Goal: Task Accomplishment & Management: Use online tool/utility

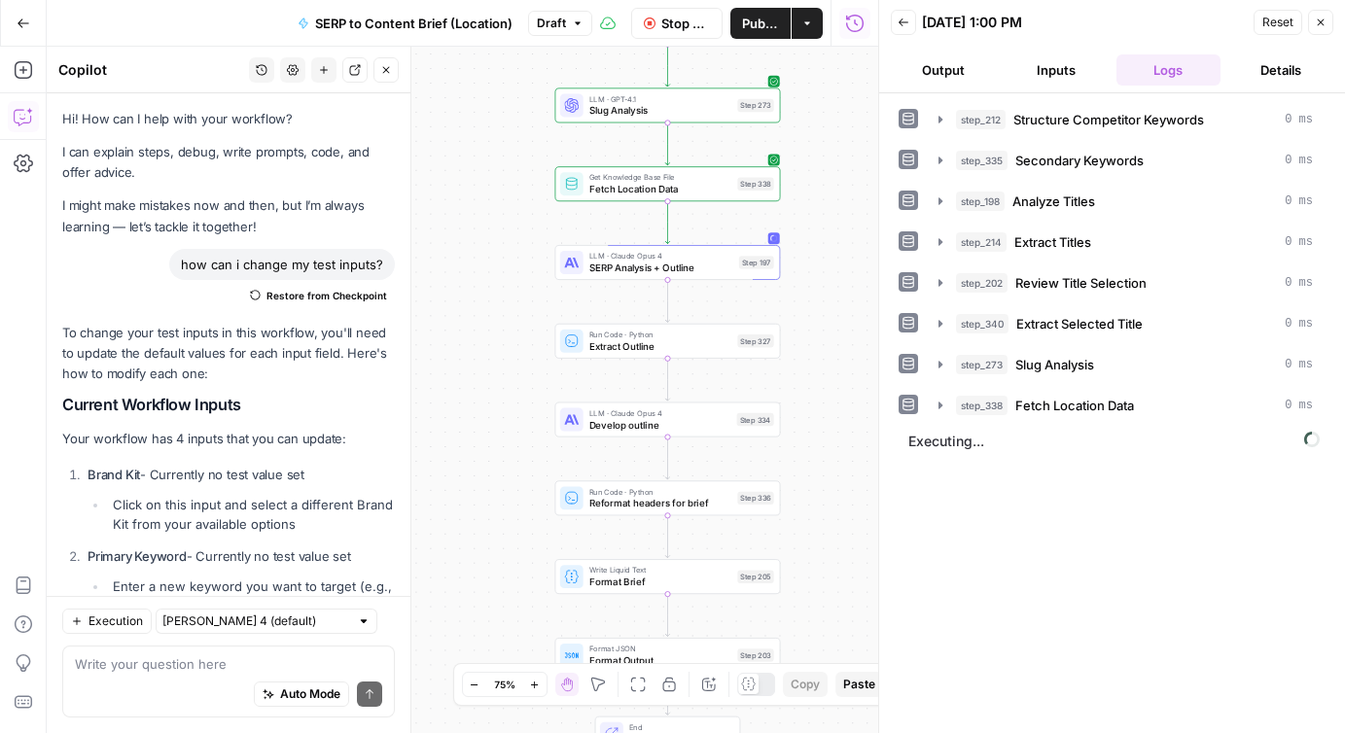
scroll to position [4199, 0]
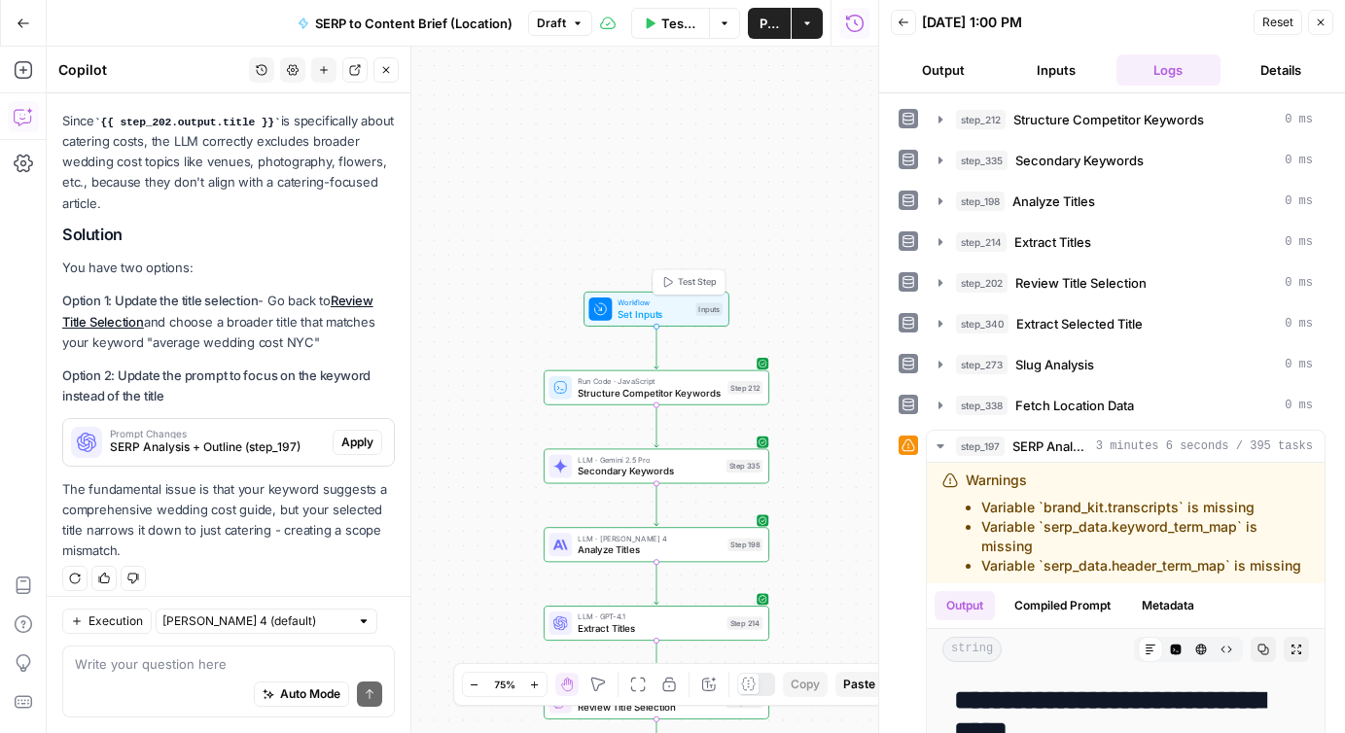
click at [640, 311] on span "Set Inputs" at bounding box center [654, 314] width 72 height 15
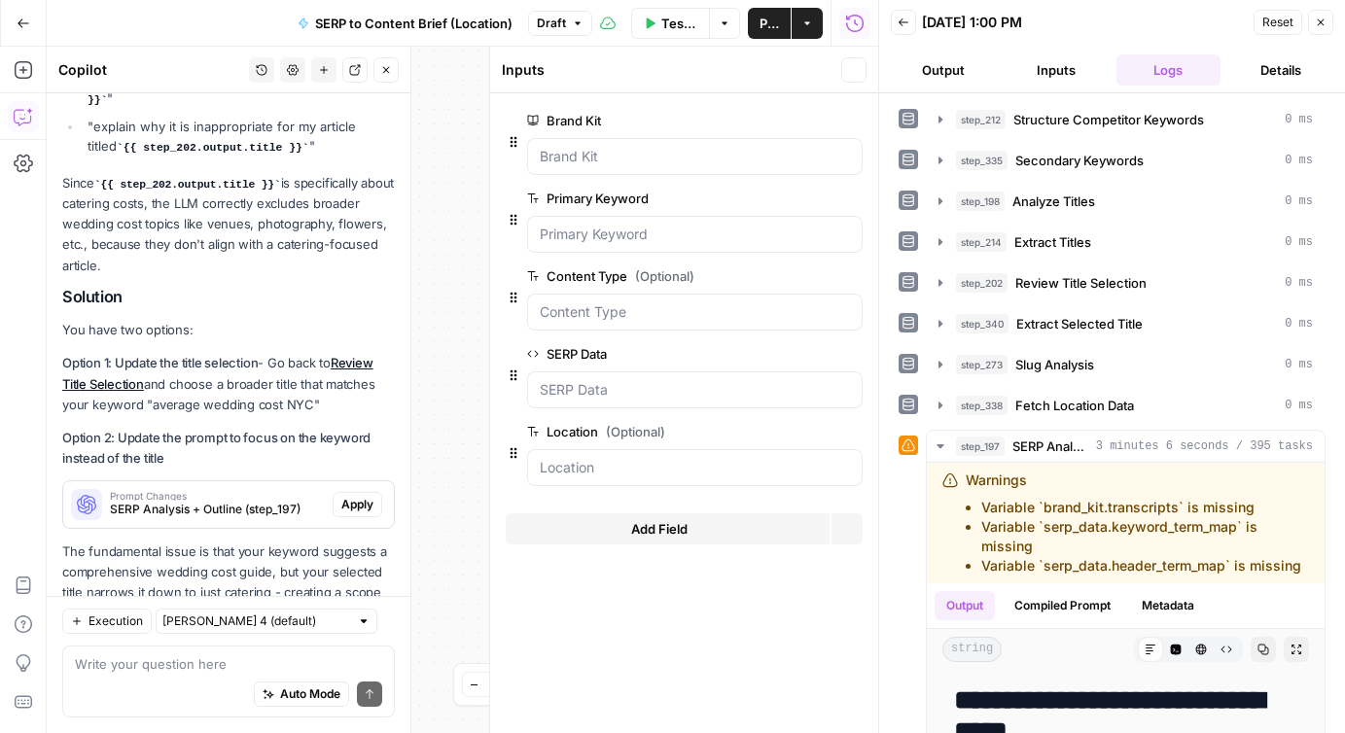
scroll to position [4262, 0]
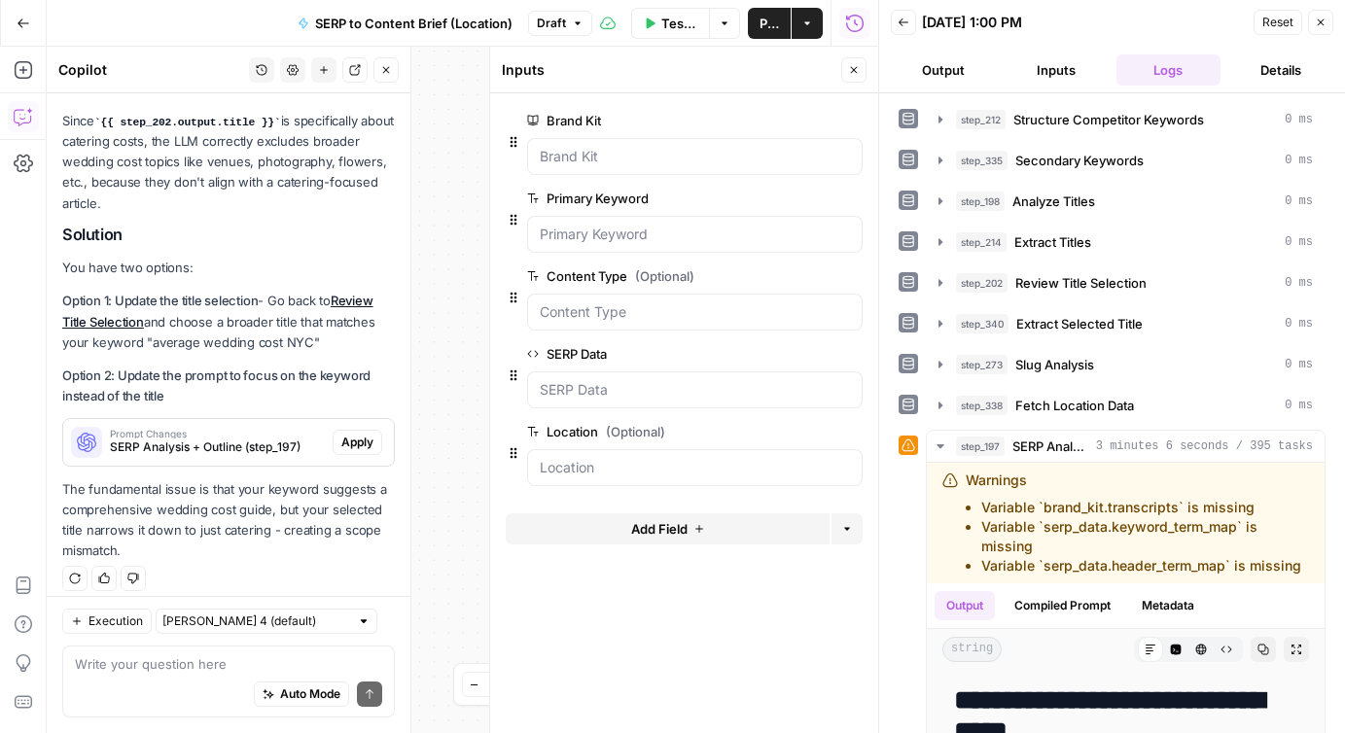
click at [852, 68] on icon "button" at bounding box center [854, 70] width 7 height 7
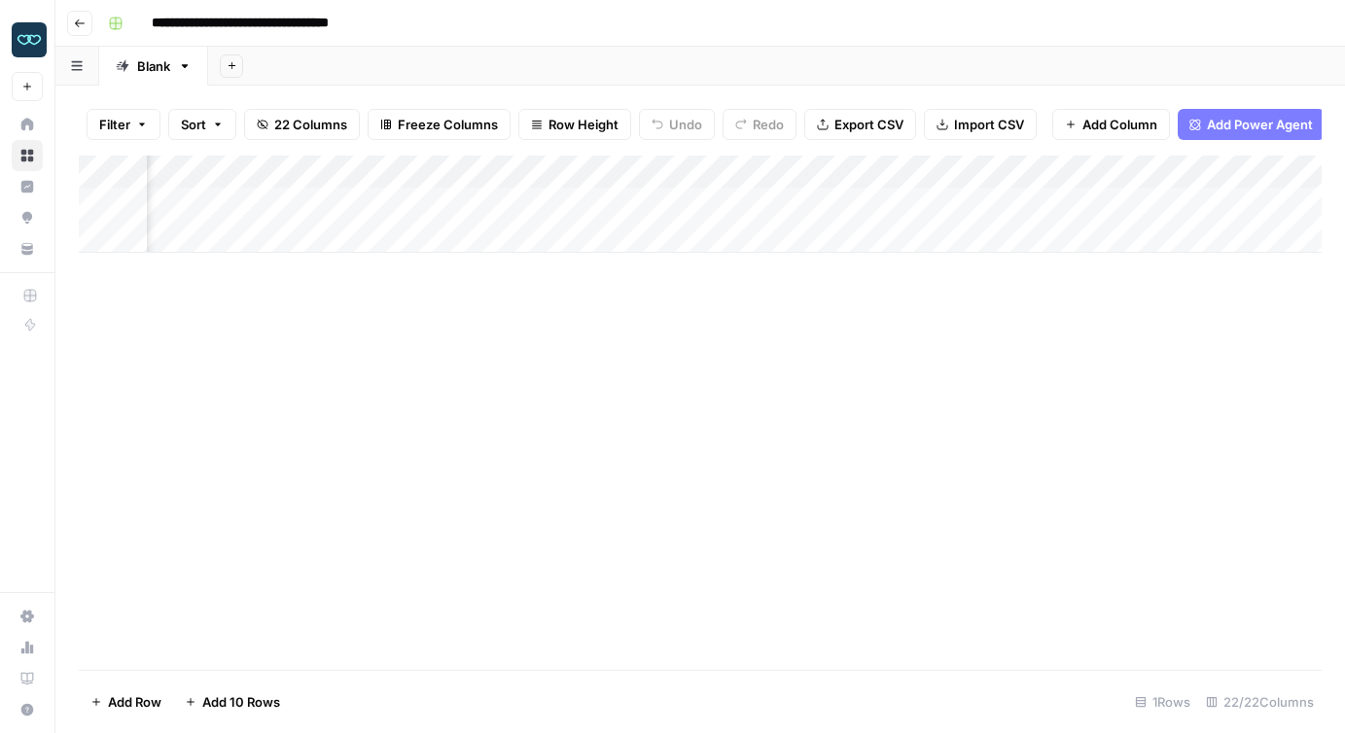
scroll to position [0, 104]
click at [707, 172] on div "Add Column" at bounding box center [700, 204] width 1243 height 97
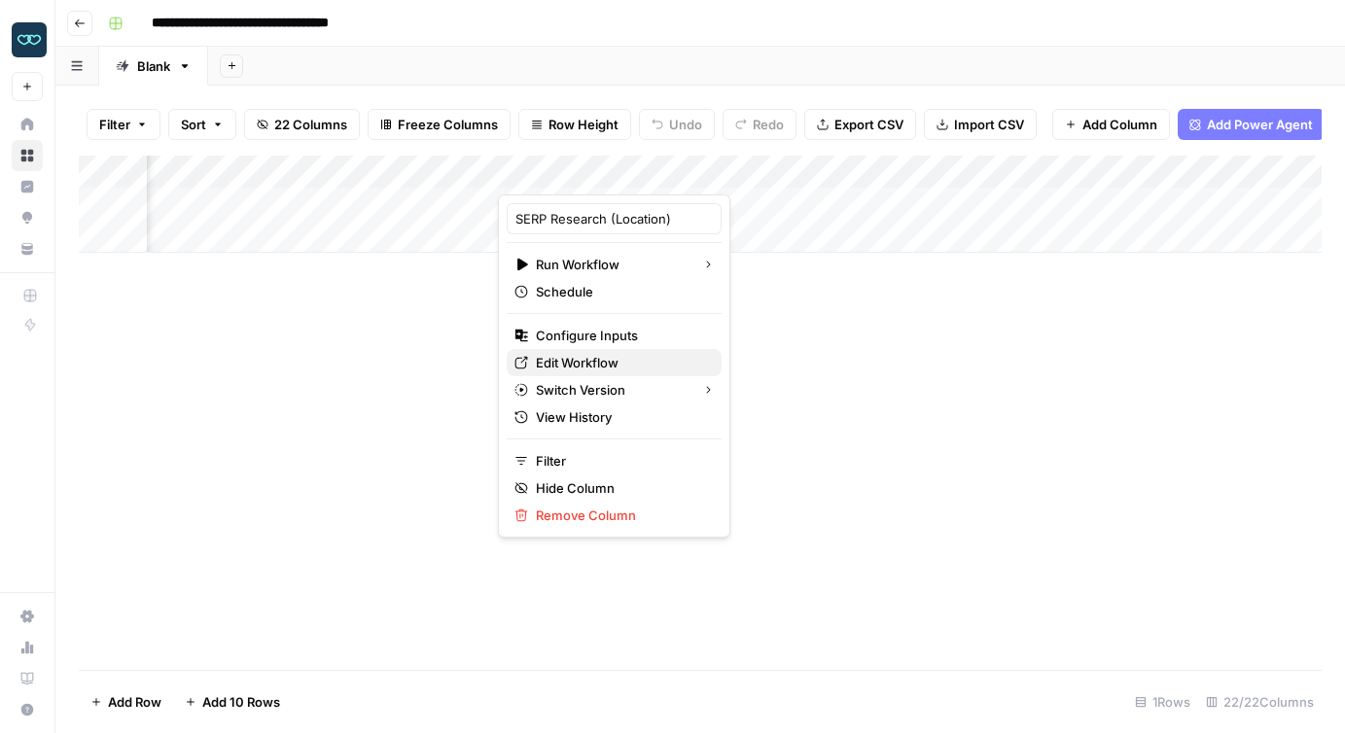
click at [607, 367] on span "Edit Workflow" at bounding box center [621, 362] width 170 height 19
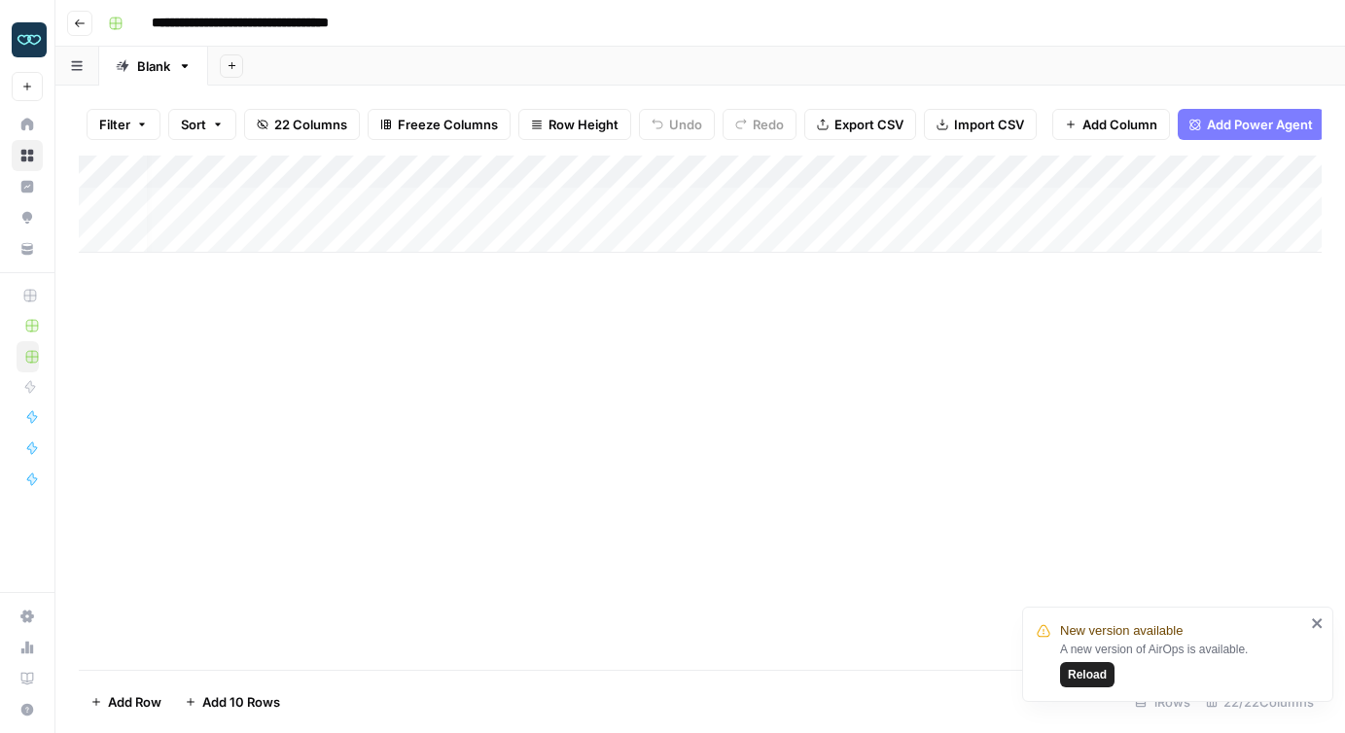
scroll to position [0, 0]
click at [227, 200] on div "Add Column" at bounding box center [700, 204] width 1243 height 97
click at [306, 332] on div "Add Column" at bounding box center [700, 413] width 1243 height 514
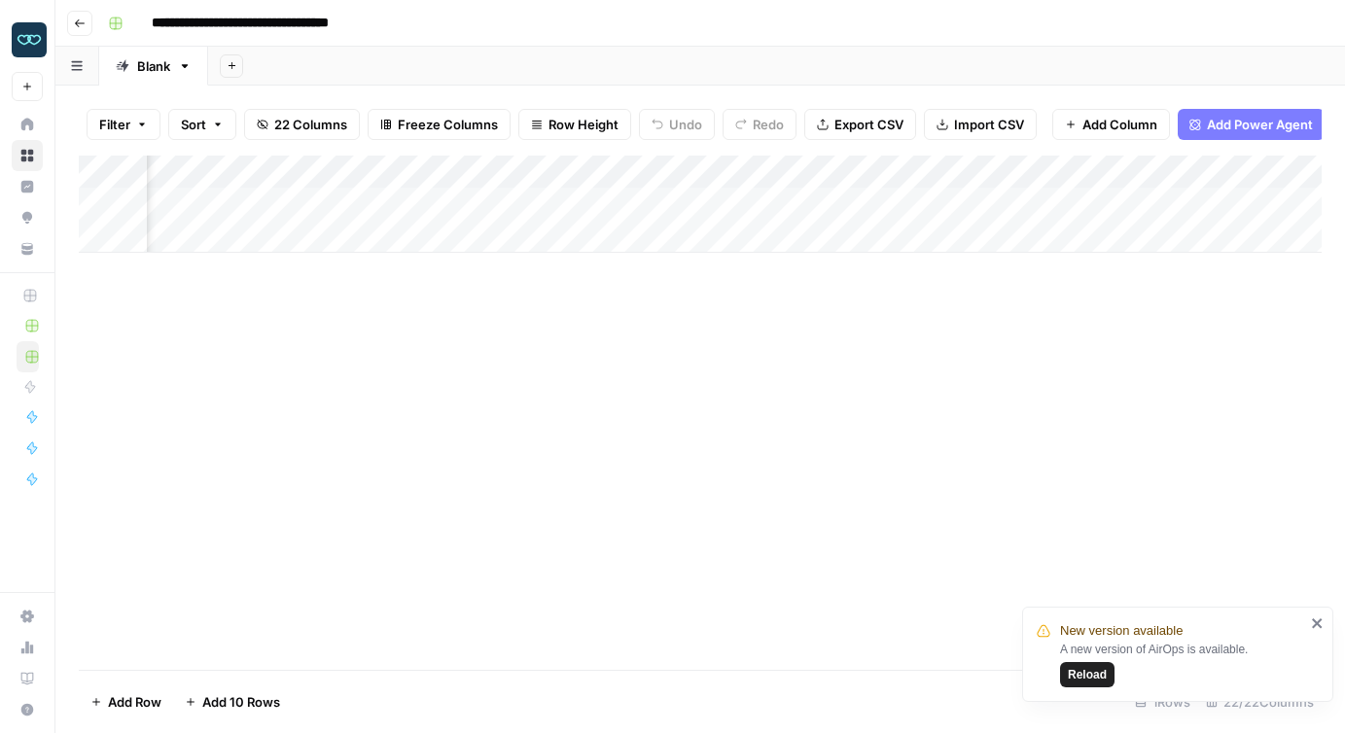
click at [782, 203] on div "Add Column" at bounding box center [700, 204] width 1243 height 97
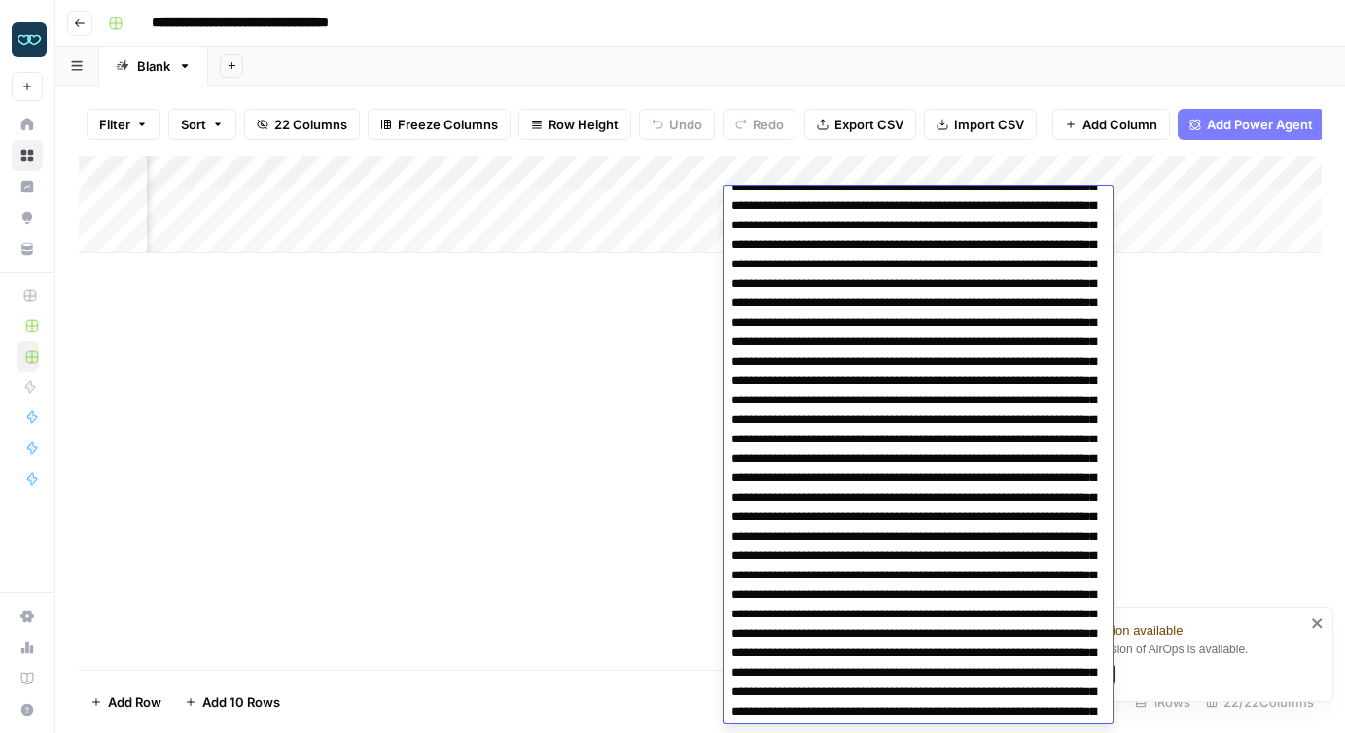
scroll to position [10796, 0]
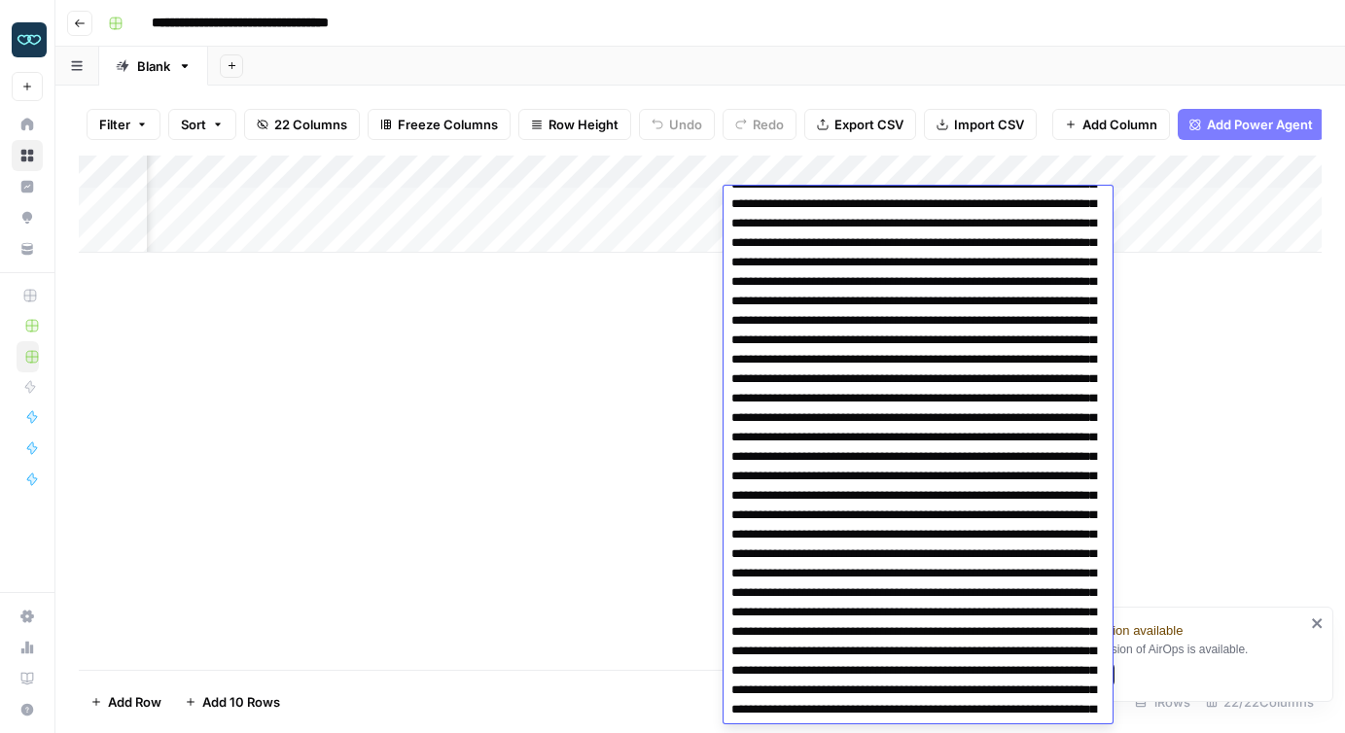
click at [573, 385] on div "Add Column" at bounding box center [700, 413] width 1243 height 514
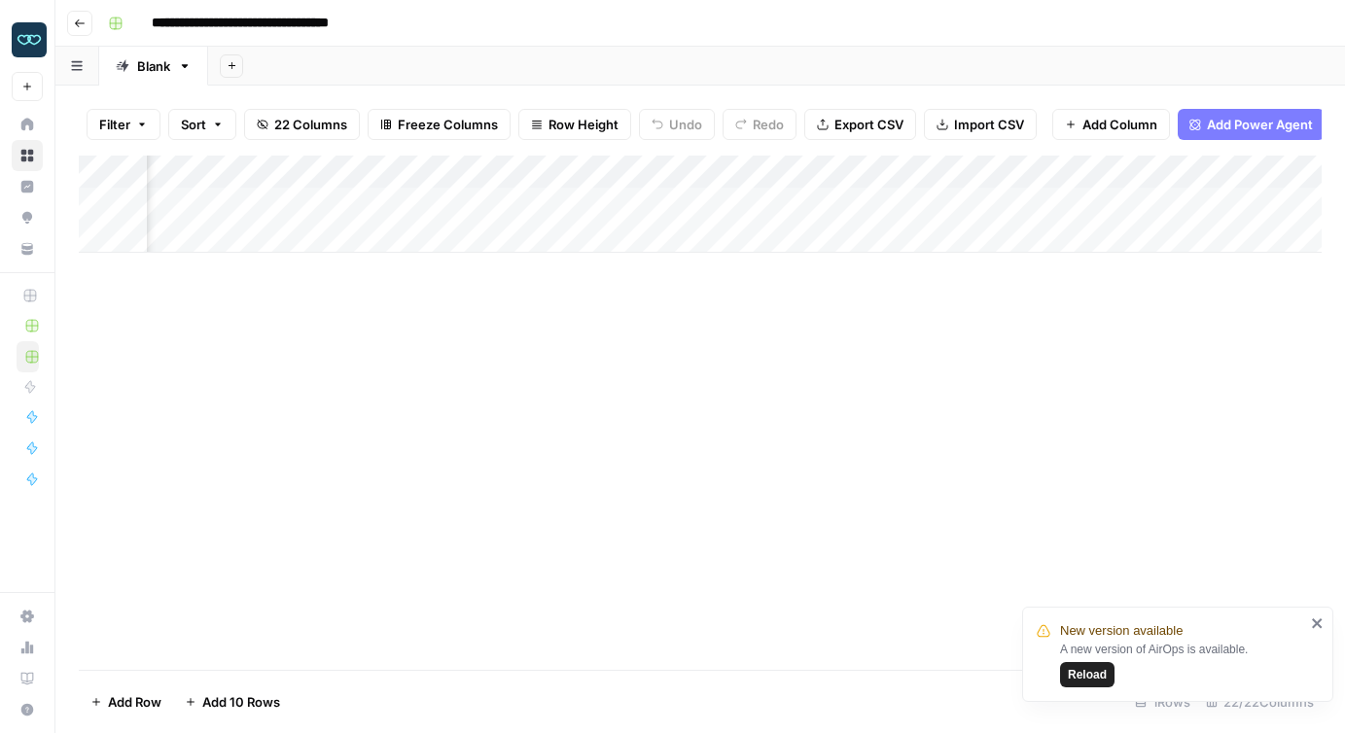
scroll to position [0, 403]
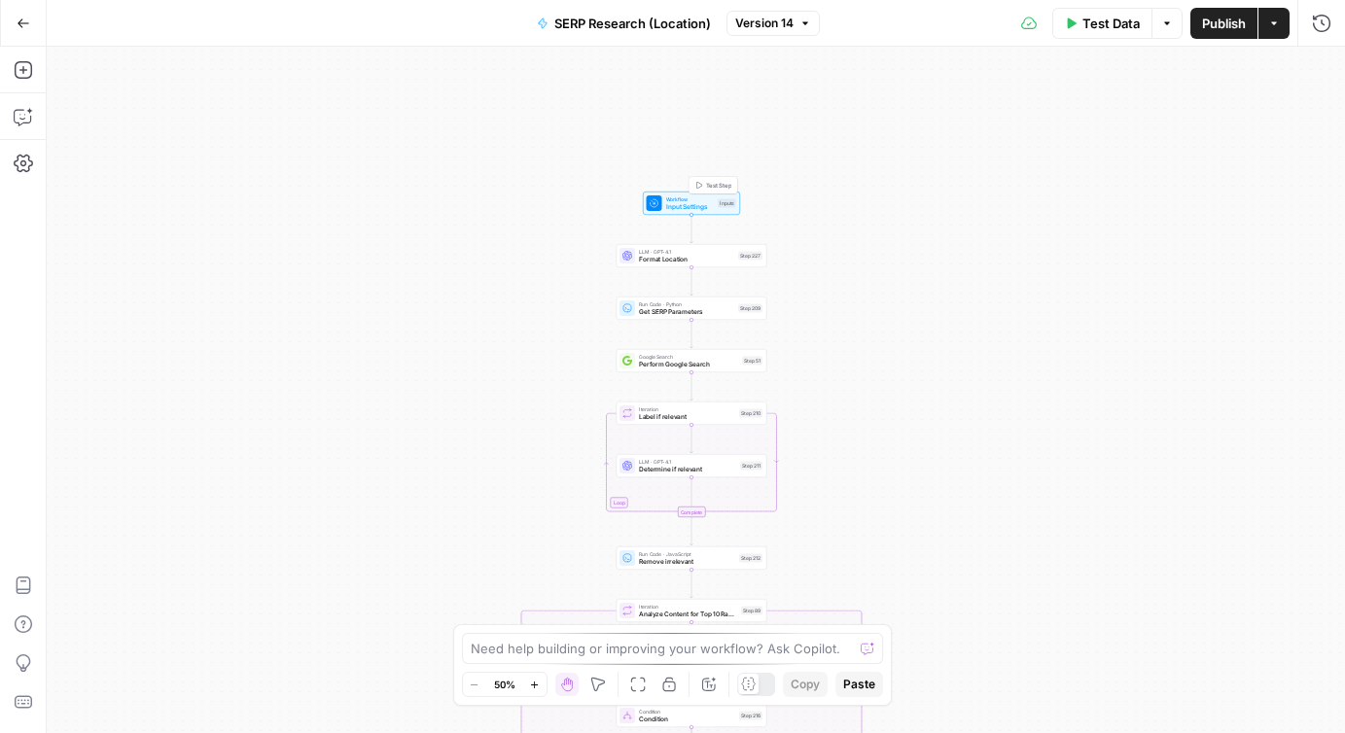
click at [668, 207] on span "Input Settings" at bounding box center [690, 207] width 49 height 10
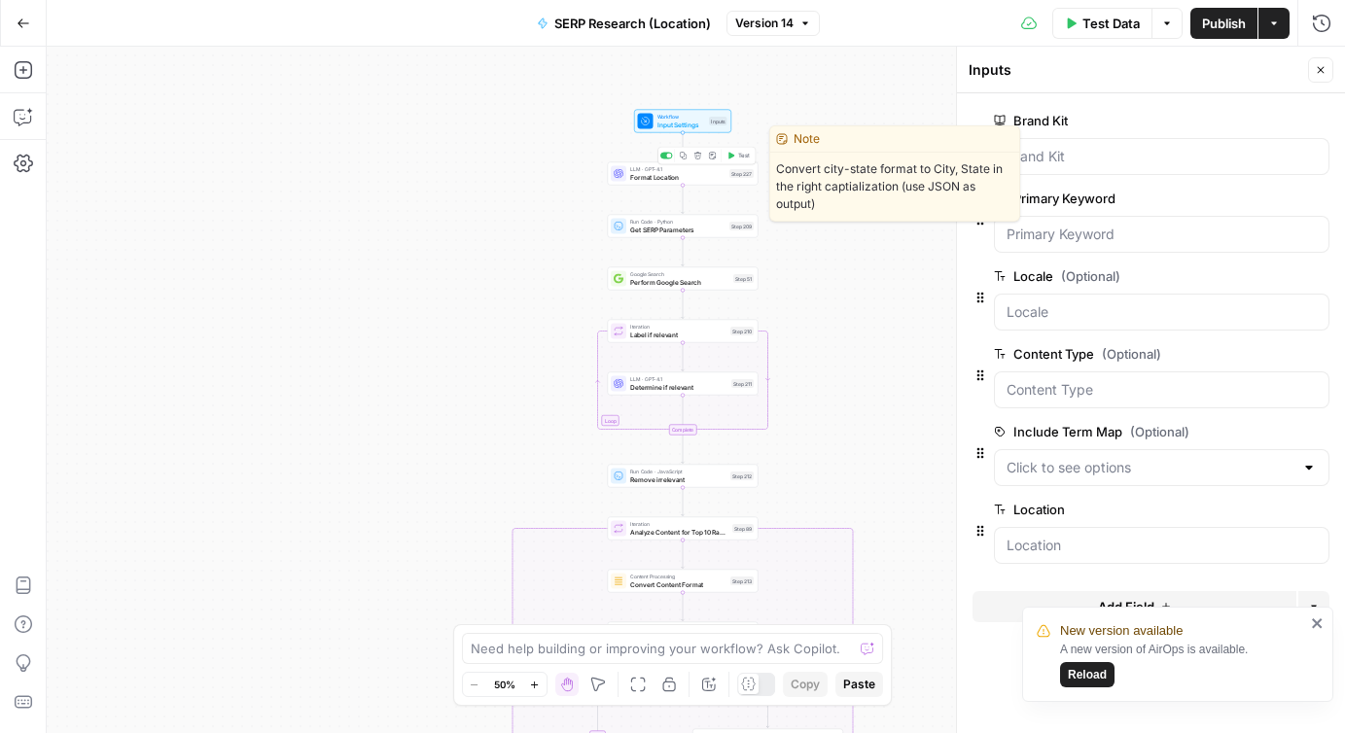
click at [638, 178] on span "Format Location" at bounding box center [677, 177] width 95 height 10
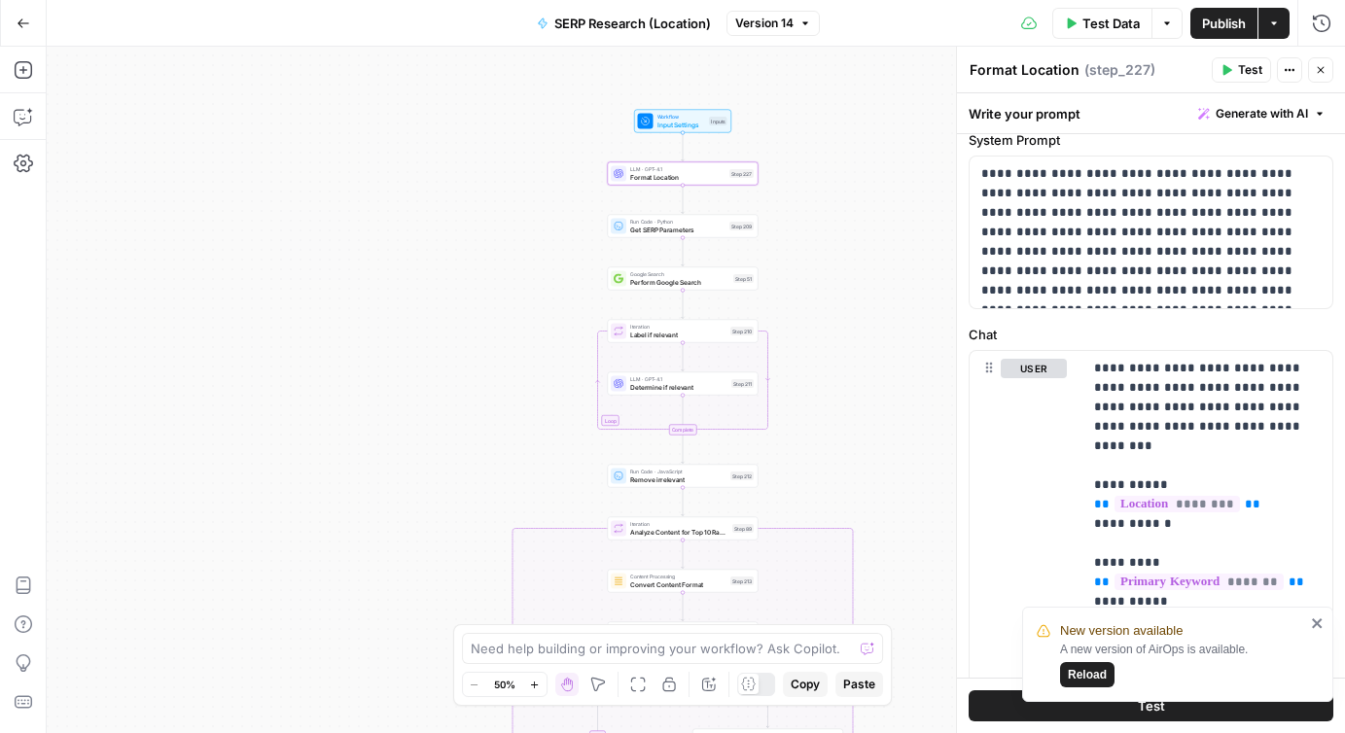
scroll to position [155, 0]
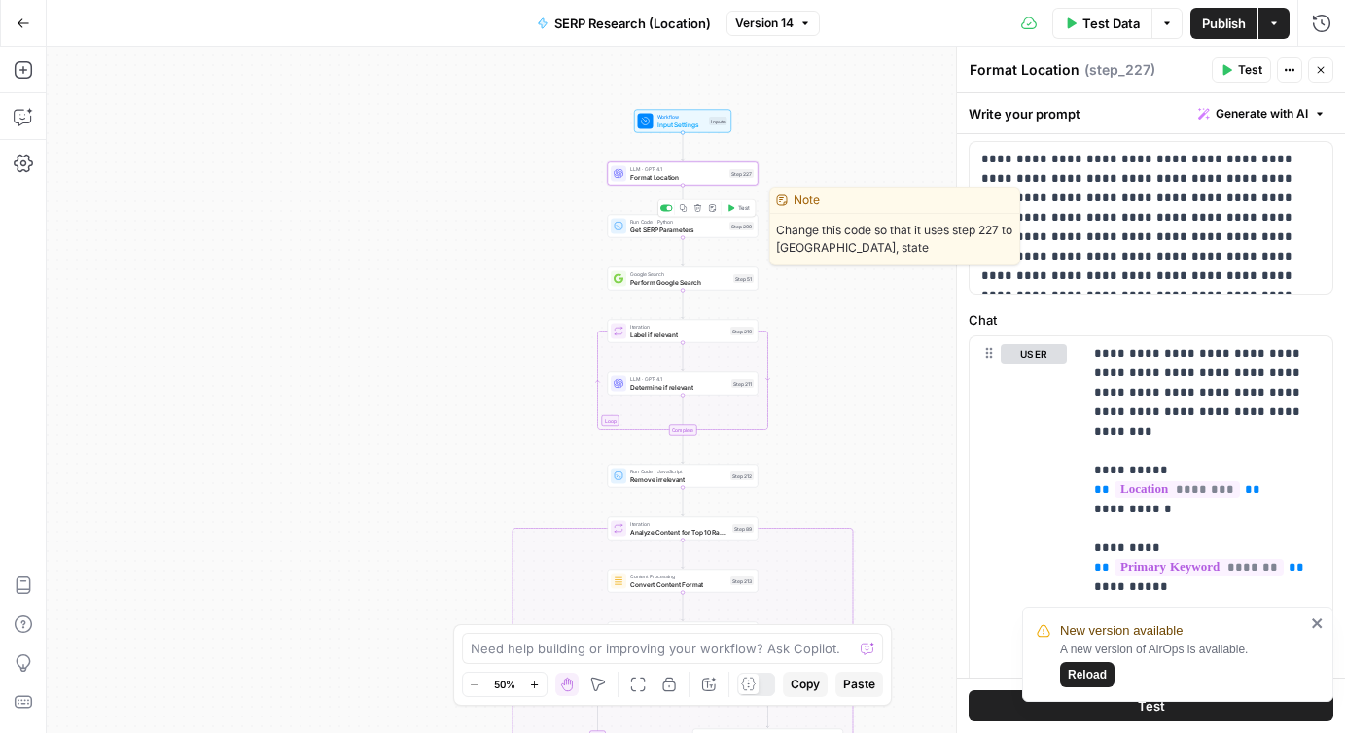
click at [637, 232] on span "Get SERP Parameters" at bounding box center [677, 230] width 95 height 10
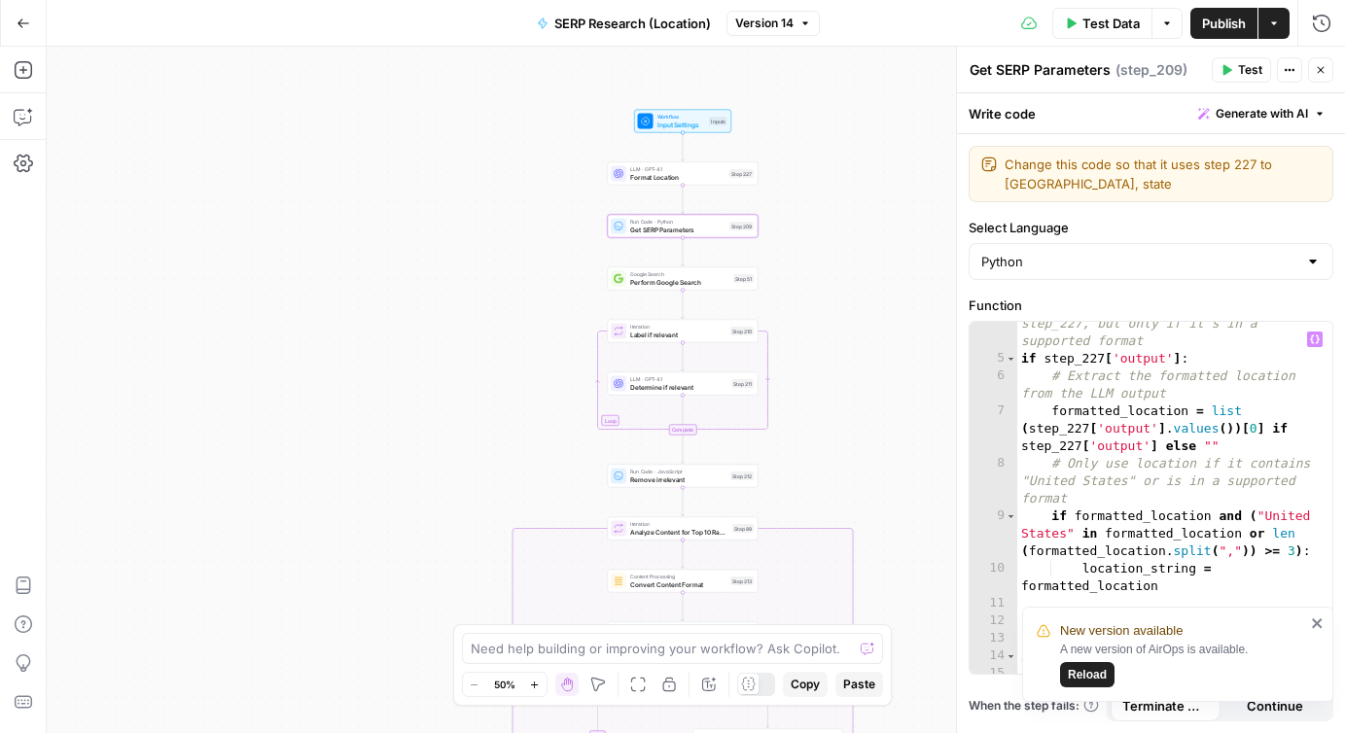
scroll to position [93, 0]
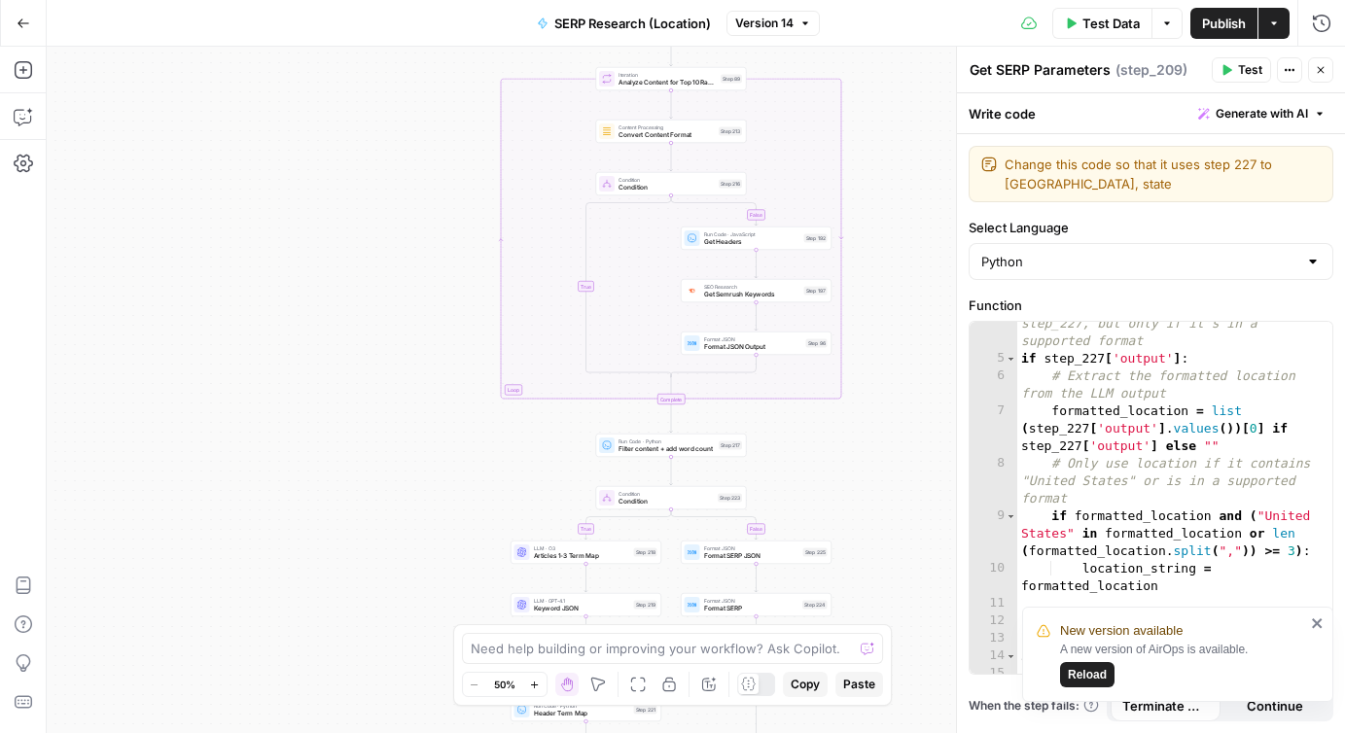
click at [1165, 18] on icon "button" at bounding box center [1167, 24] width 12 height 12
click at [1321, 75] on icon "button" at bounding box center [1321, 70] width 12 height 12
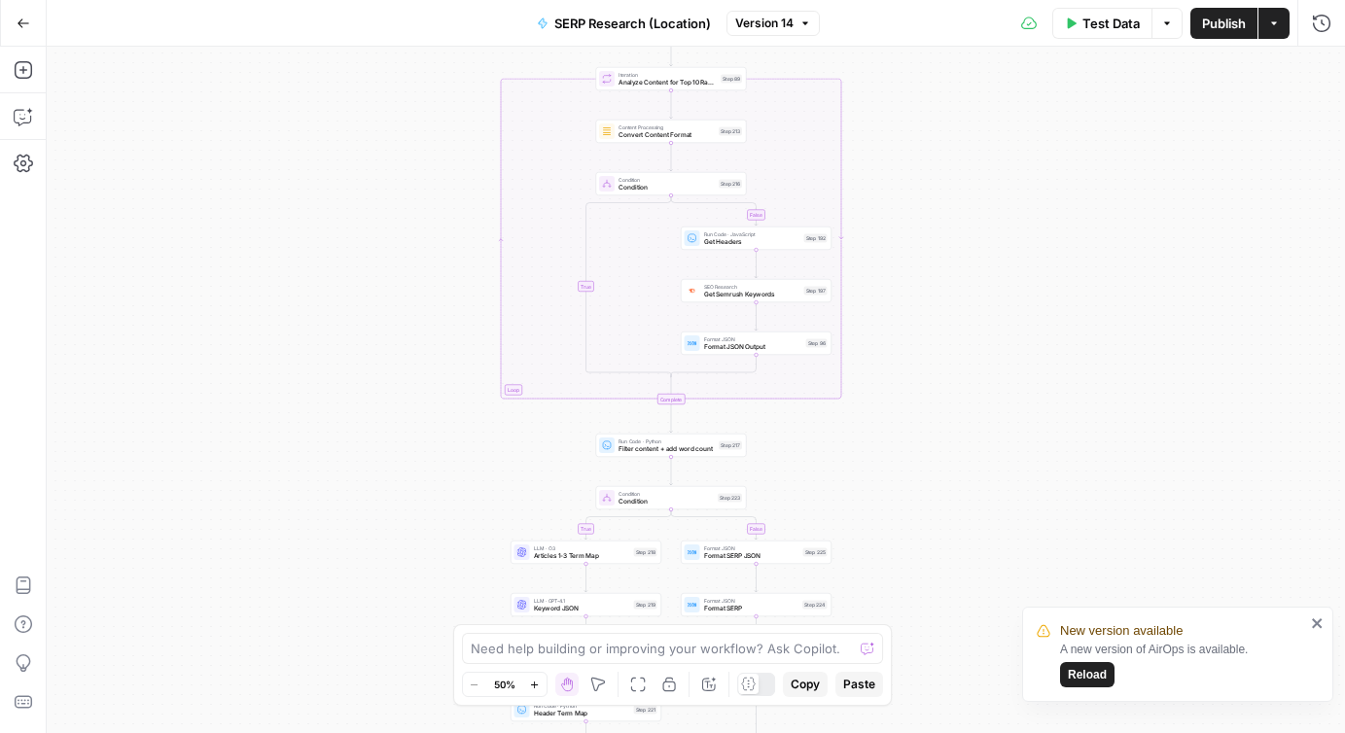
click at [1159, 28] on button "Options" at bounding box center [1167, 23] width 31 height 31
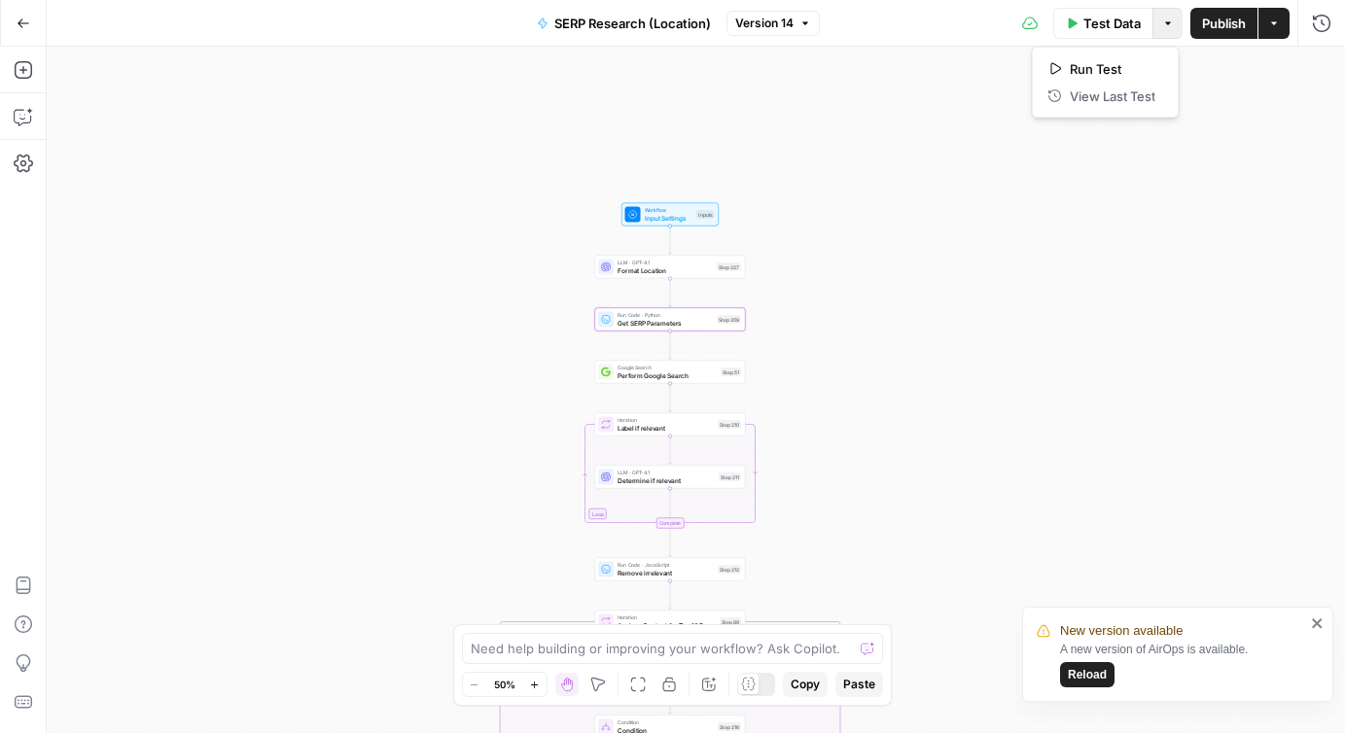
click at [629, 268] on span "Format Location" at bounding box center [665, 271] width 95 height 10
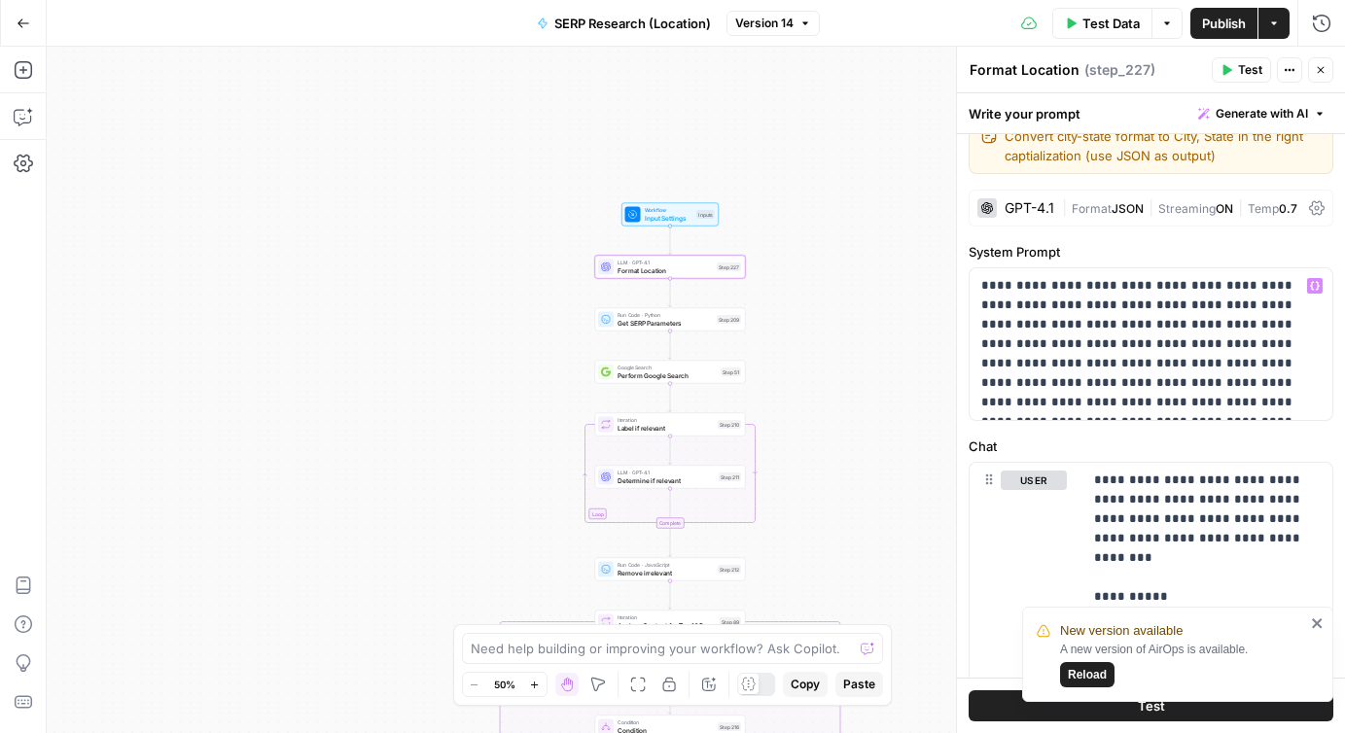
scroll to position [40, 0]
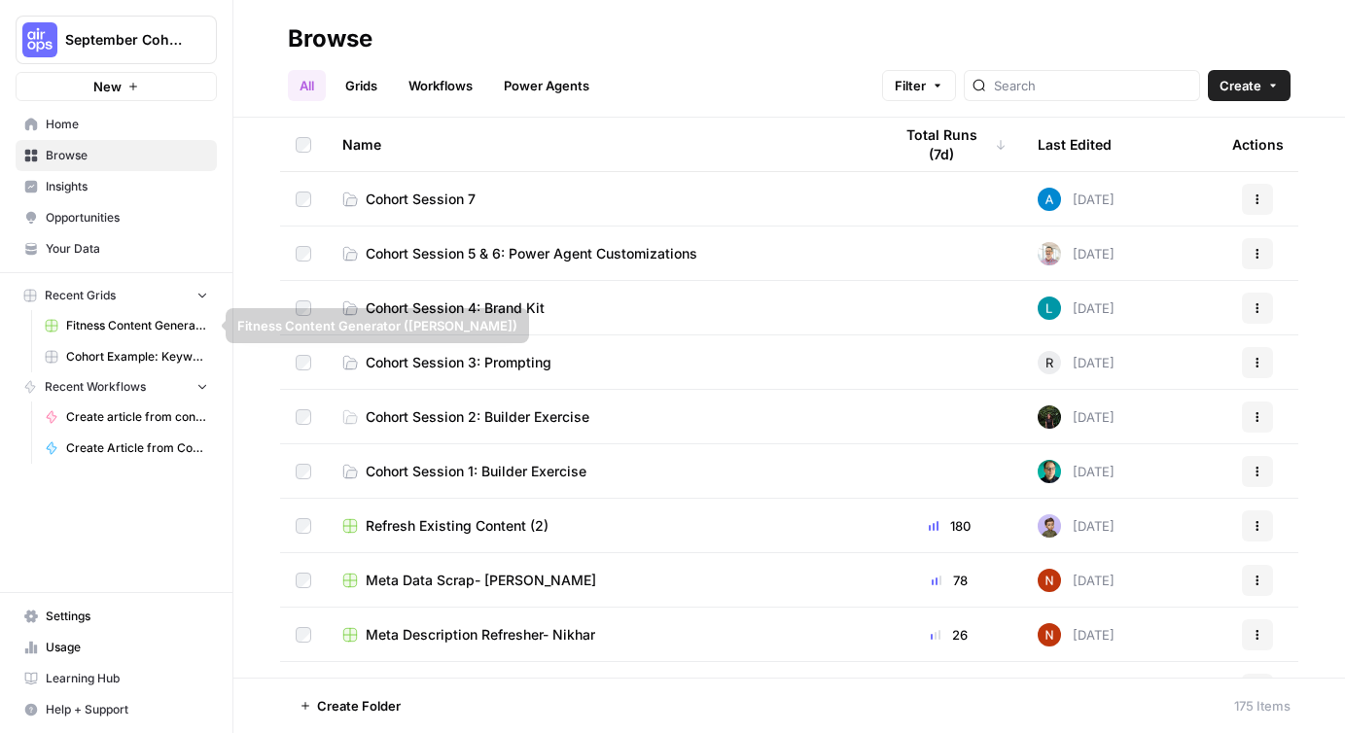
click at [432, 197] on span "Cohort Session 7" at bounding box center [421, 199] width 110 height 19
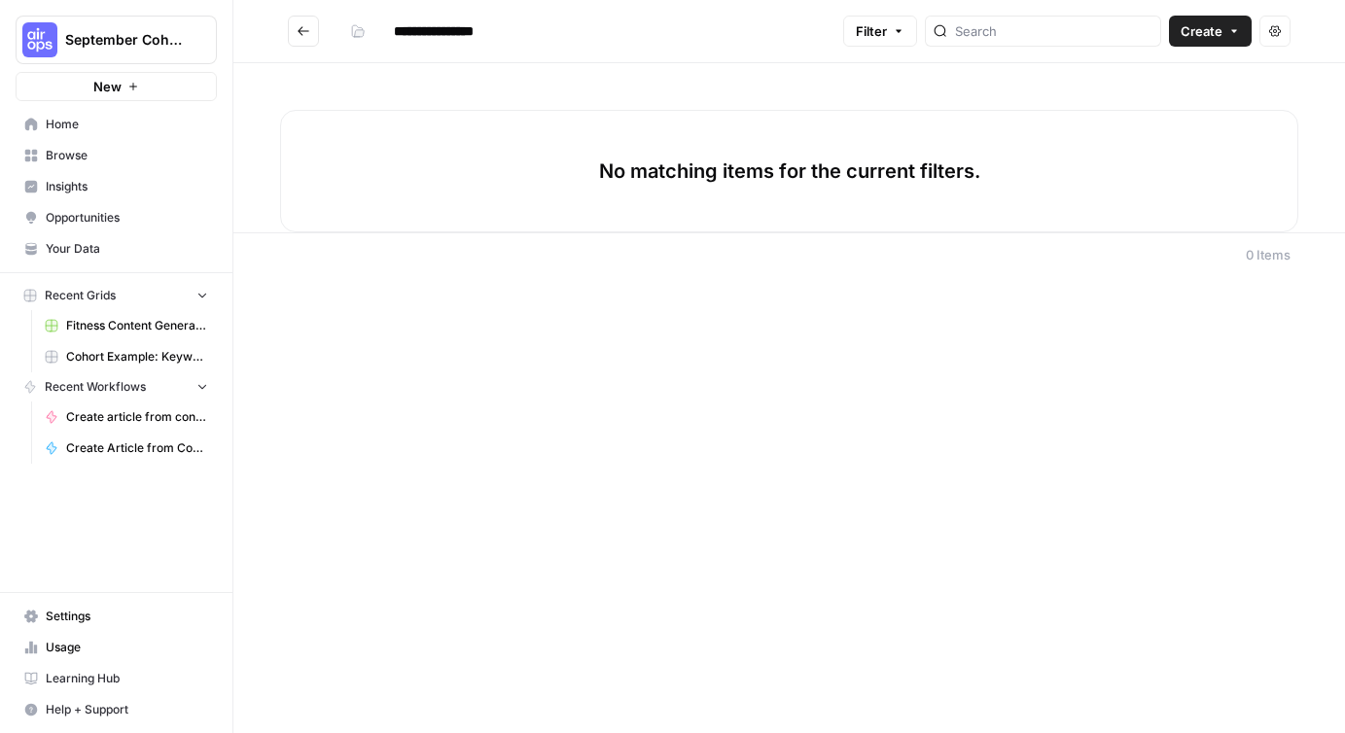
click at [1210, 34] on span "Create" at bounding box center [1202, 30] width 42 height 19
click at [1186, 77] on span "Grid" at bounding box center [1172, 76] width 109 height 19
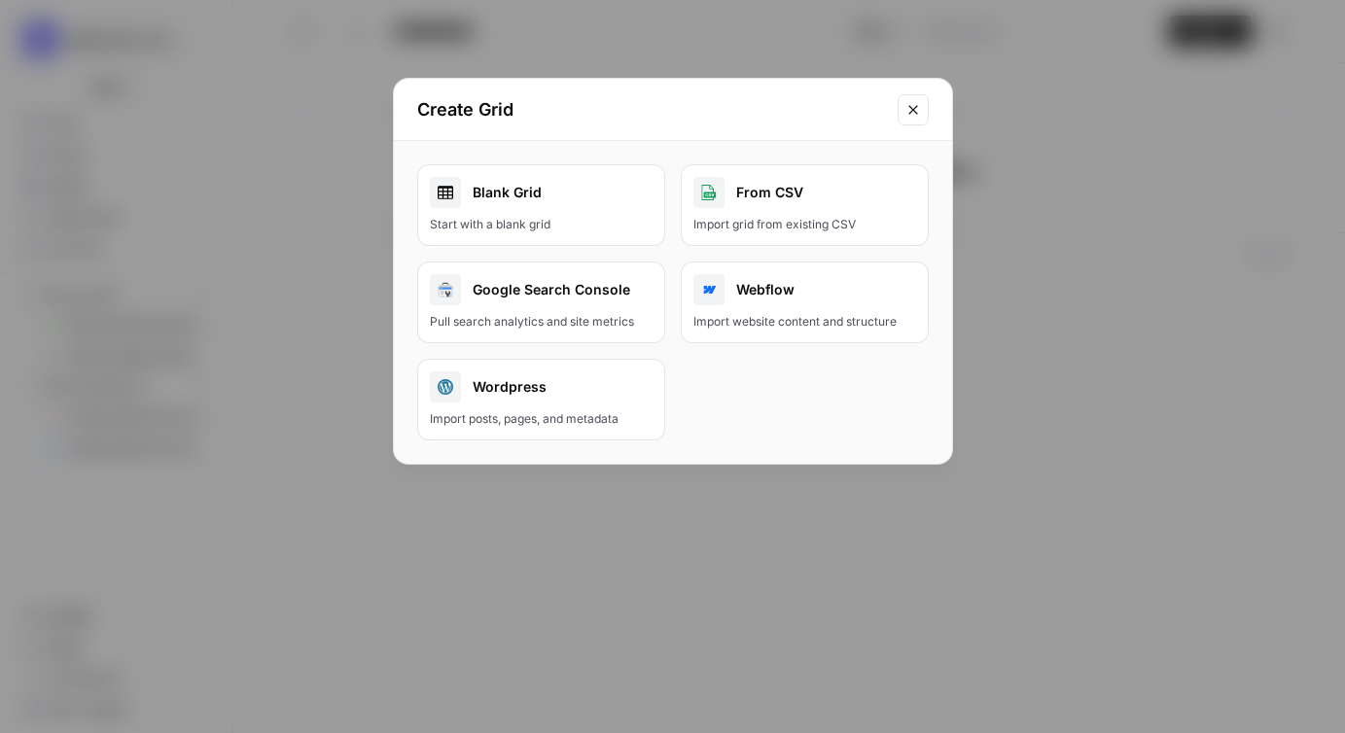
click at [588, 209] on link "Blank Grid Start with a blank grid" at bounding box center [541, 205] width 248 height 82
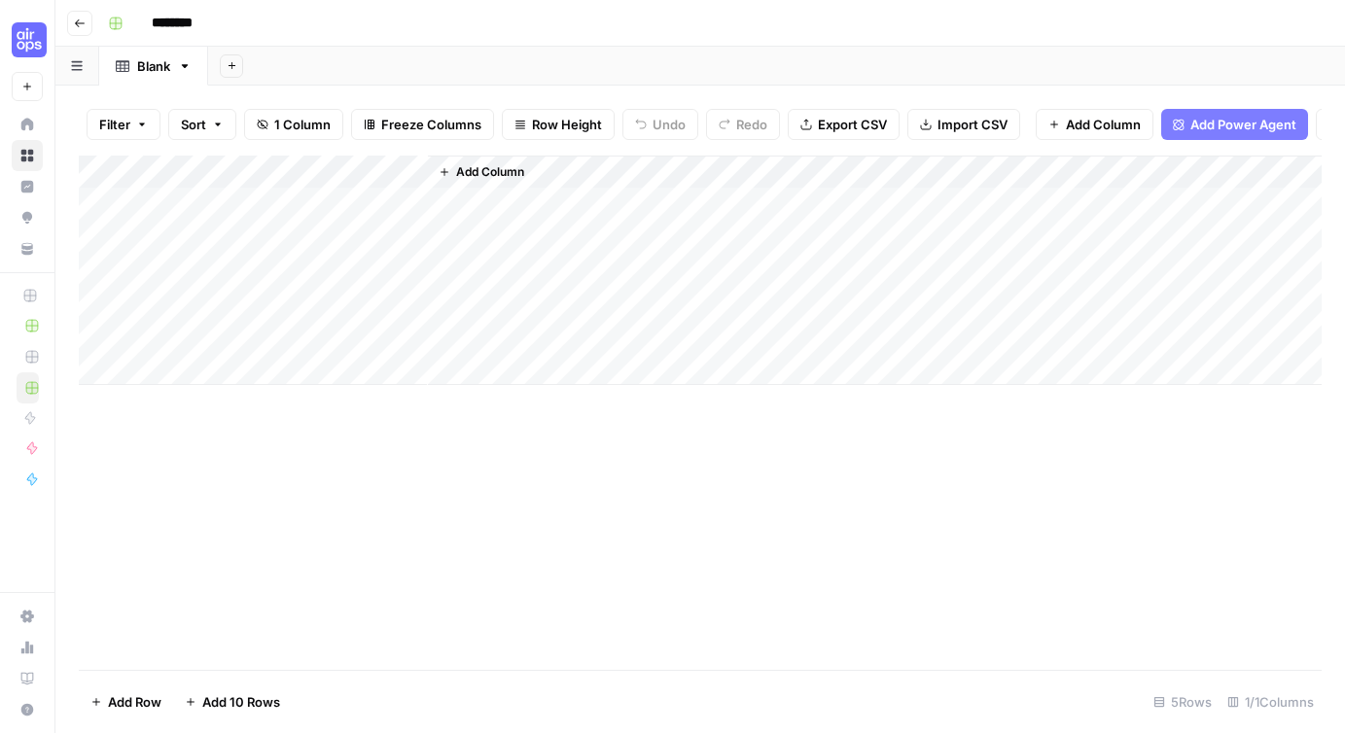
click at [171, 26] on input "********" at bounding box center [197, 23] width 109 height 31
type input "**********"
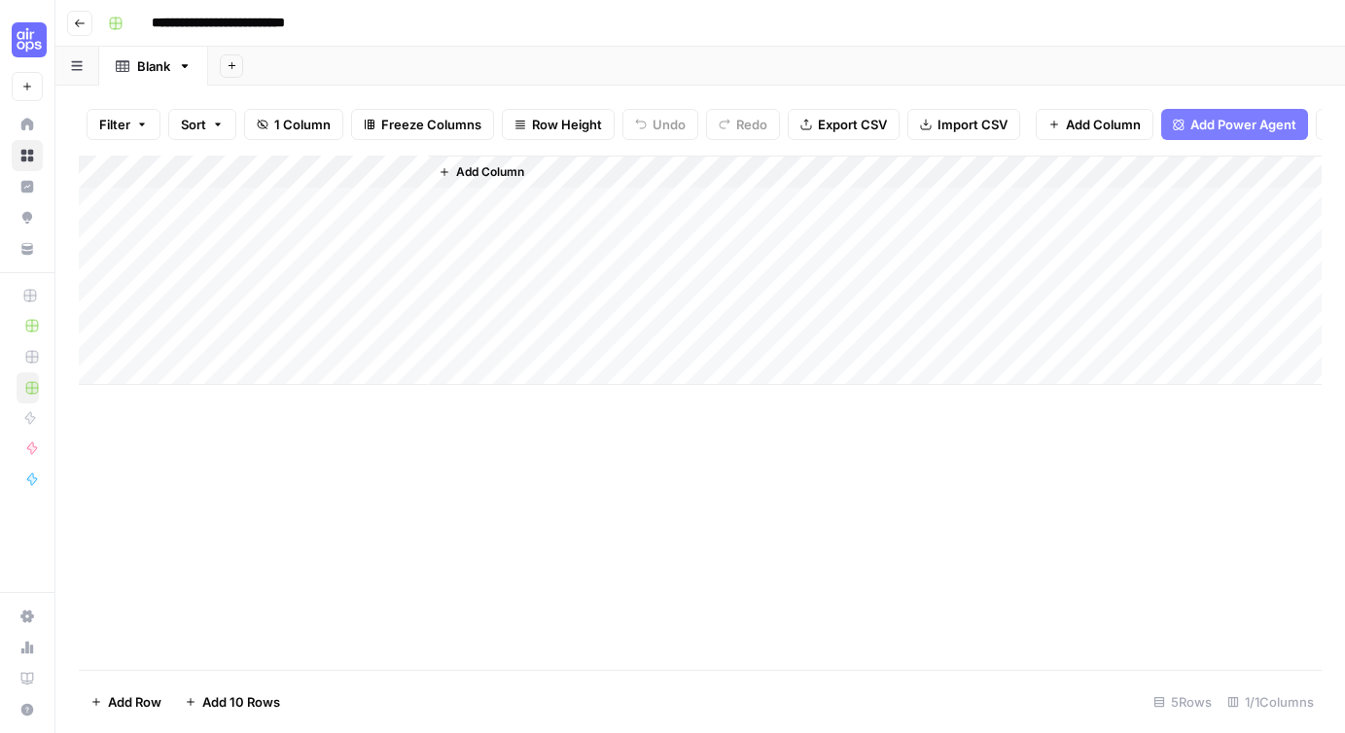
click at [443, 170] on icon "button" at bounding box center [445, 172] width 12 height 12
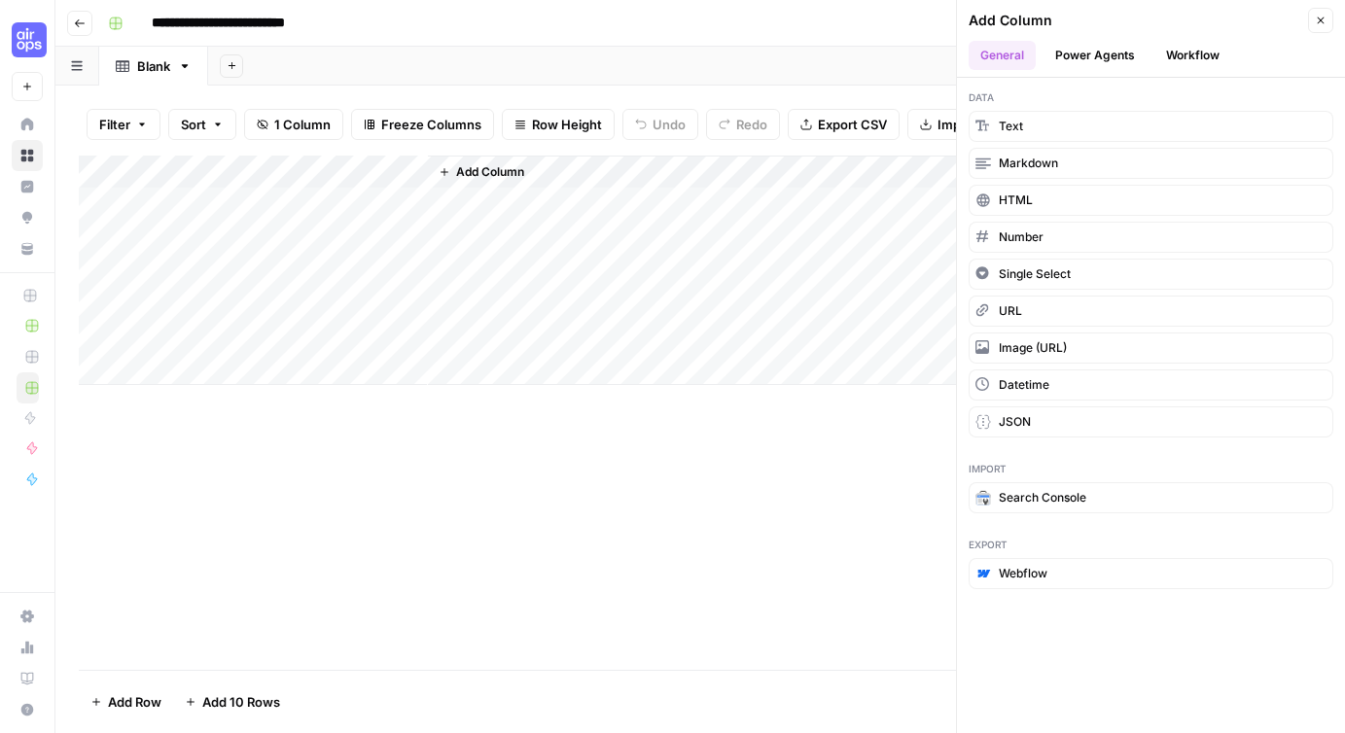
click at [1097, 55] on button "Power Agents" at bounding box center [1095, 55] width 103 height 29
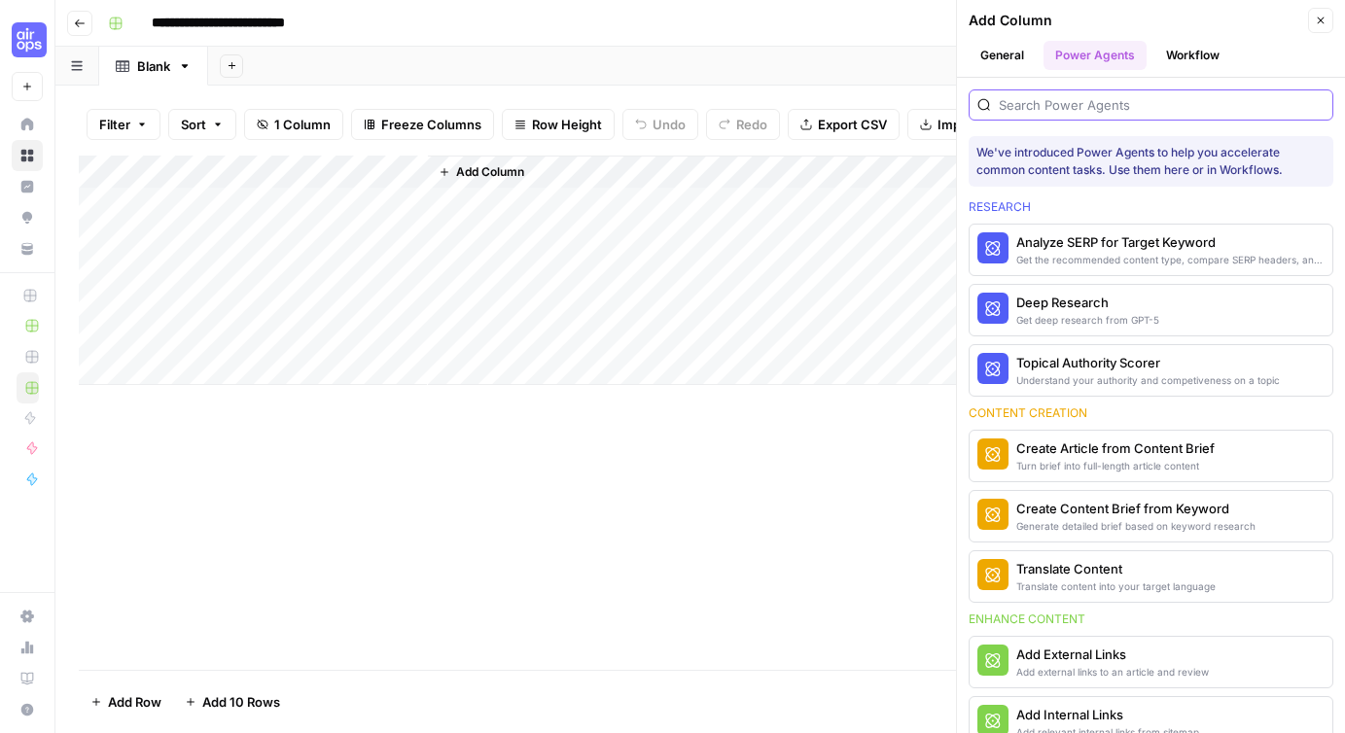
click at [1046, 110] on input "search" at bounding box center [1162, 104] width 326 height 19
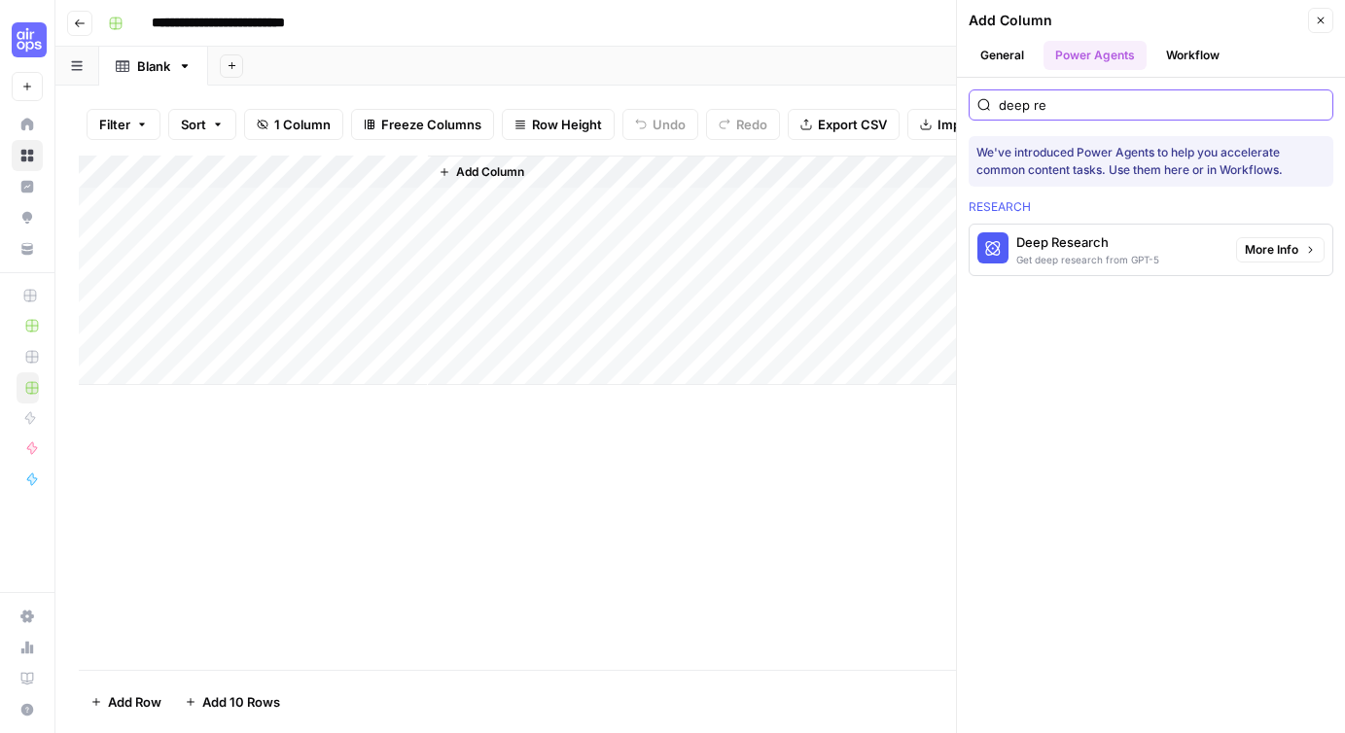
type input "deep re"
click at [1092, 260] on div "Get deep research from GPT-5" at bounding box center [1087, 260] width 143 height 16
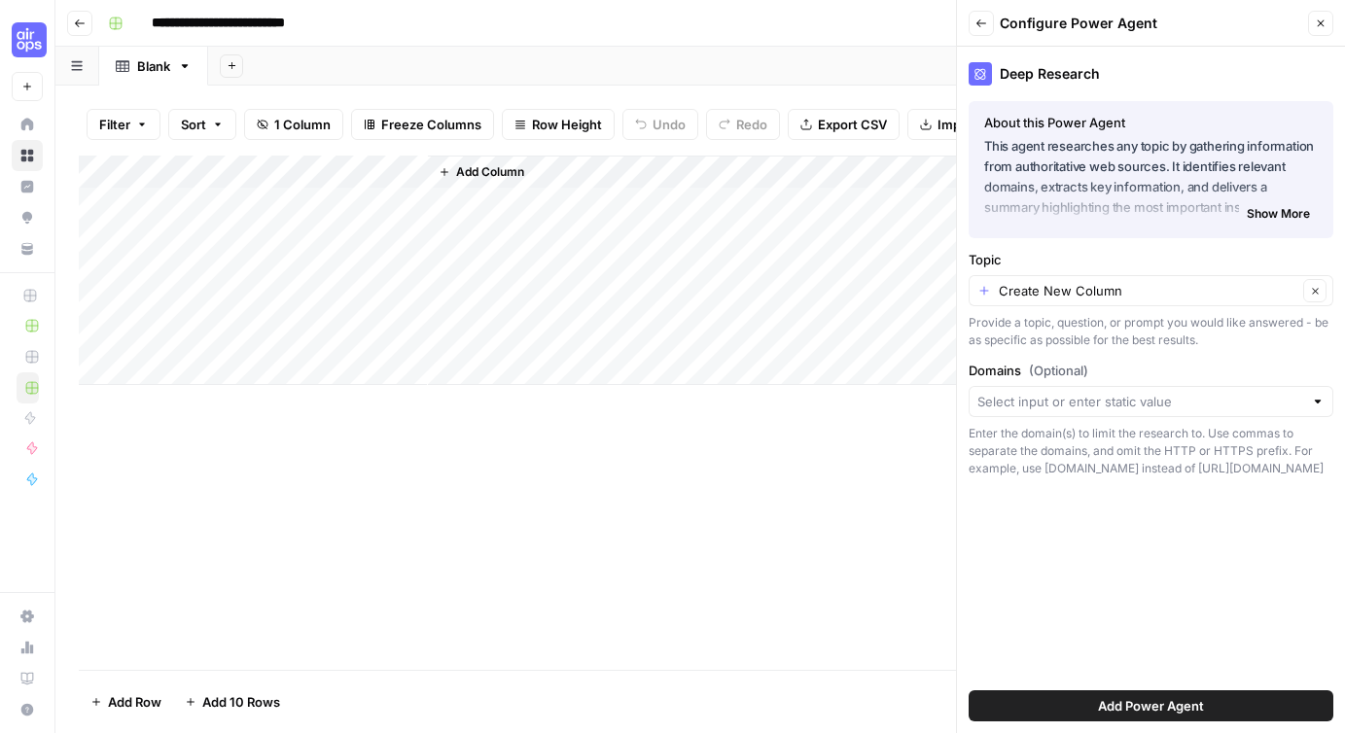
click at [1143, 702] on span "Add Power Agent" at bounding box center [1151, 705] width 106 height 19
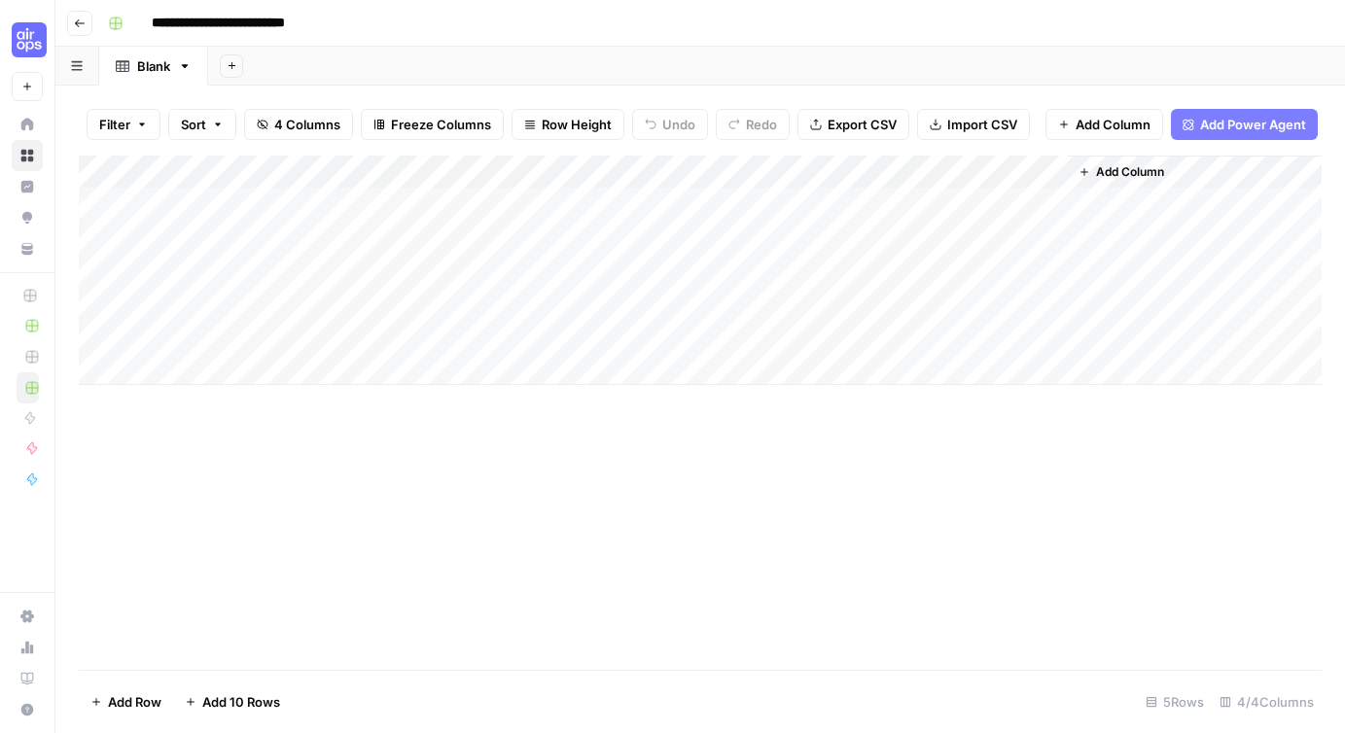
click at [283, 171] on div "Add Column" at bounding box center [700, 271] width 1243 height 230
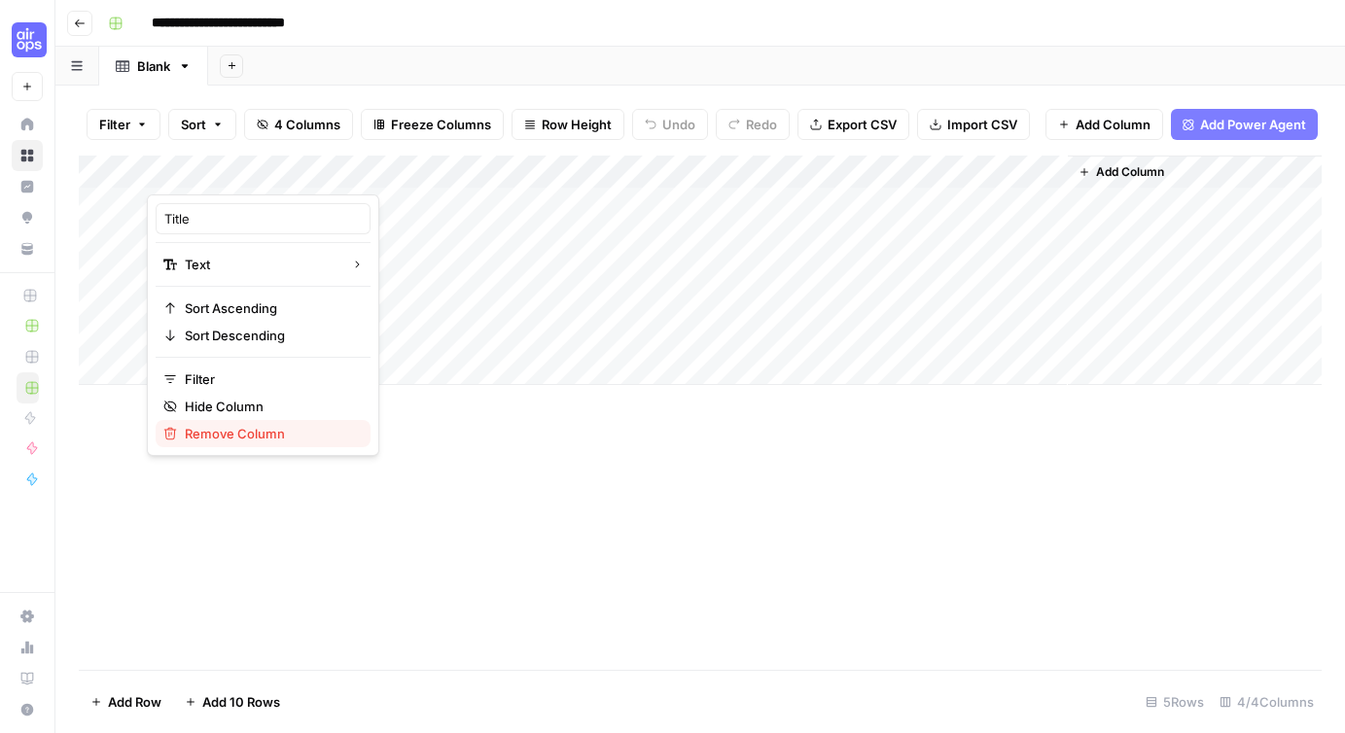
click at [259, 445] on button "Remove Column" at bounding box center [263, 433] width 215 height 27
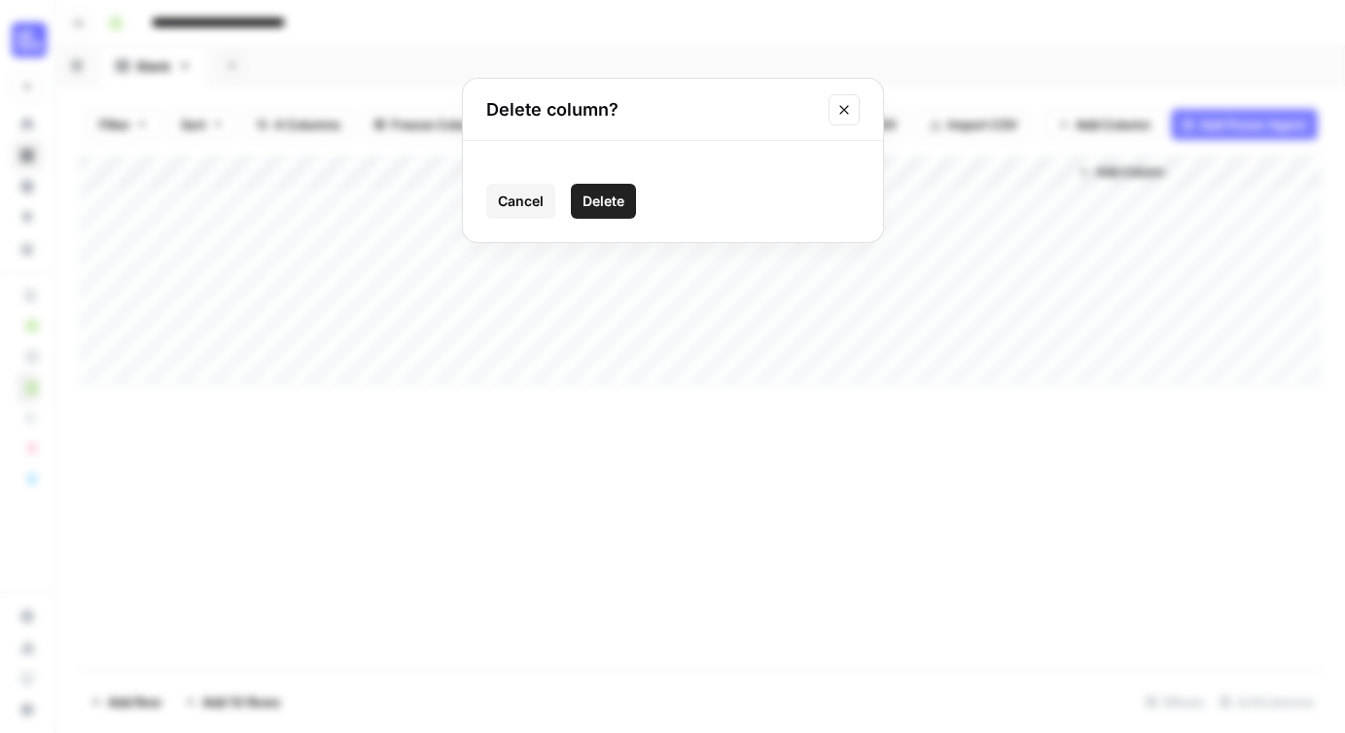
click at [594, 192] on span "Delete" at bounding box center [604, 201] width 42 height 19
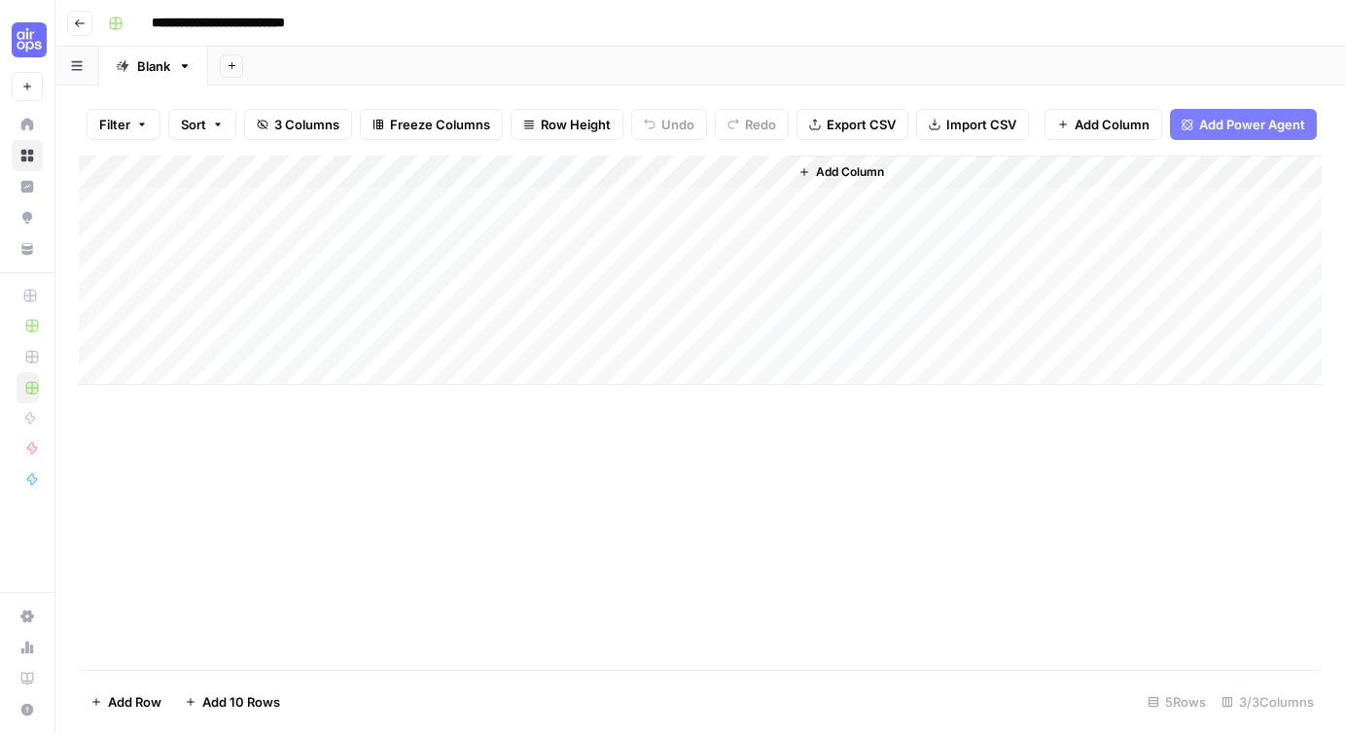
click at [775, 173] on div "Add Column" at bounding box center [700, 271] width 1243 height 230
click at [653, 510] on div "Add Column" at bounding box center [700, 413] width 1243 height 514
click at [215, 206] on div "Add Column" at bounding box center [700, 271] width 1243 height 230
type textarea "**********"
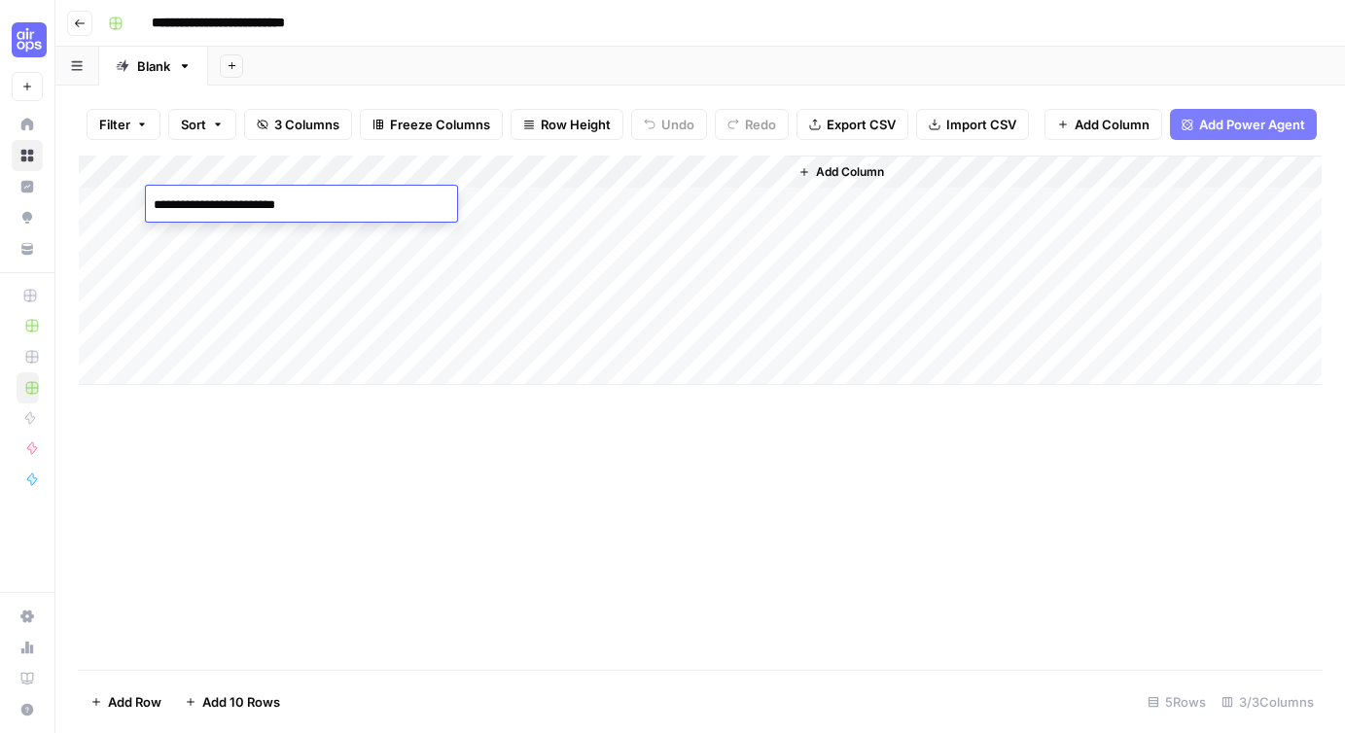
click at [578, 629] on div "Add Column" at bounding box center [700, 413] width 1243 height 514
click at [573, 173] on div "Add Column" at bounding box center [700, 271] width 1243 height 230
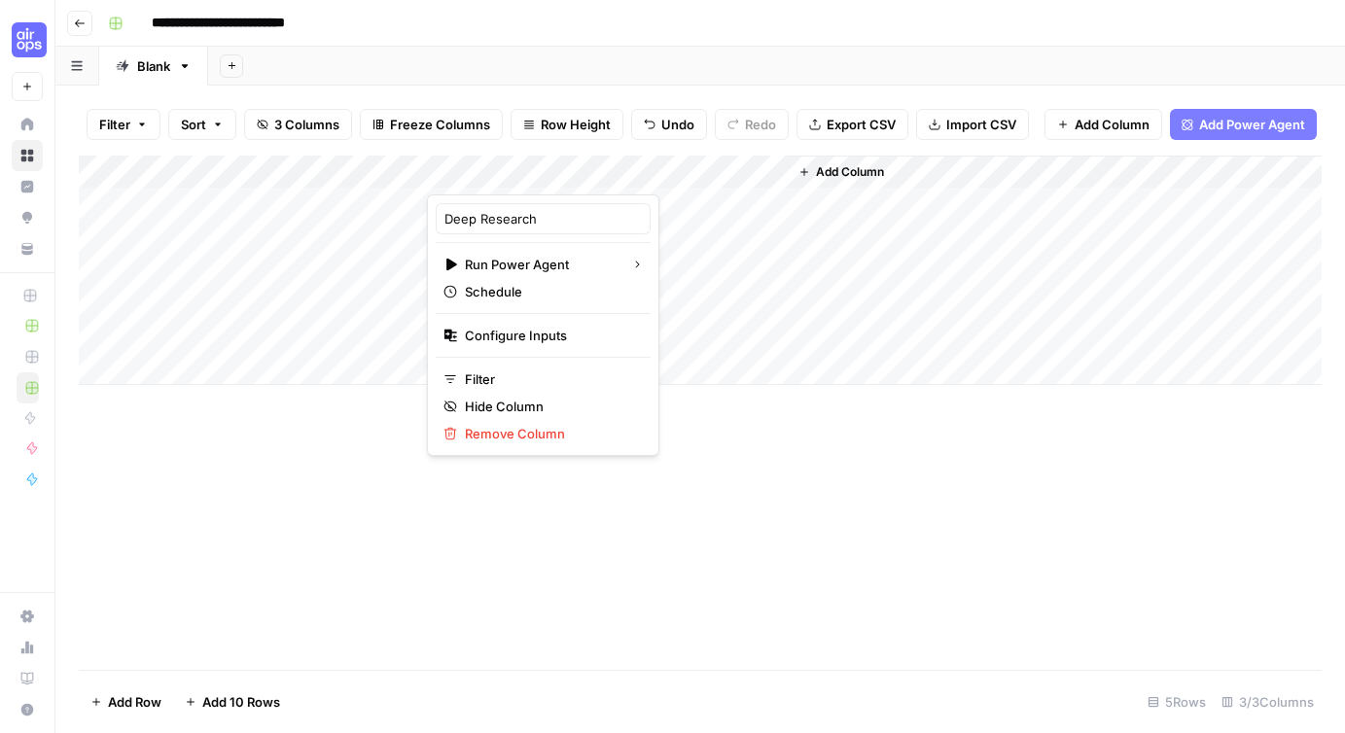
click at [514, 173] on div at bounding box center [520, 175] width 186 height 39
click at [811, 557] on div "Add Column" at bounding box center [700, 413] width 1243 height 514
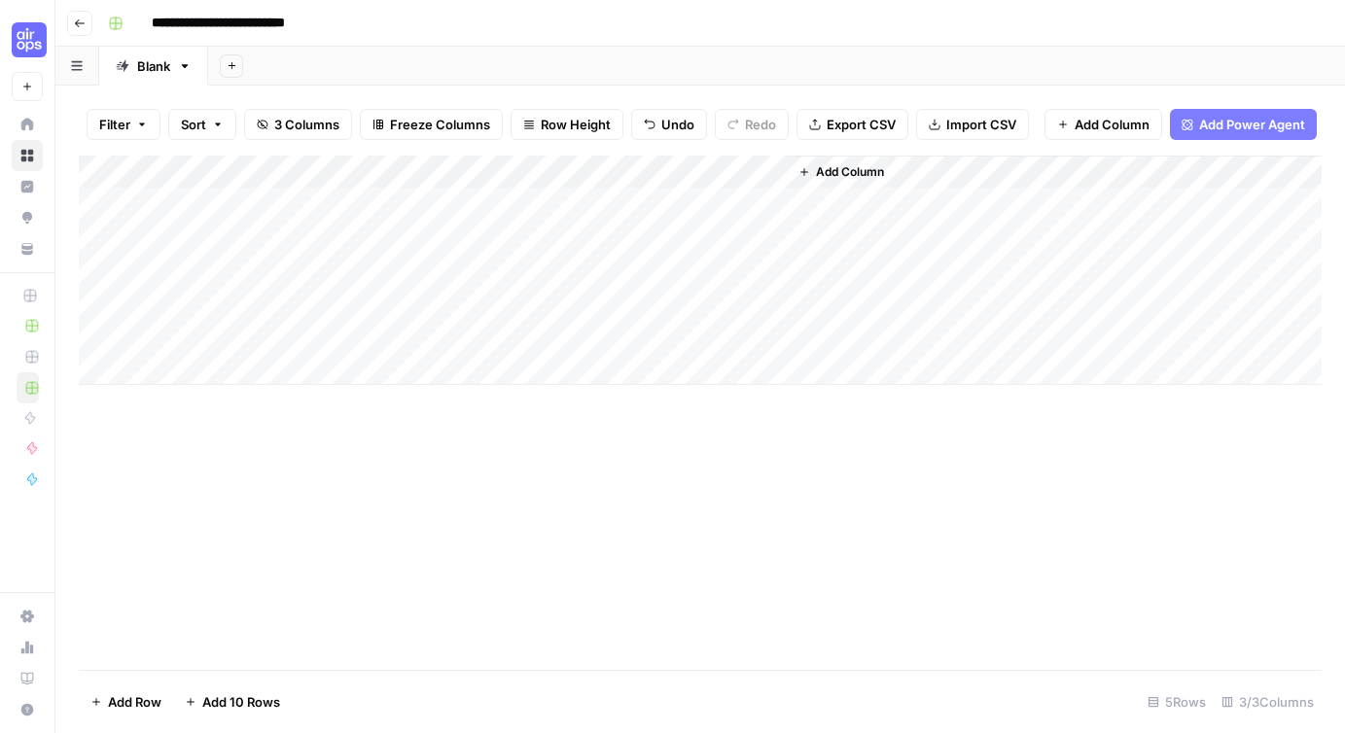
click at [571, 169] on div "Add Column" at bounding box center [700, 271] width 1243 height 230
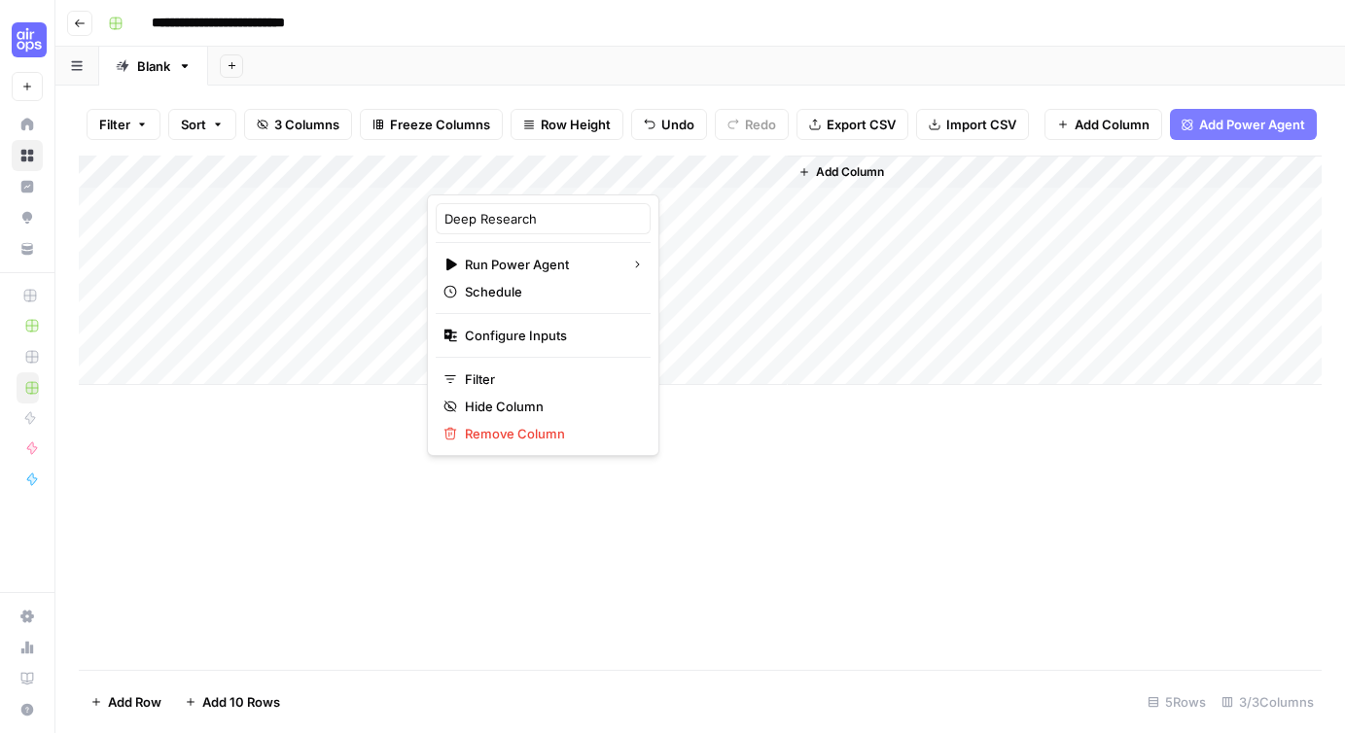
click at [502, 537] on div "Add Column" at bounding box center [700, 413] width 1243 height 514
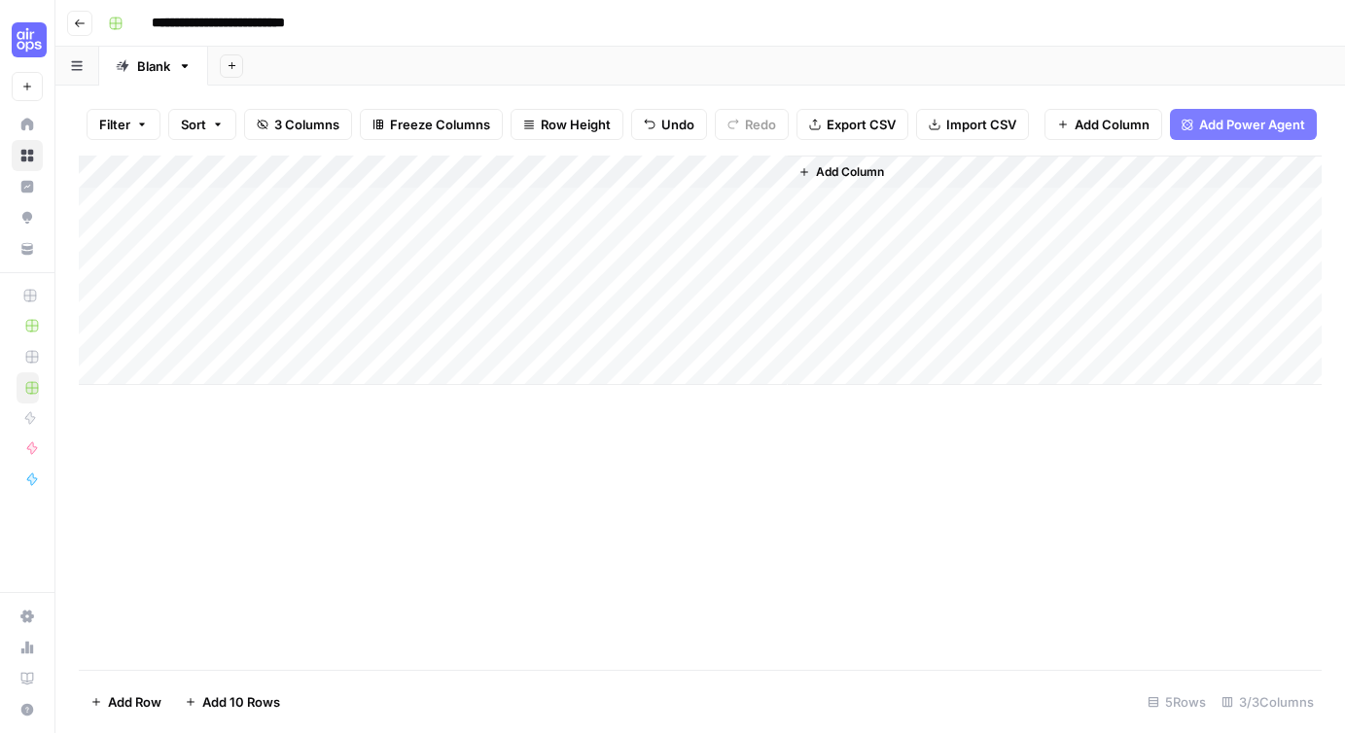
click at [511, 172] on div "Add Column" at bounding box center [700, 271] width 1243 height 230
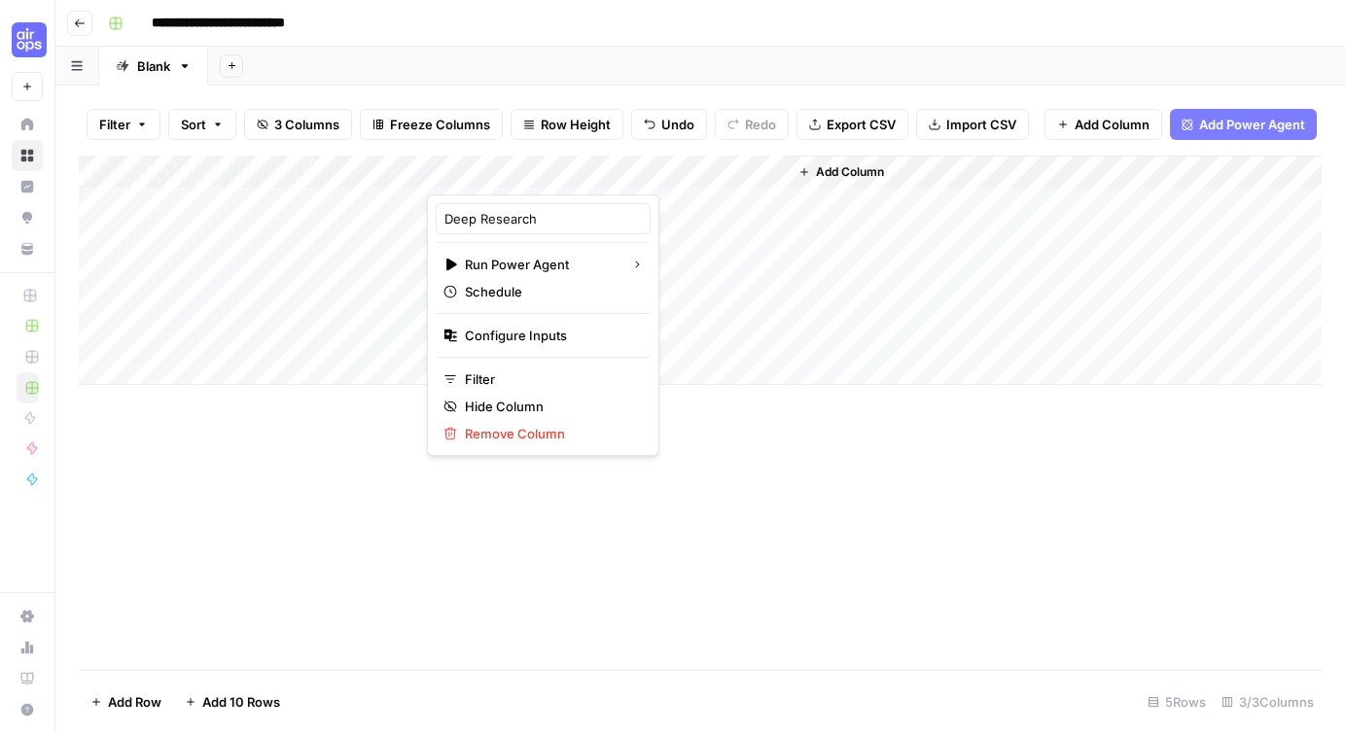
click at [511, 172] on div at bounding box center [520, 175] width 186 height 39
click at [565, 172] on div at bounding box center [520, 175] width 186 height 39
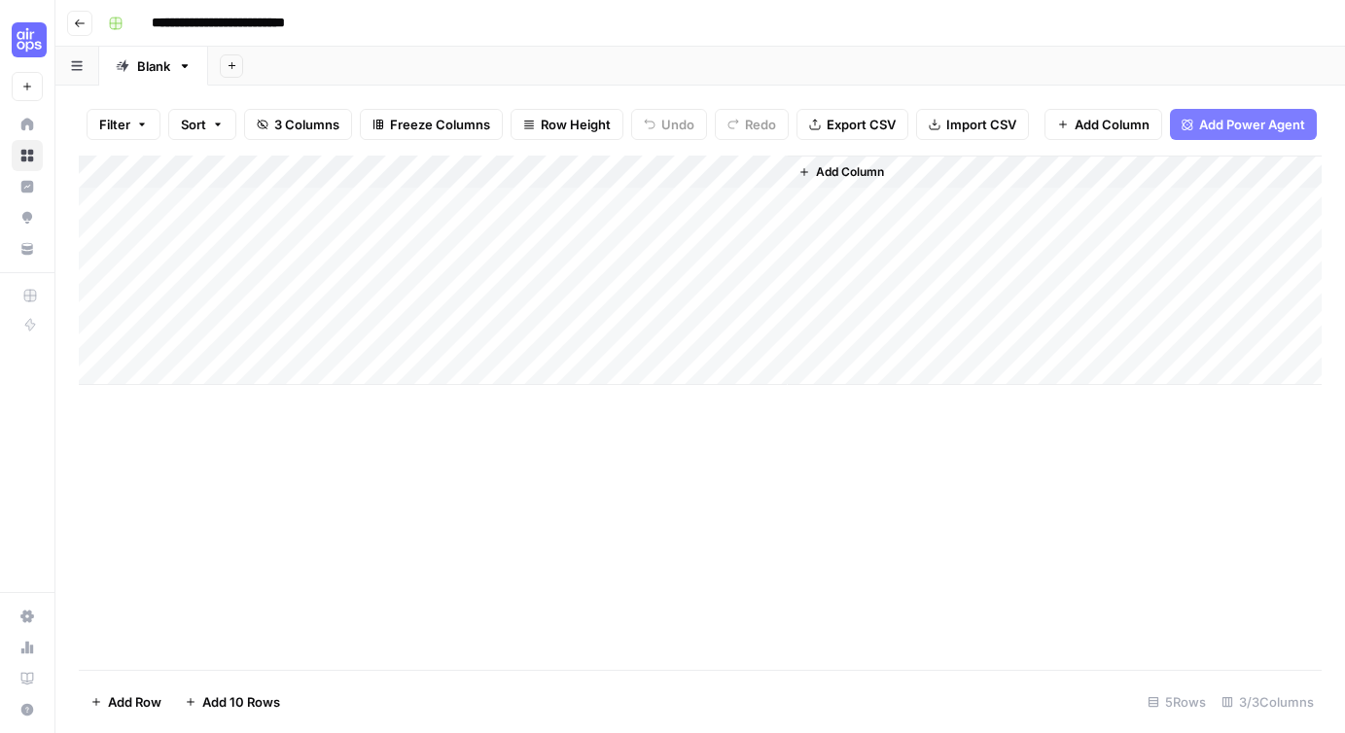
click at [571, 172] on div "Add Column" at bounding box center [700, 271] width 1243 height 230
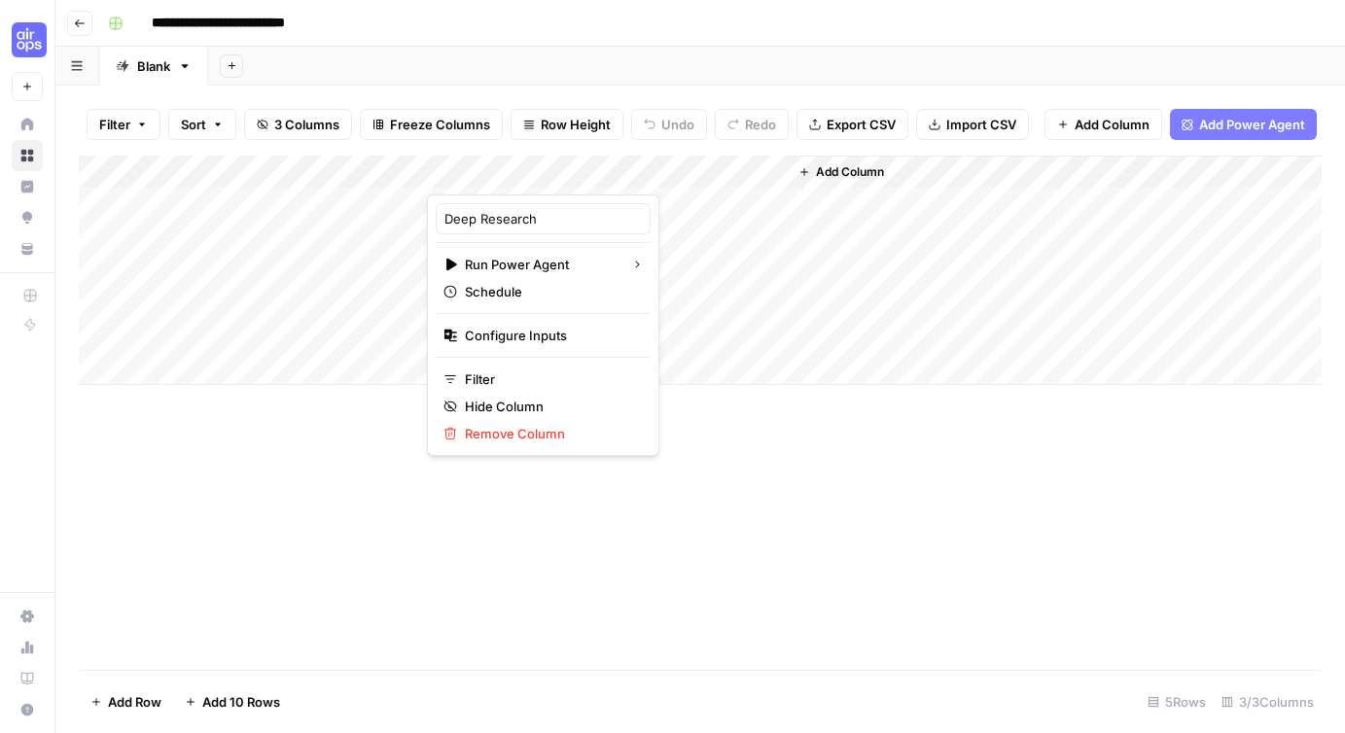
click at [571, 172] on div at bounding box center [520, 175] width 186 height 39
click at [733, 548] on div "Add Column" at bounding box center [700, 413] width 1243 height 514
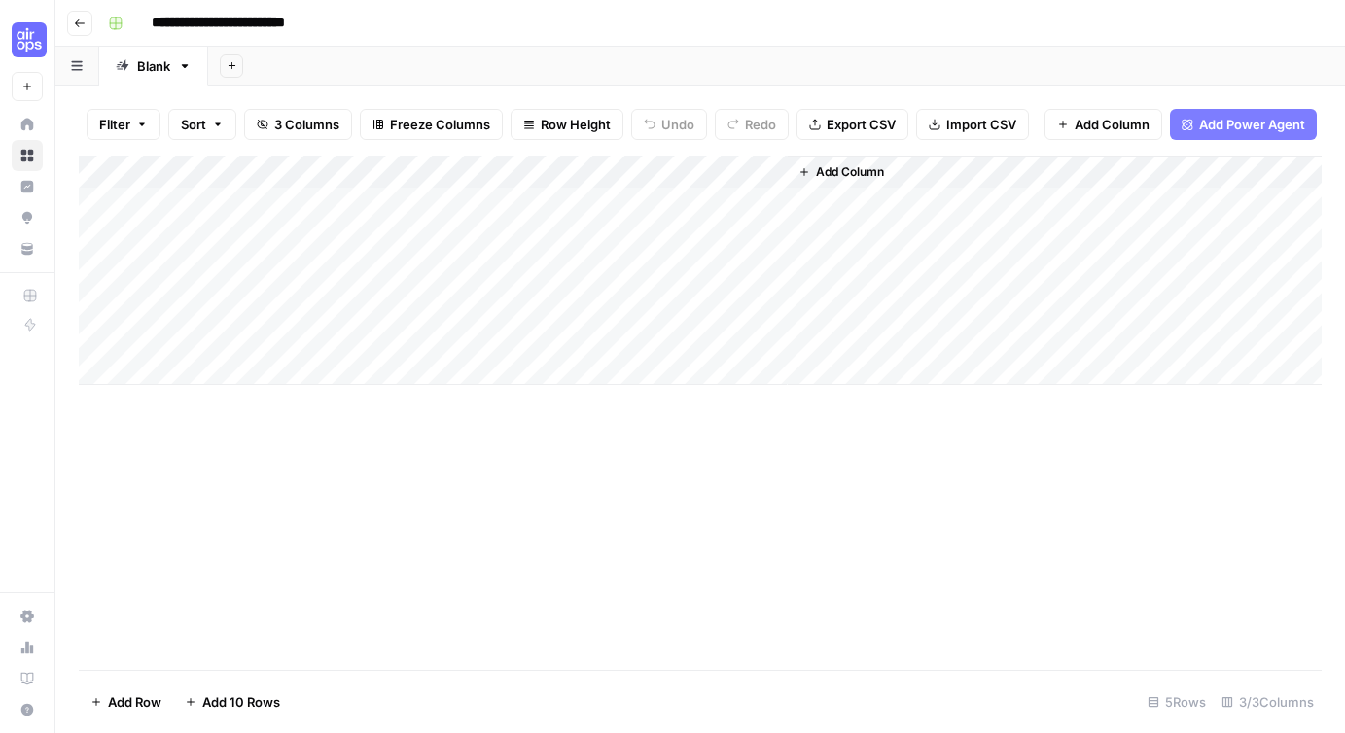
click at [572, 172] on div "Add Column" at bounding box center [700, 271] width 1243 height 230
click at [571, 174] on div "Add Column" at bounding box center [700, 271] width 1243 height 230
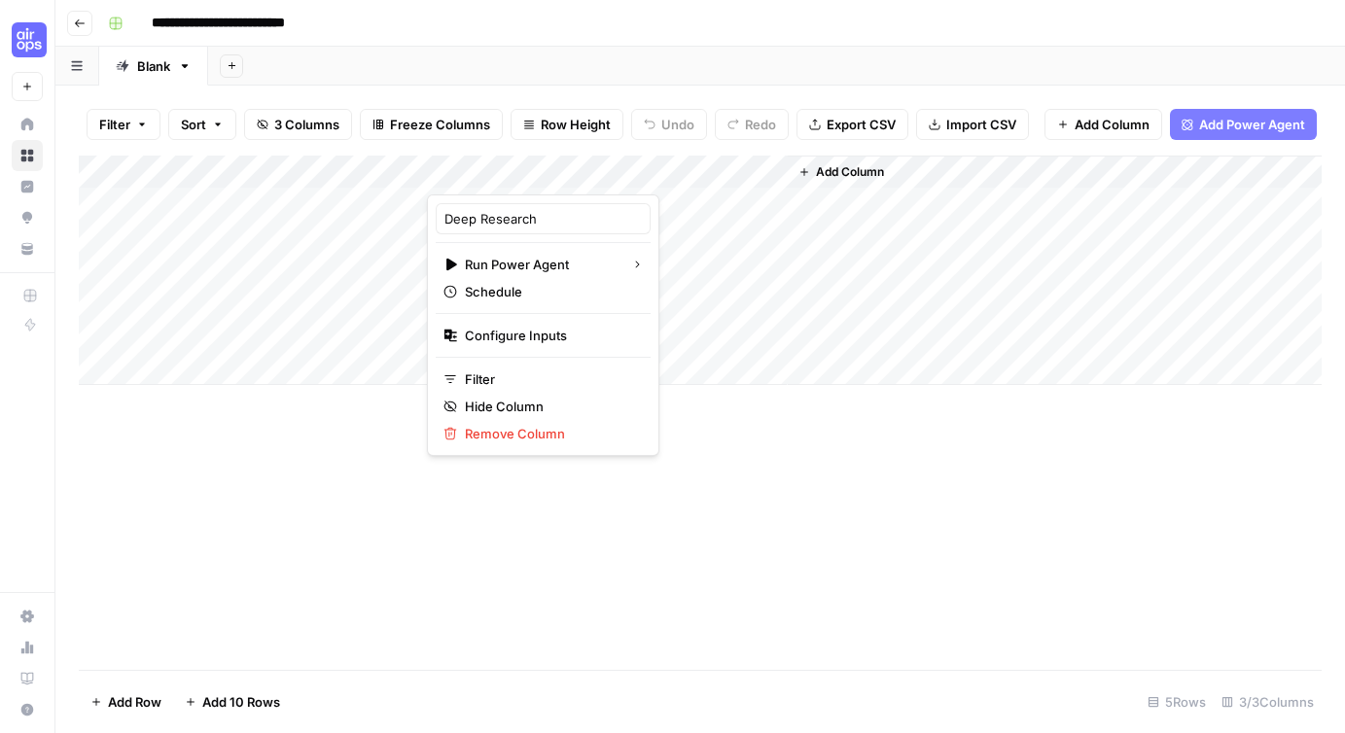
click at [706, 523] on div "Add Column" at bounding box center [700, 413] width 1243 height 514
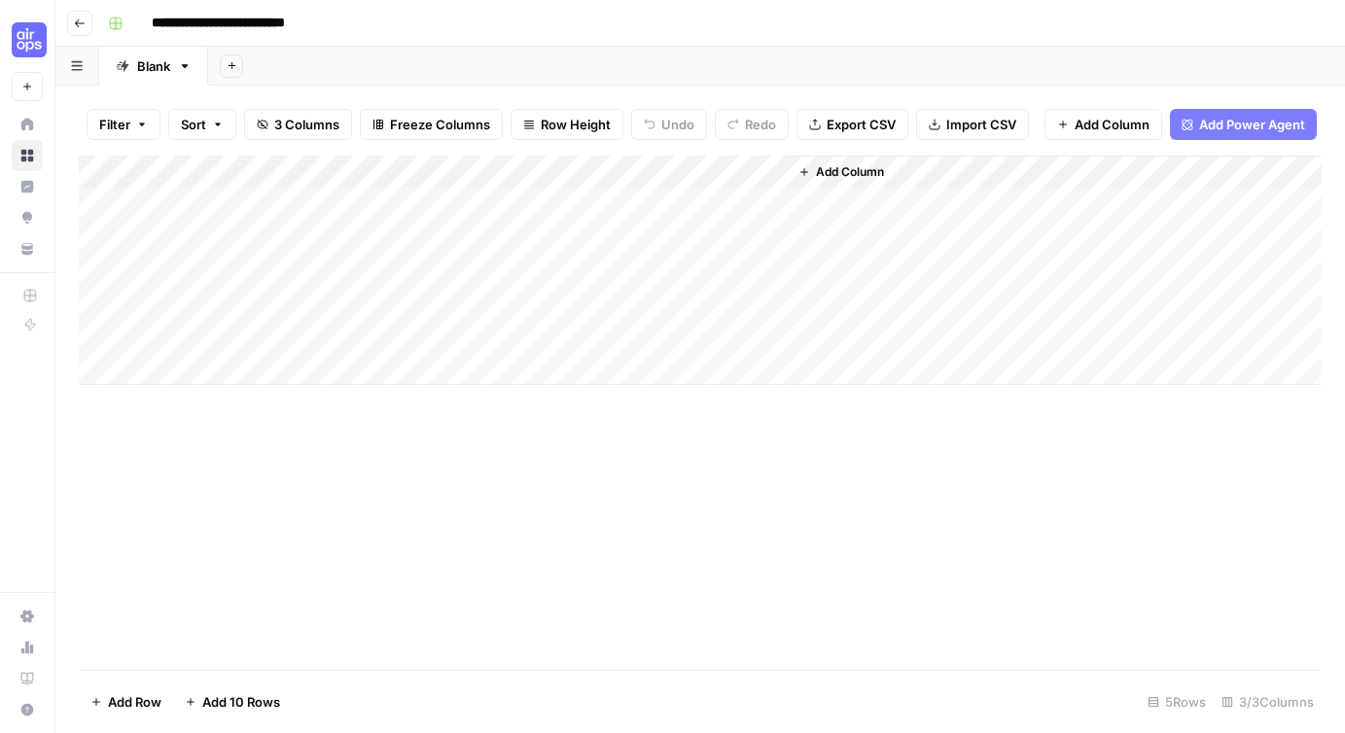
click at [769, 169] on div "Add Column" at bounding box center [700, 271] width 1243 height 230
click at [605, 506] on div "Add Column" at bounding box center [700, 413] width 1243 height 514
click at [1094, 119] on span "Add Column" at bounding box center [1112, 124] width 75 height 19
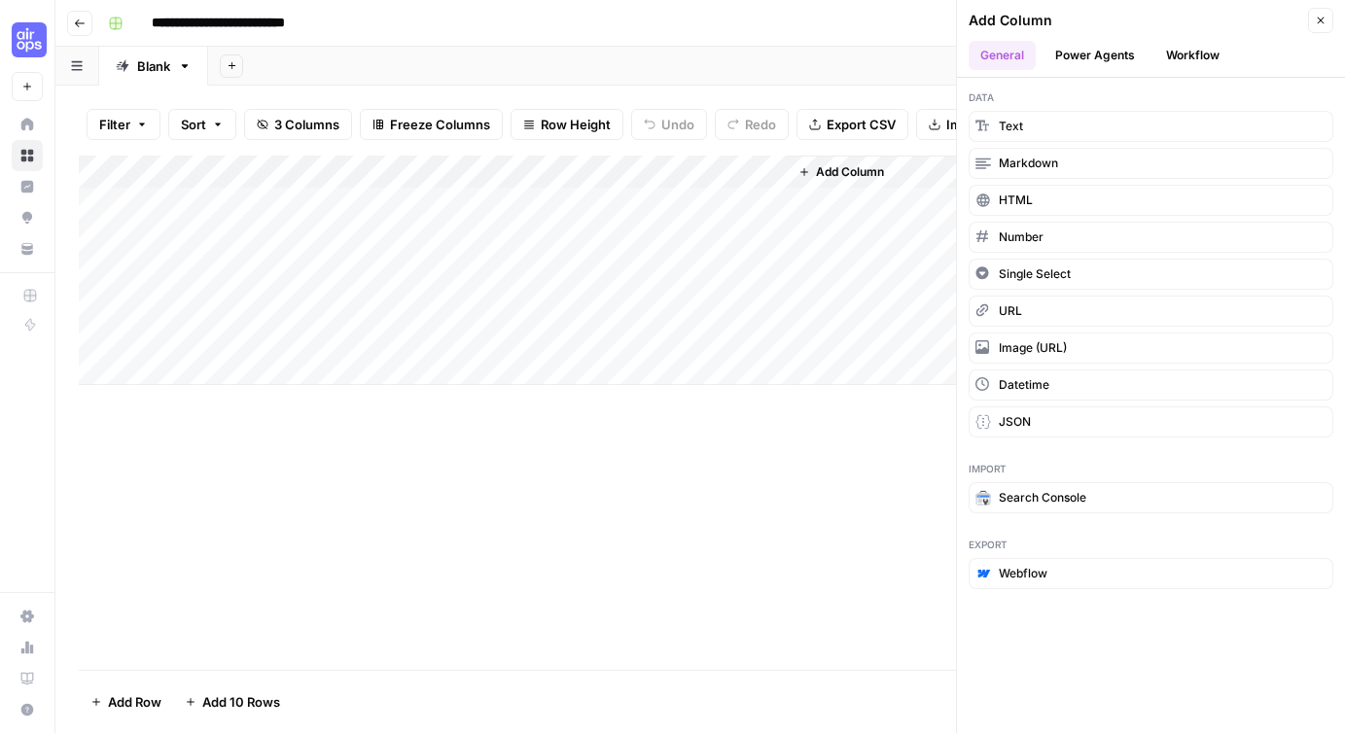
click at [1200, 55] on button "Workflow" at bounding box center [1192, 55] width 77 height 29
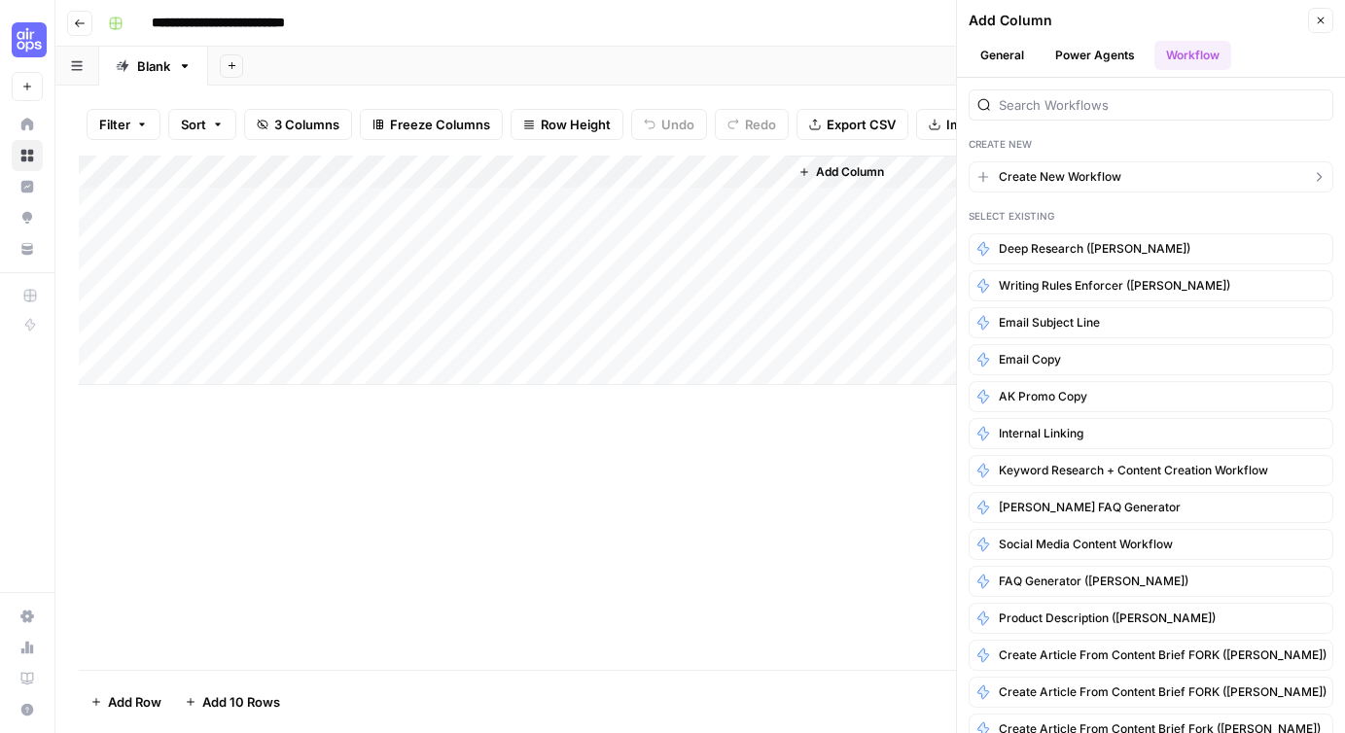
click at [1048, 178] on span "Create New Workflow" at bounding box center [1060, 177] width 123 height 18
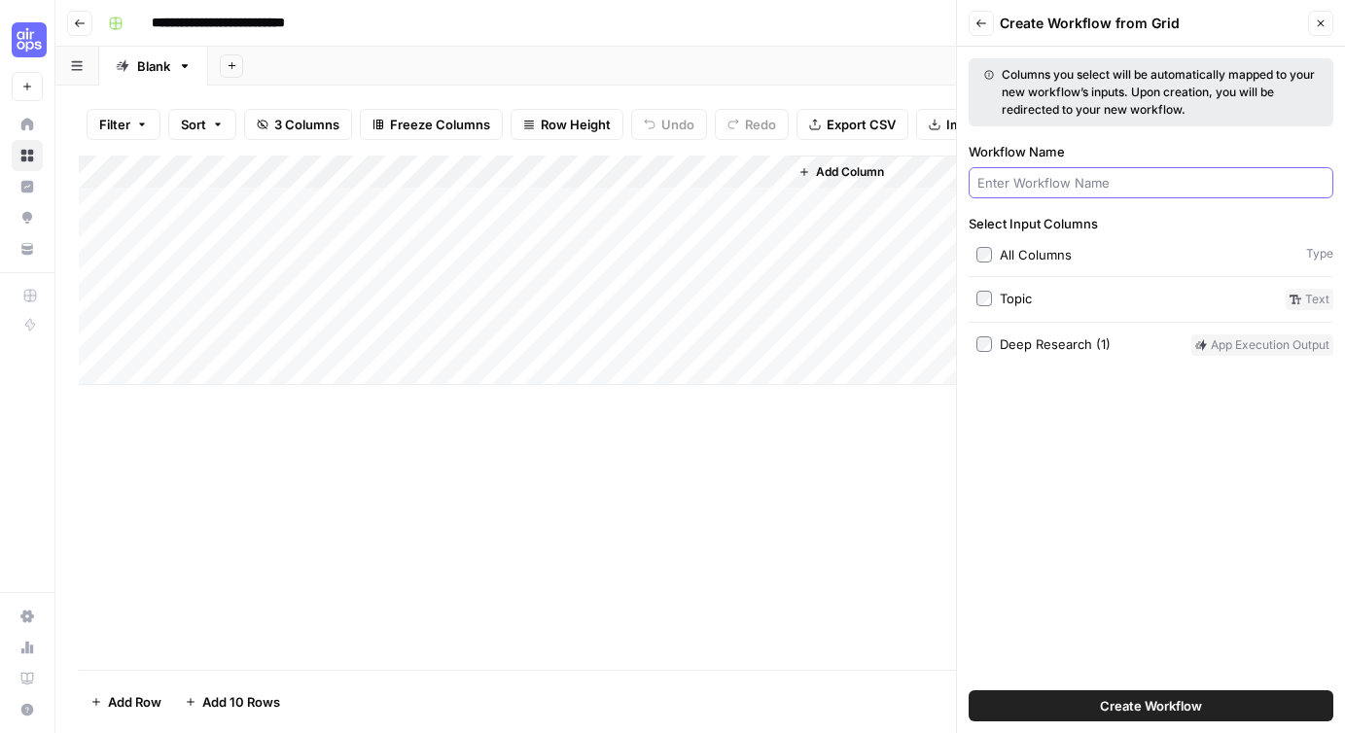
click at [1048, 190] on input "Workflow Name" at bounding box center [1150, 182] width 347 height 19
type input "Deep Research Fork (Francine)"
click at [1161, 709] on span "Create Workflow" at bounding box center [1151, 705] width 102 height 19
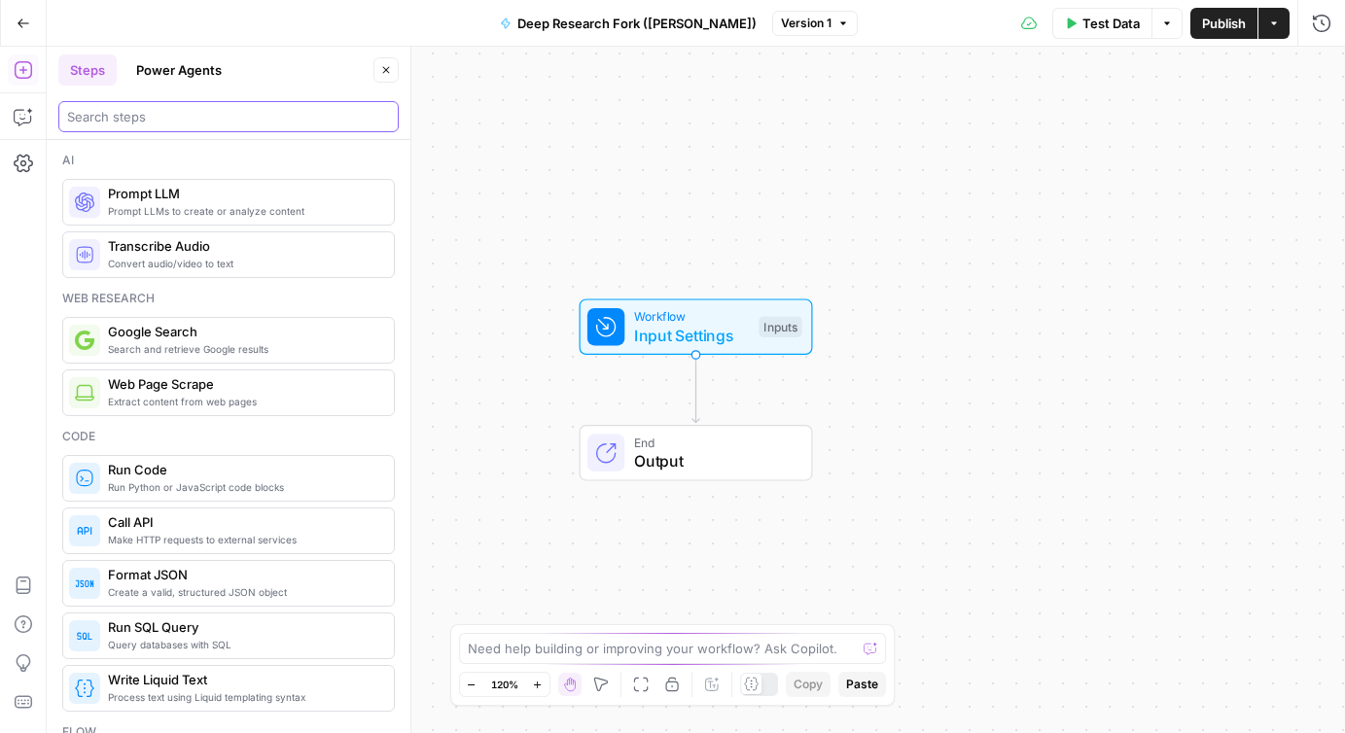
click at [112, 124] on input "search" at bounding box center [228, 116] width 323 height 19
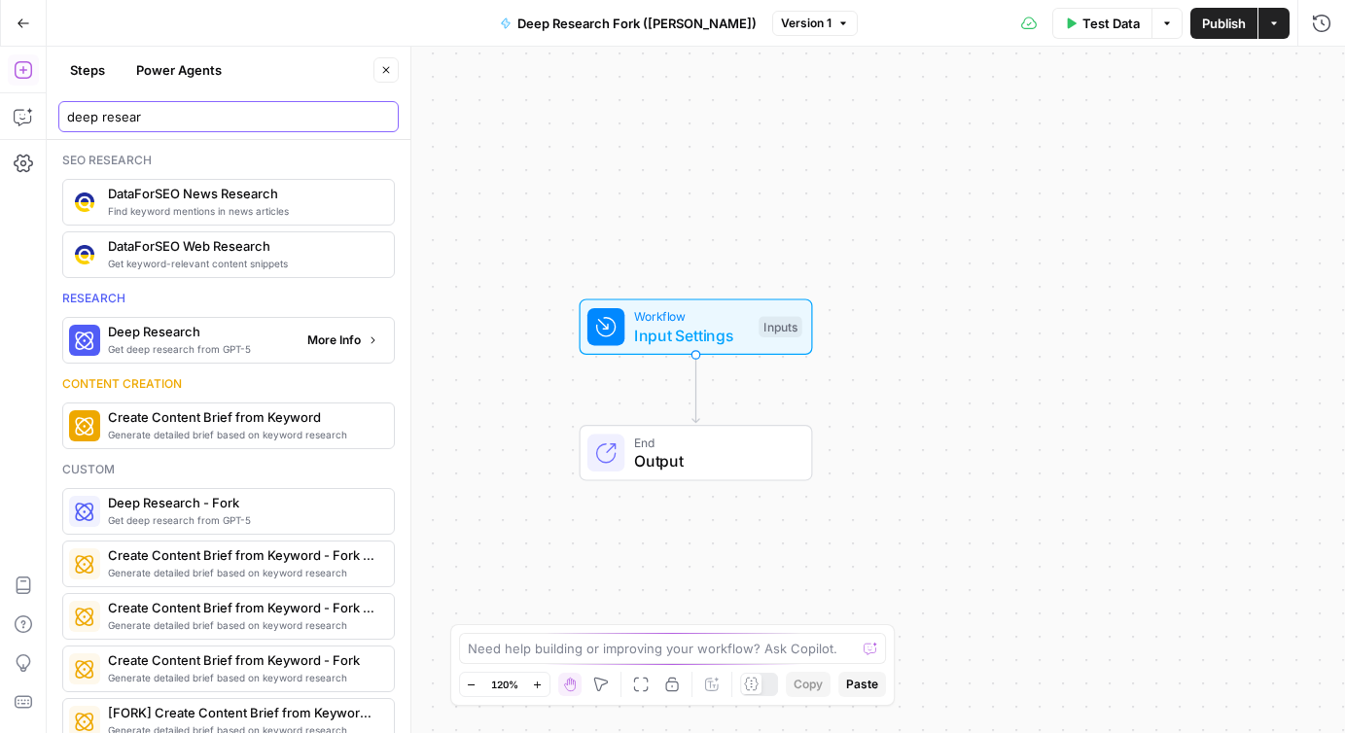
type input "deep resear"
click at [190, 345] on span "Get deep research from GPT-5" at bounding box center [200, 349] width 184 height 16
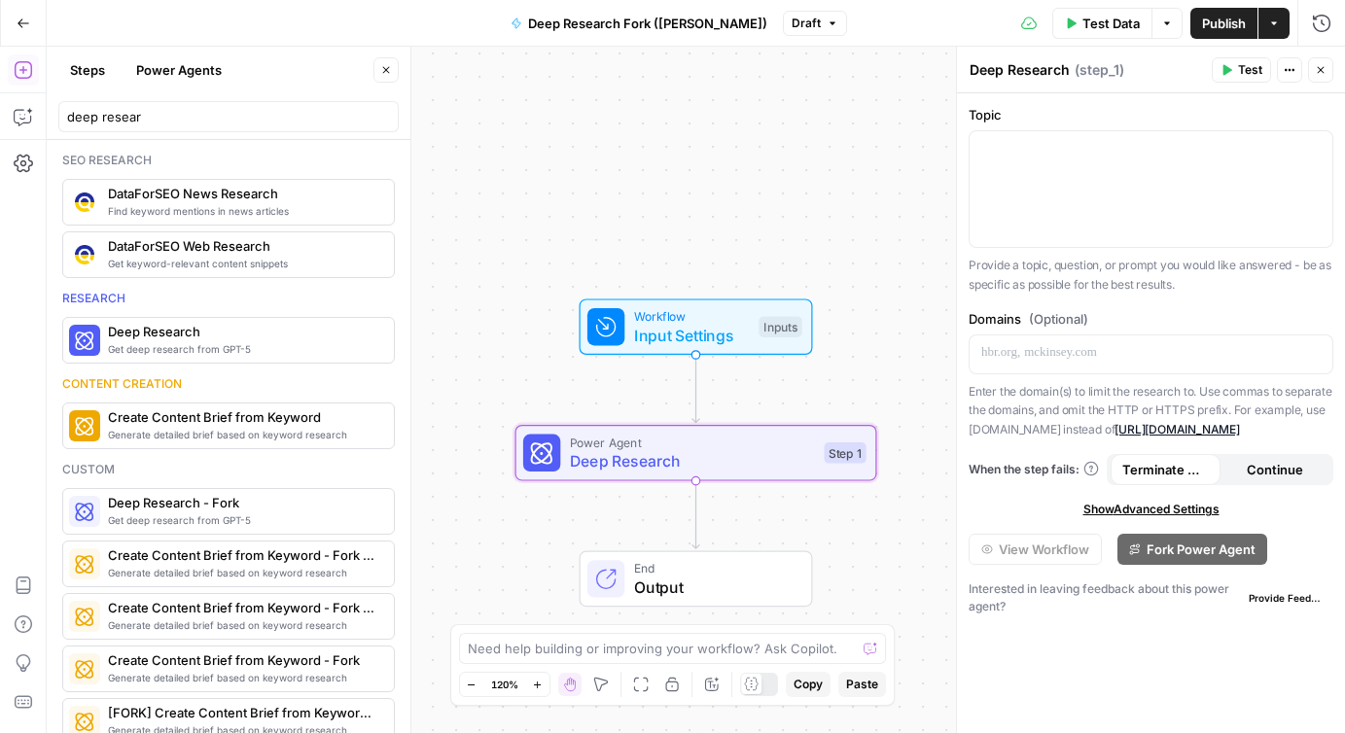
click at [24, 17] on icon "button" at bounding box center [24, 24] width 14 height 14
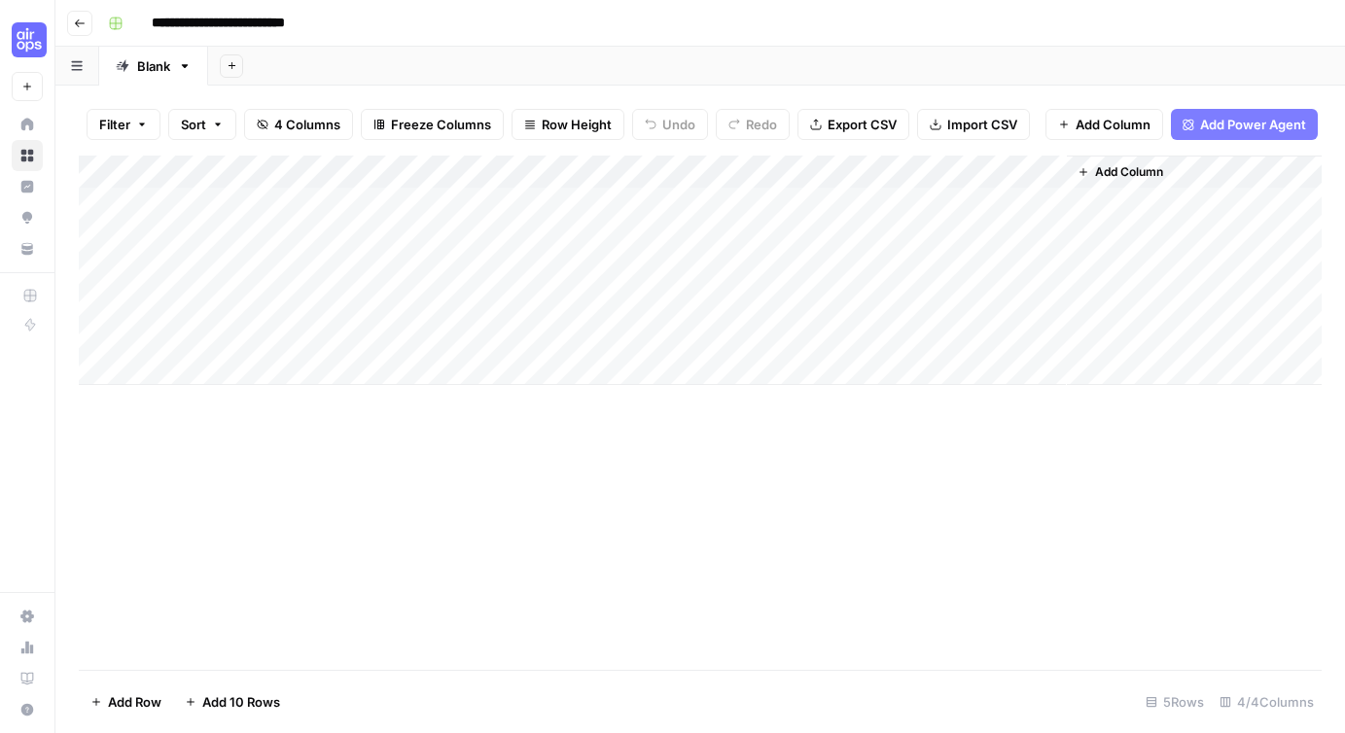
click at [249, 196] on div "Add Column" at bounding box center [700, 271] width 1243 height 230
click at [249, 196] on body "**********" at bounding box center [672, 366] width 1345 height 733
click at [249, 196] on textarea "**********" at bounding box center [301, 205] width 311 height 27
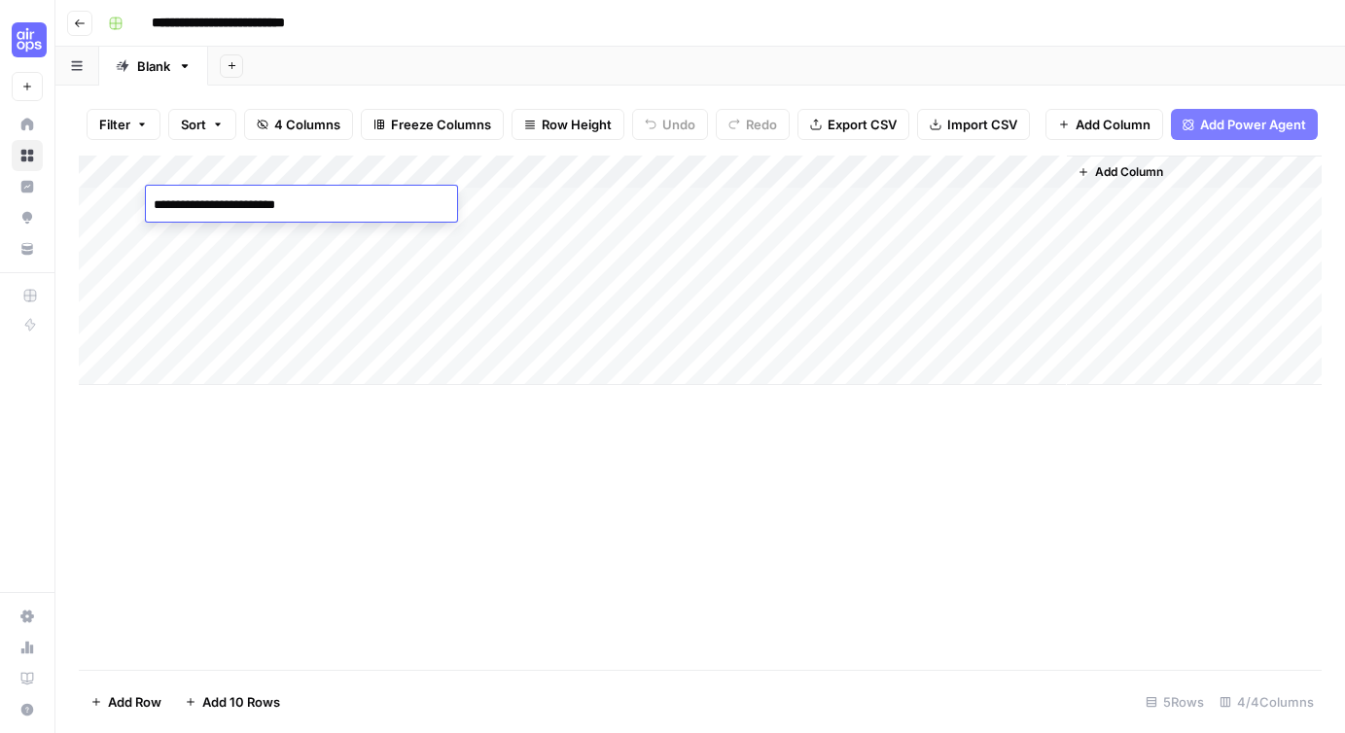
click at [249, 196] on textarea "**********" at bounding box center [301, 205] width 311 height 27
click at [839, 473] on div "Add Column" at bounding box center [700, 413] width 1243 height 514
click at [570, 171] on div "Add Column" at bounding box center [700, 271] width 1243 height 230
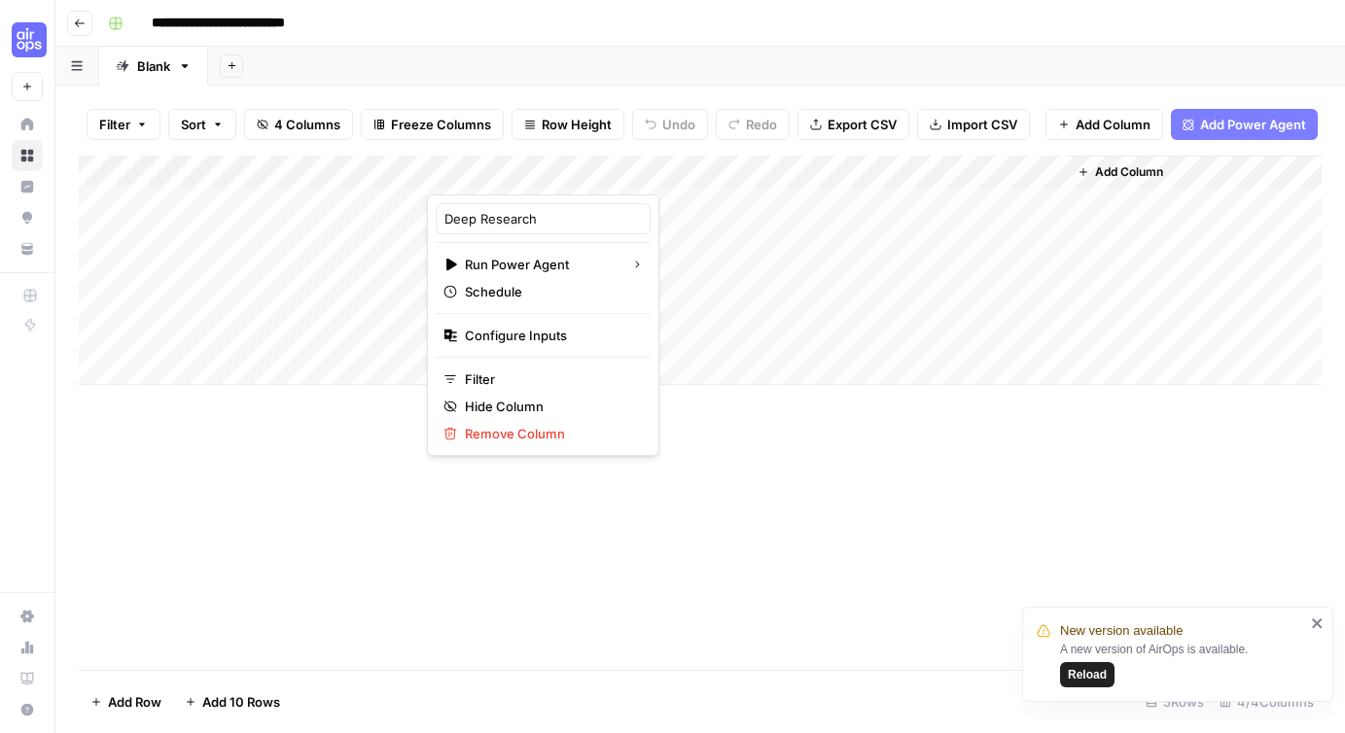
click at [719, 482] on div "Add Column" at bounding box center [700, 413] width 1243 height 514
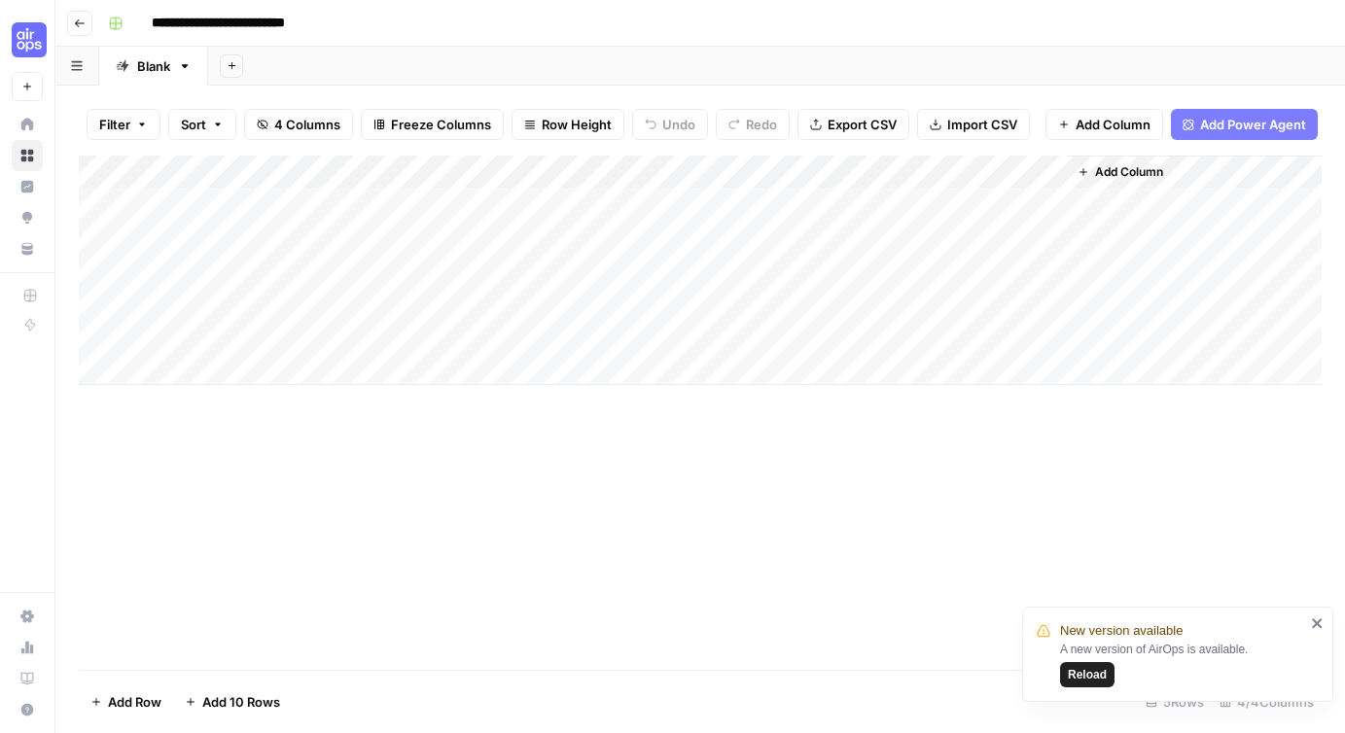
click at [1224, 117] on span "Add Power Agent" at bounding box center [1253, 124] width 106 height 19
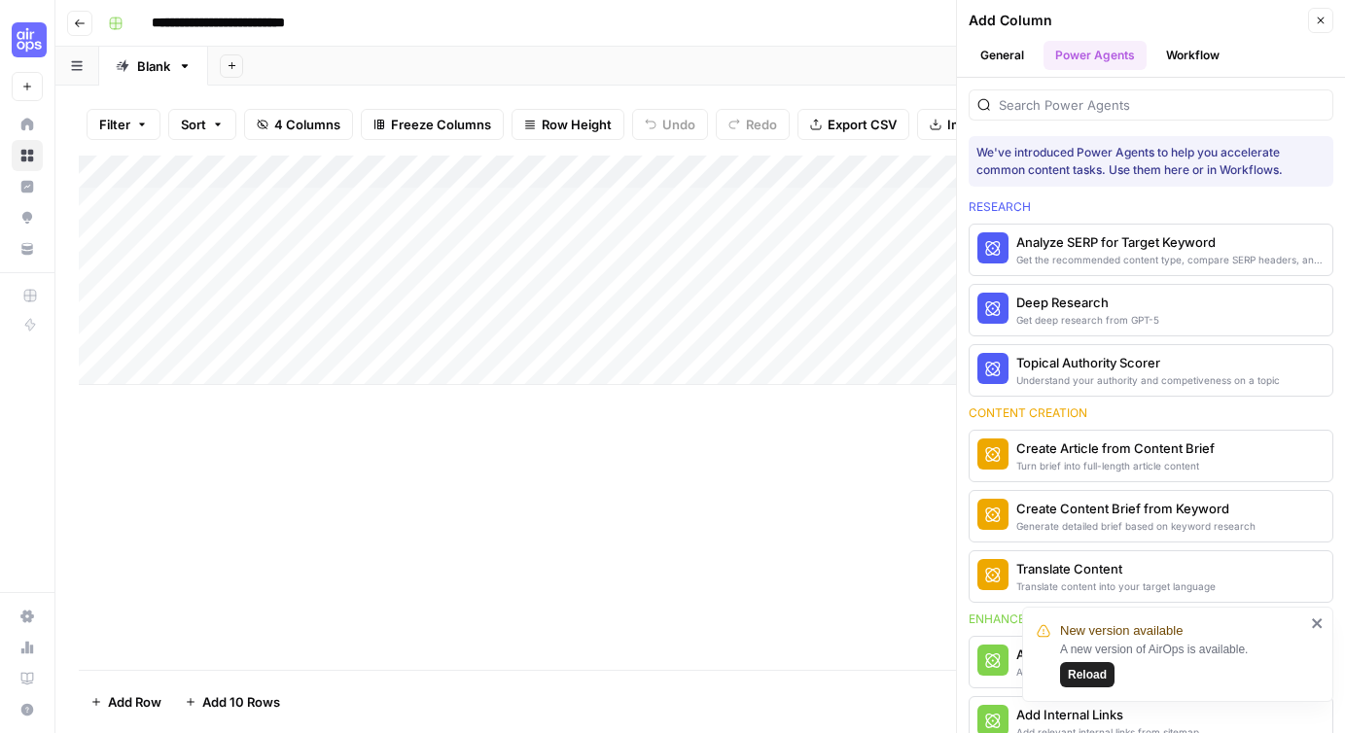
click at [1187, 51] on button "Workflow" at bounding box center [1192, 55] width 77 height 29
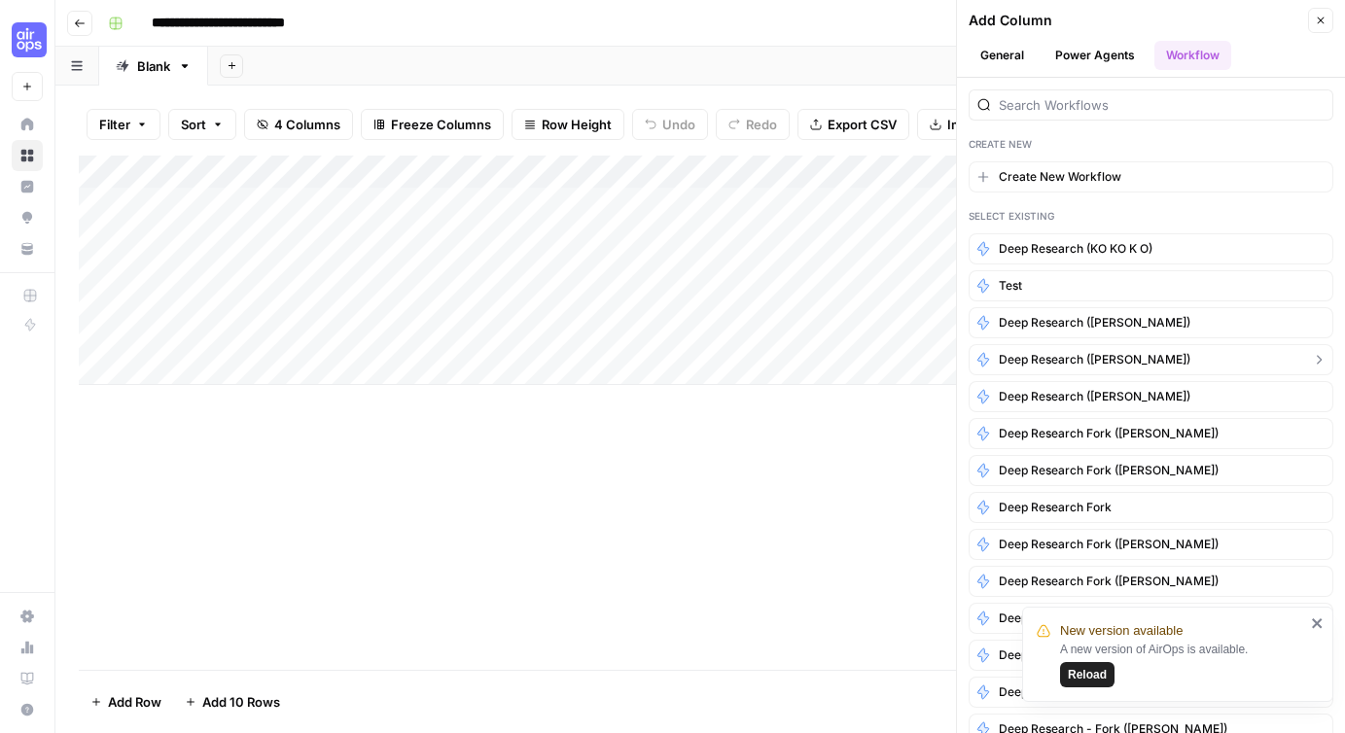
click at [1116, 361] on span "Deep Research (Francine)" at bounding box center [1095, 360] width 192 height 18
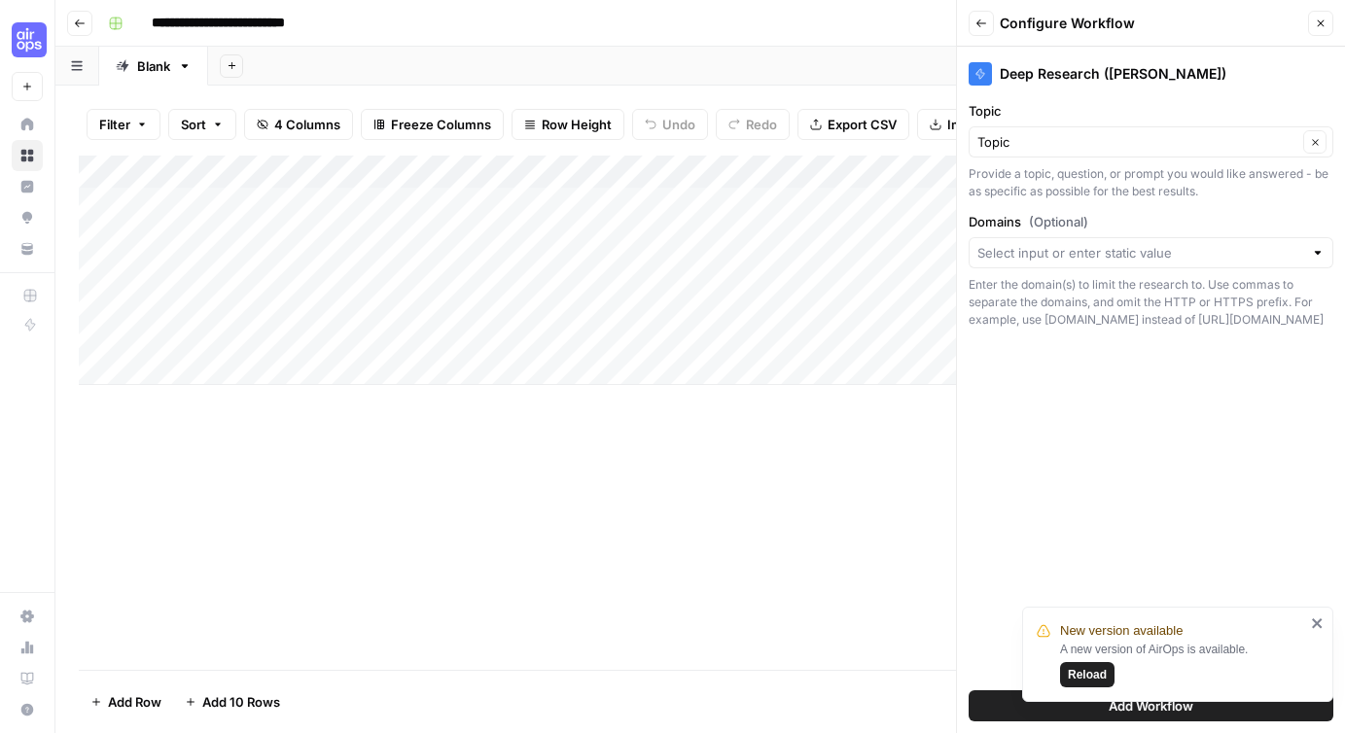
click at [1004, 701] on button "Add Workflow" at bounding box center [1151, 706] width 365 height 31
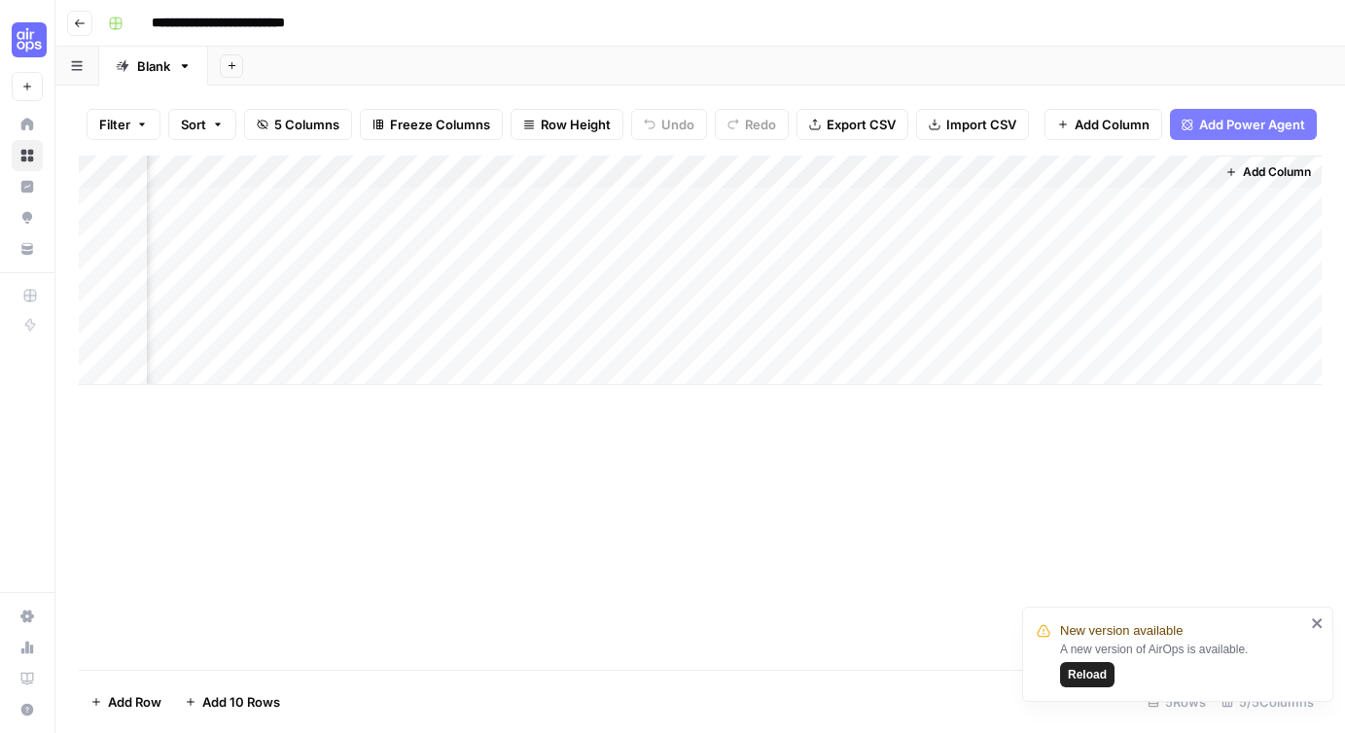
scroll to position [0, 102]
drag, startPoint x: 1066, startPoint y: 172, endPoint x: 398, endPoint y: 188, distance: 668.3
click at [398, 188] on div "Add Column" at bounding box center [700, 271] width 1243 height 230
click at [718, 169] on div "Add Column" at bounding box center [700, 271] width 1243 height 230
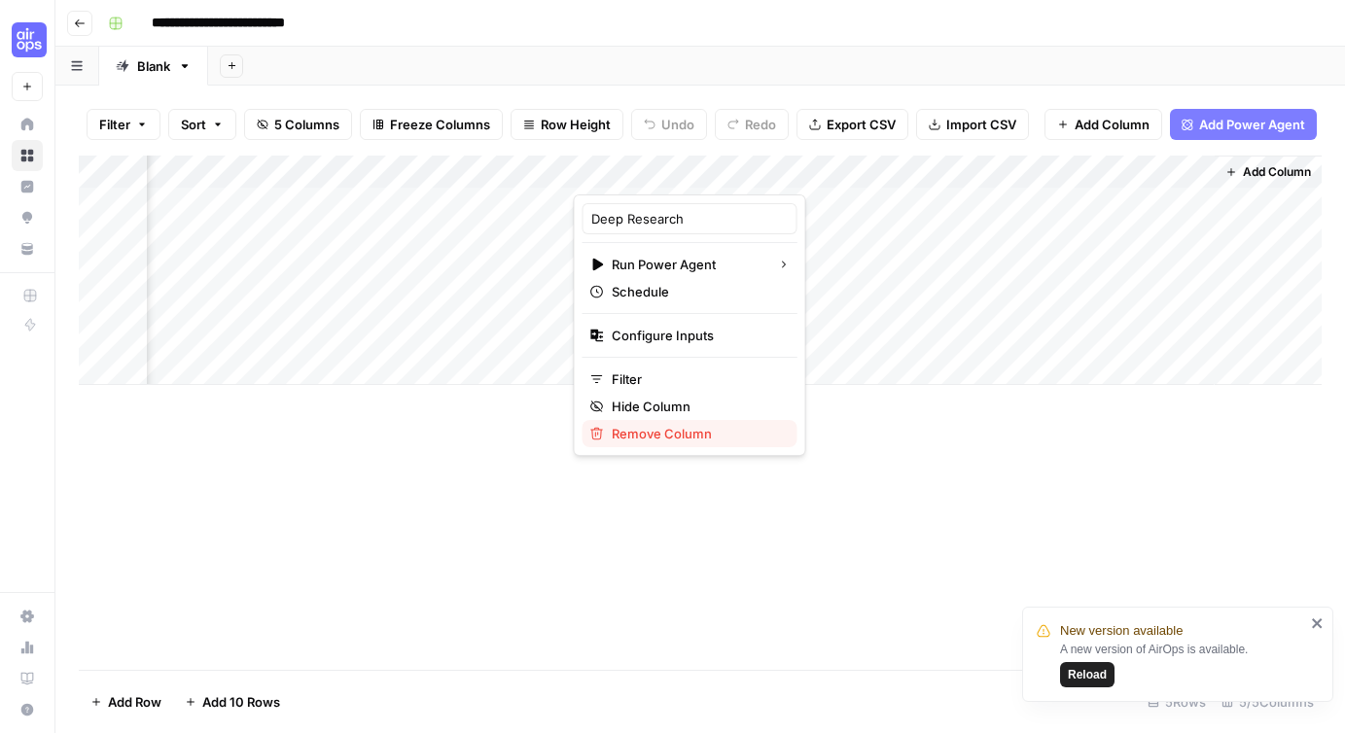
click at [652, 434] on span "Remove Column" at bounding box center [697, 433] width 170 height 19
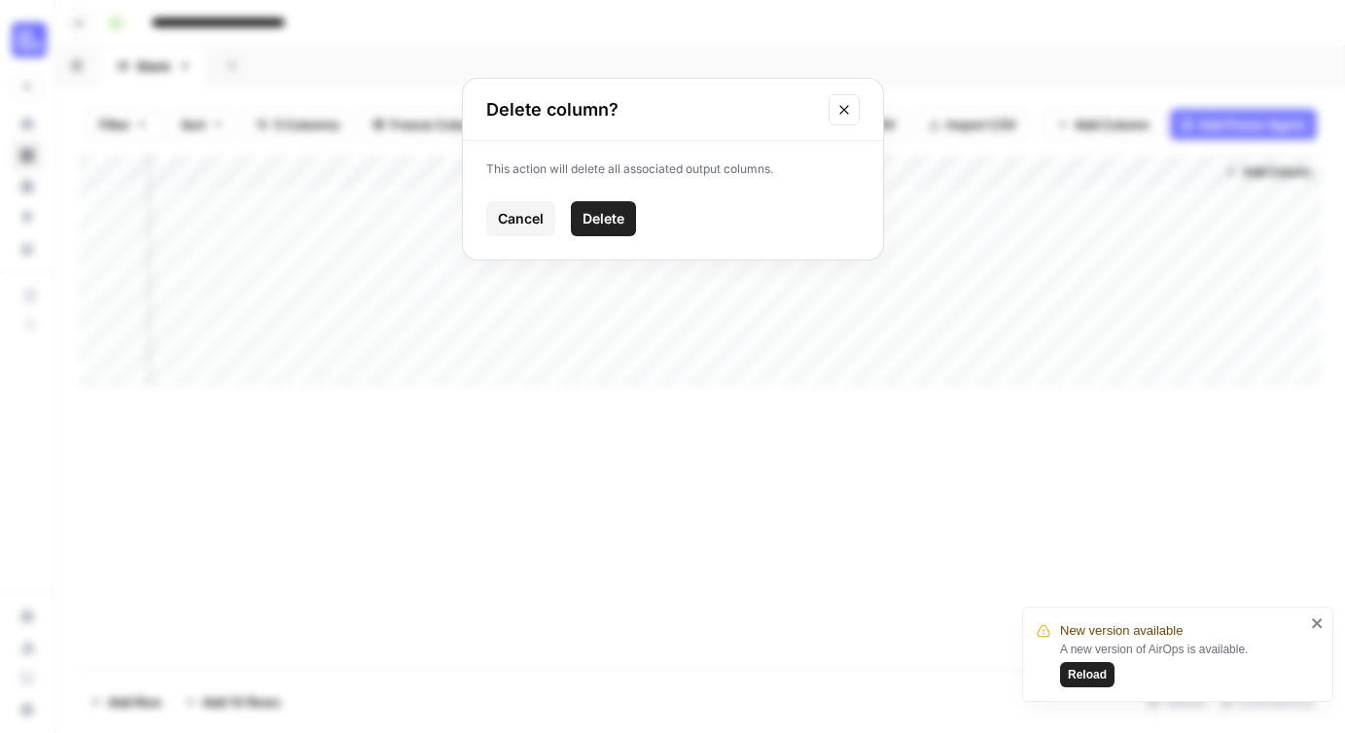
click at [595, 228] on span "Delete" at bounding box center [604, 218] width 42 height 19
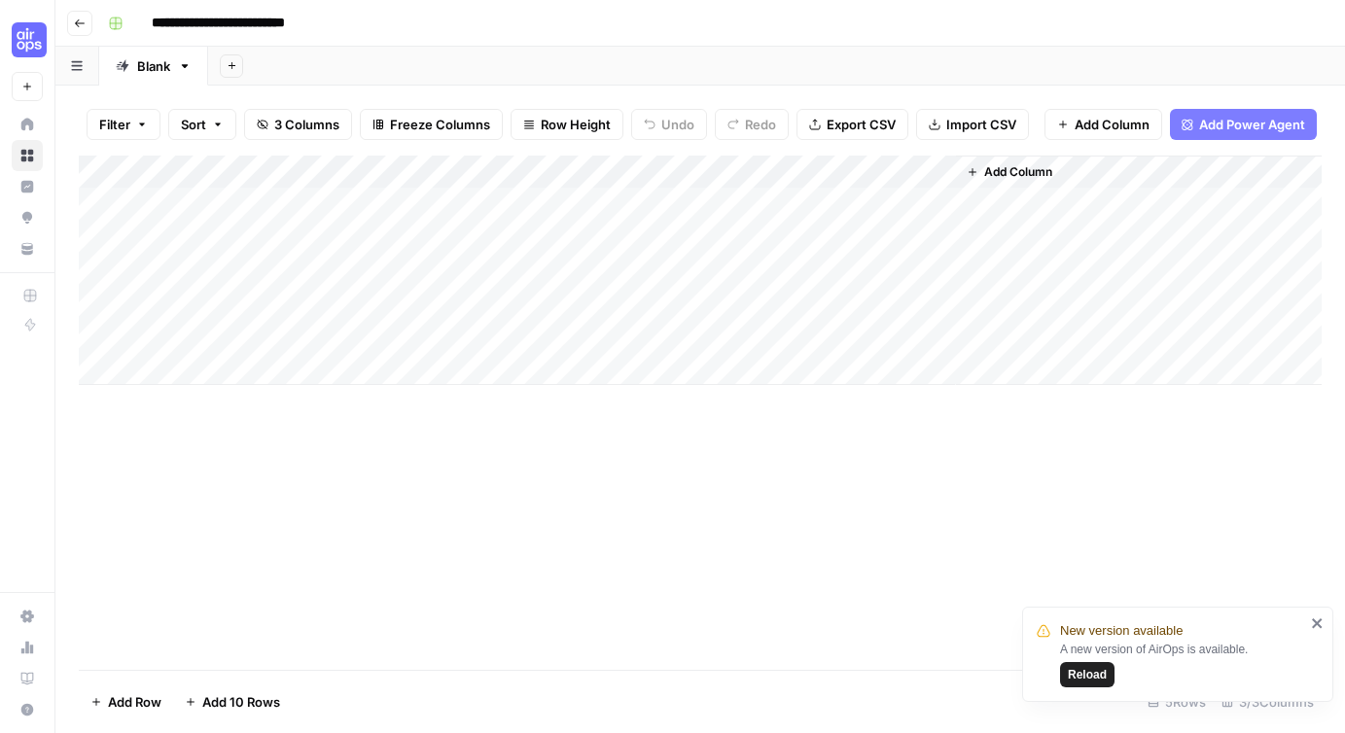
scroll to position [0, 0]
click at [914, 170] on div "Add Column" at bounding box center [700, 271] width 1243 height 230
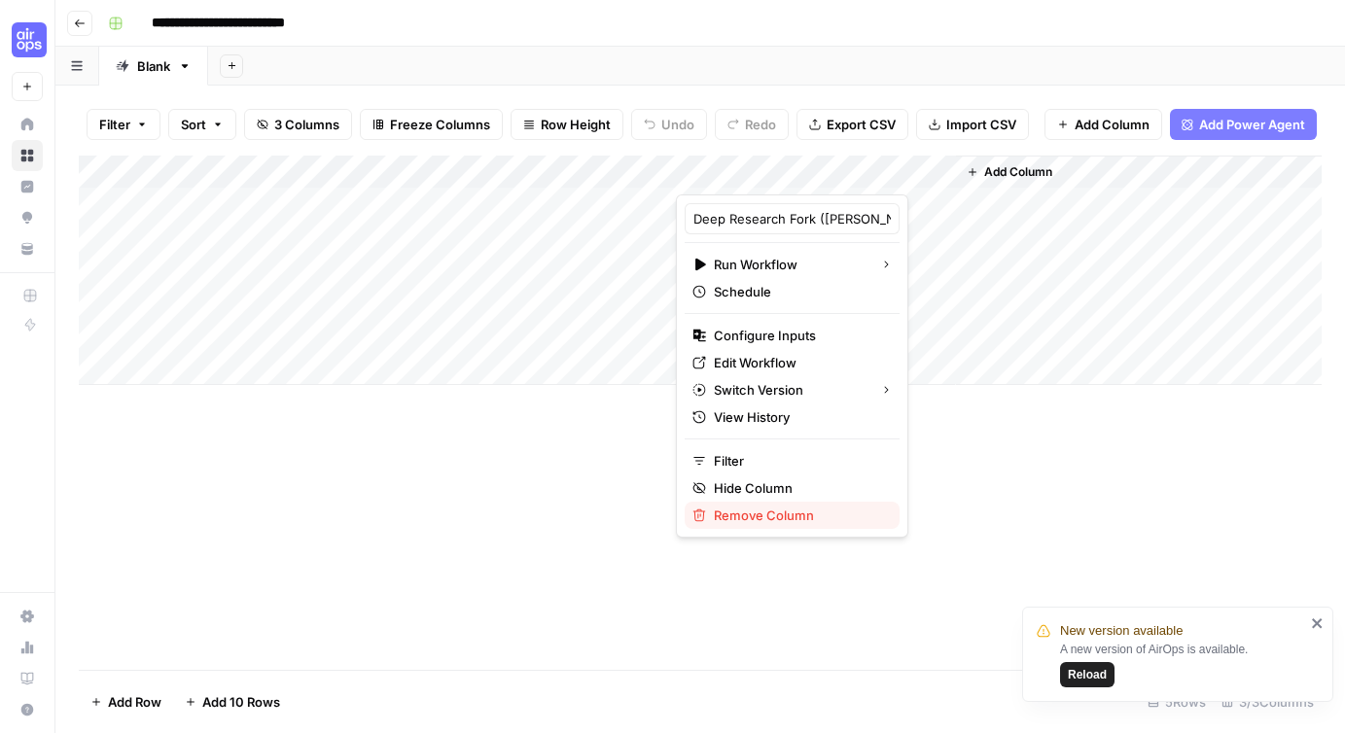
click at [773, 520] on span "Remove Column" at bounding box center [799, 515] width 170 height 19
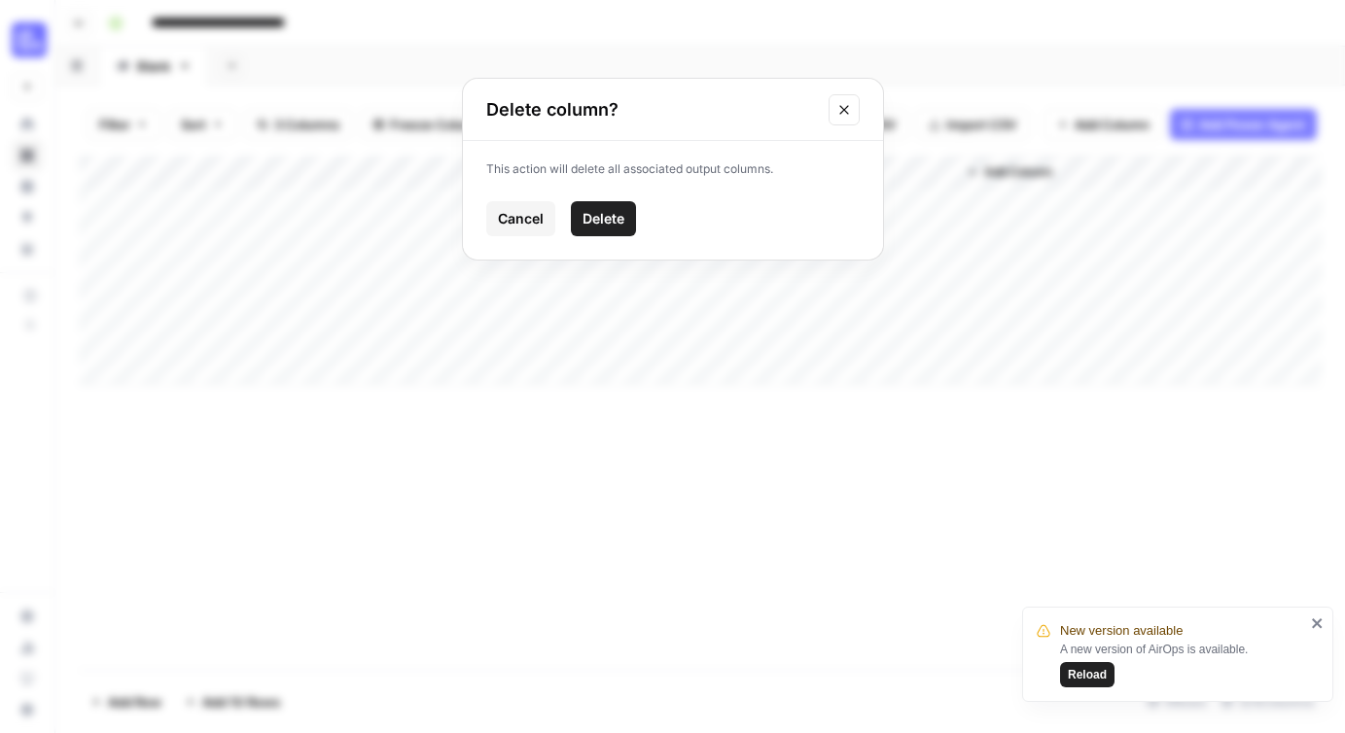
click at [606, 216] on span "Delete" at bounding box center [604, 218] width 42 height 19
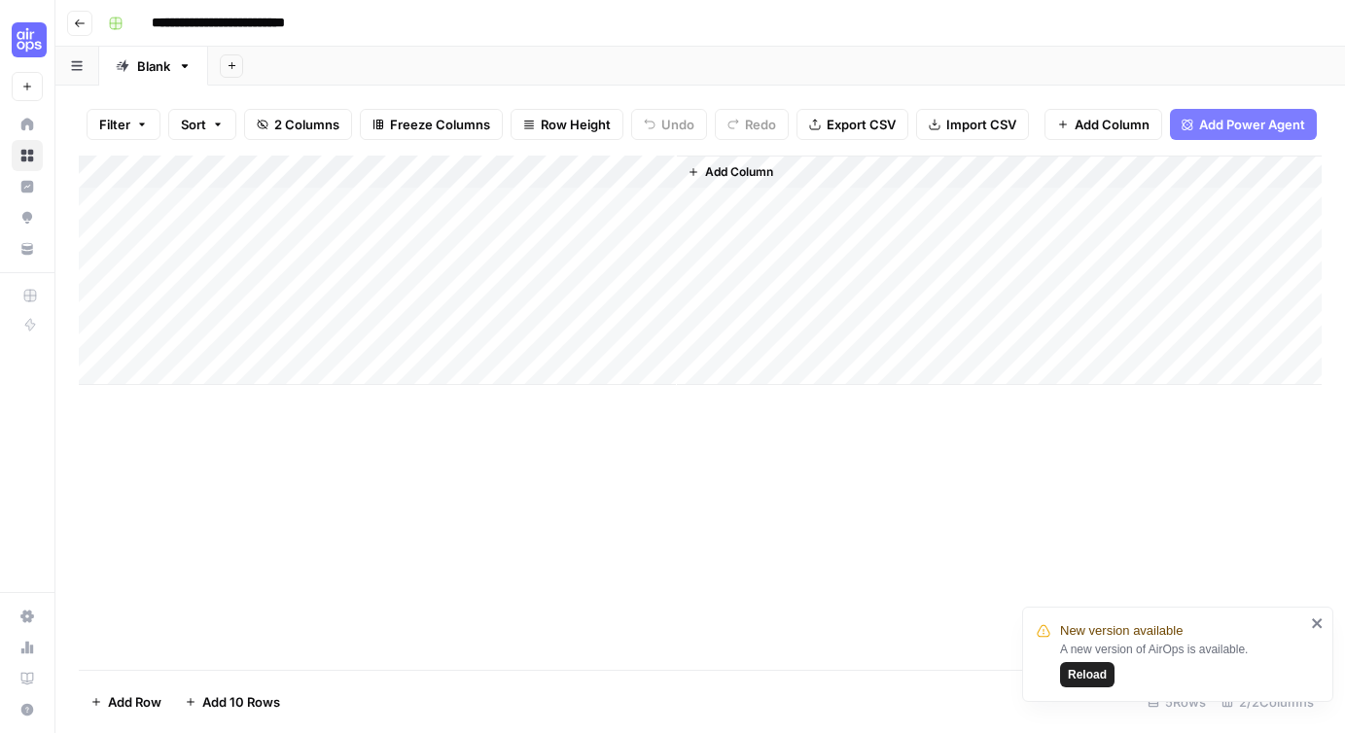
click at [715, 170] on span "Add Column" at bounding box center [739, 172] width 68 height 18
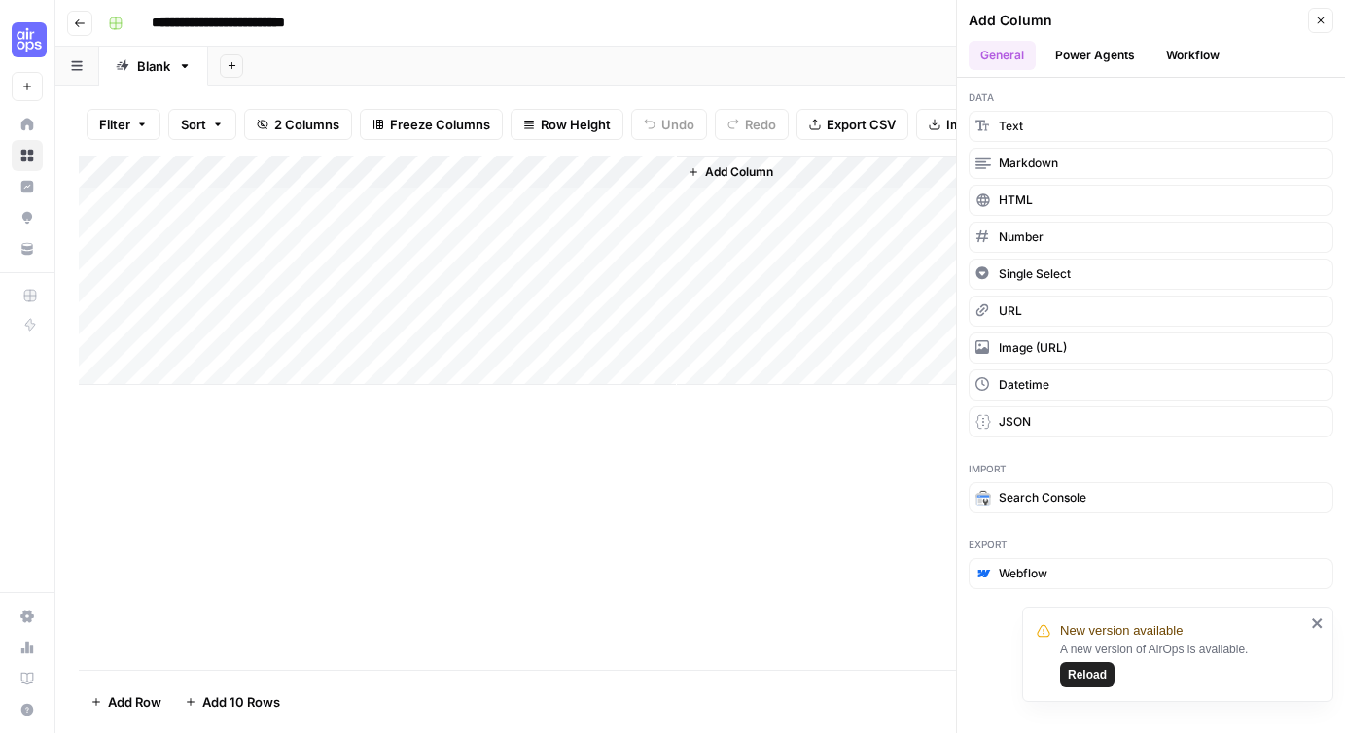
click at [1111, 49] on button "Power Agents" at bounding box center [1095, 55] width 103 height 29
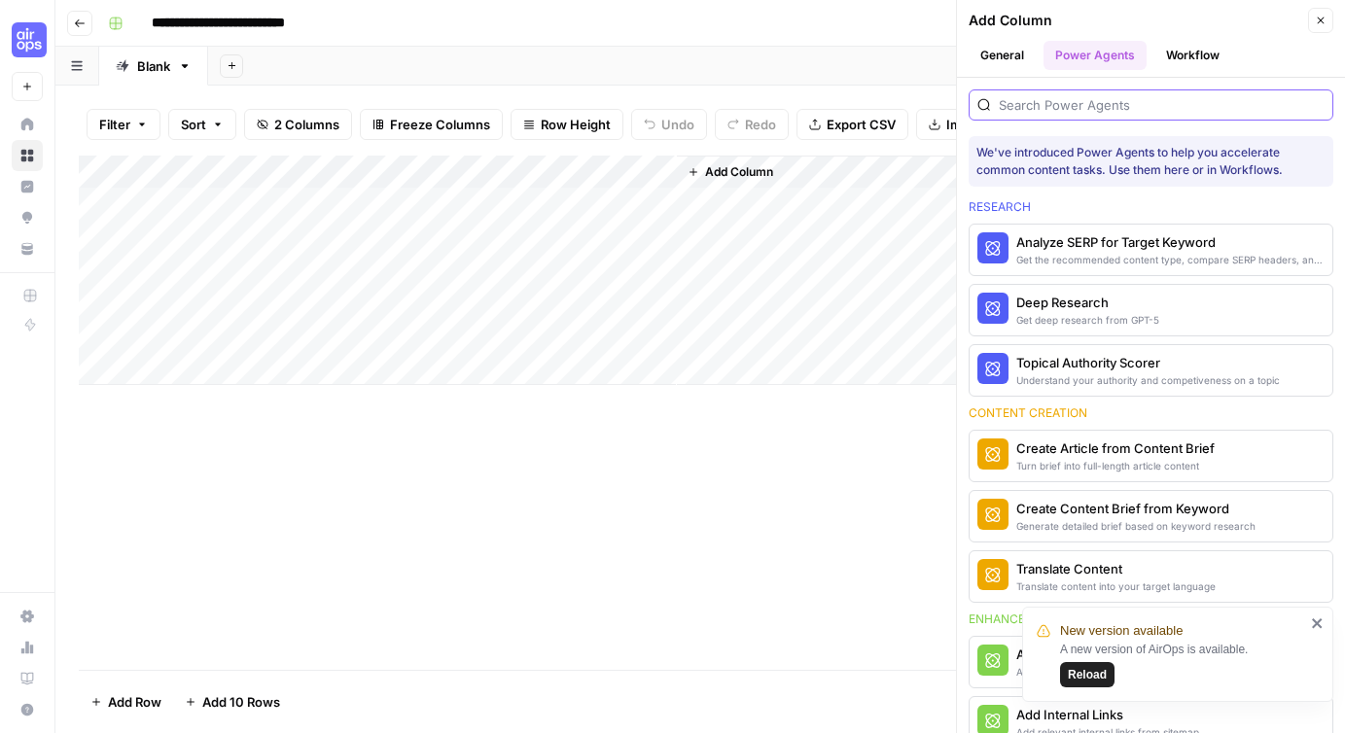
click at [1060, 103] on input "search" at bounding box center [1162, 104] width 326 height 19
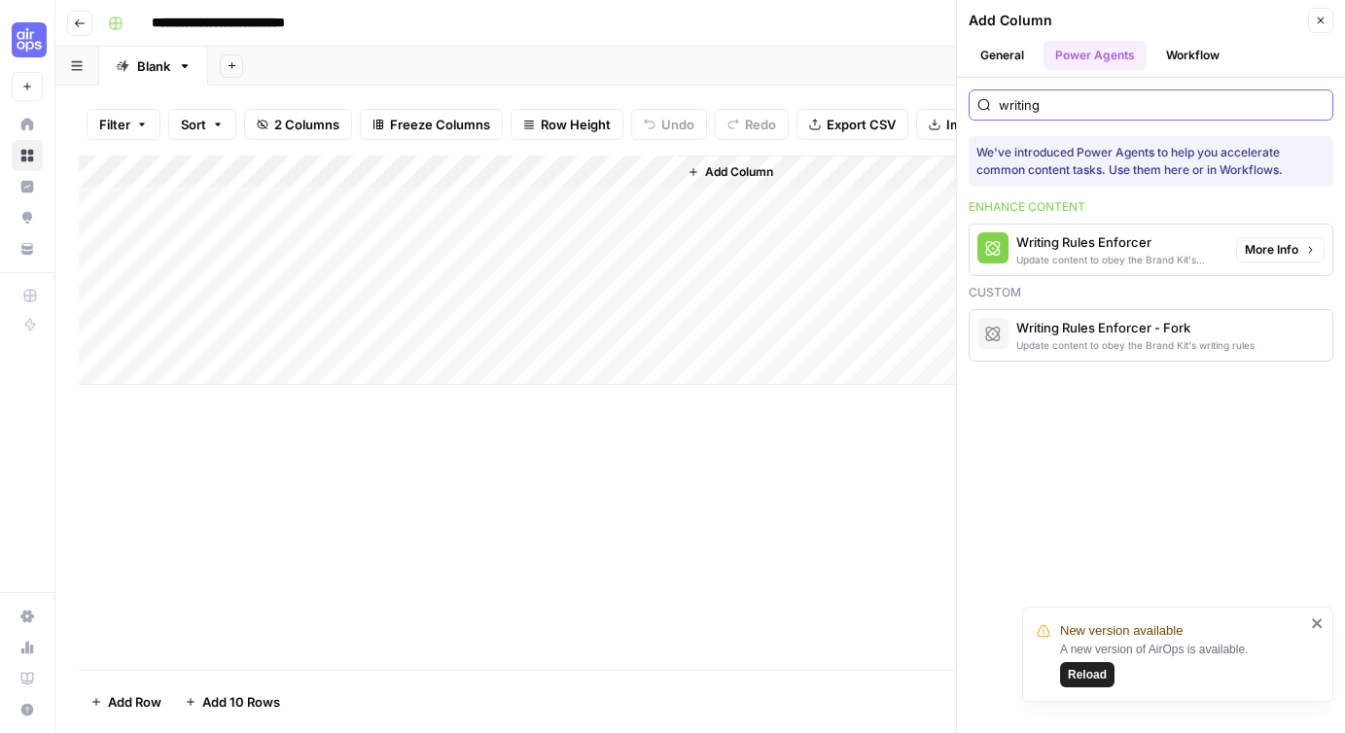
type input "writing"
click at [1114, 256] on div "Update content to obey the Brand Kit's writing rules" at bounding box center [1118, 260] width 204 height 16
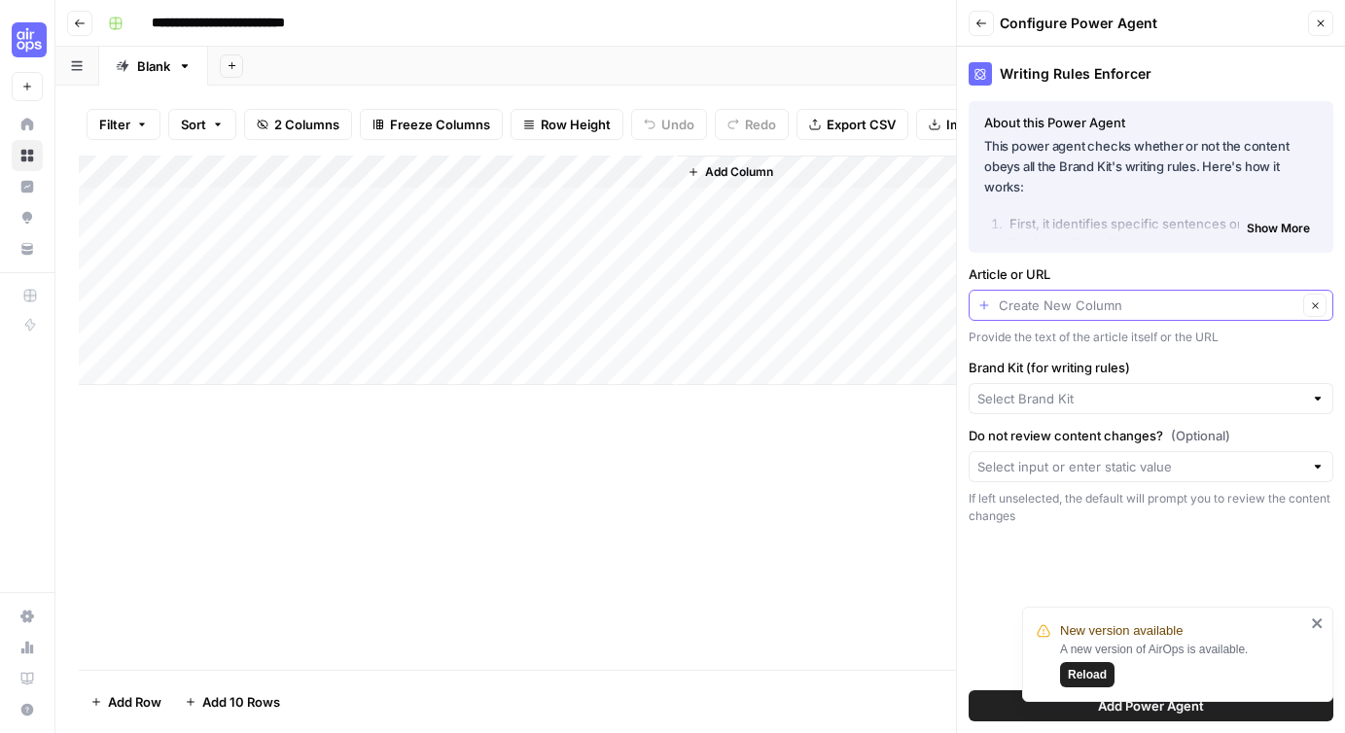
click at [1057, 305] on input "Article or URL" at bounding box center [1148, 305] width 299 height 19
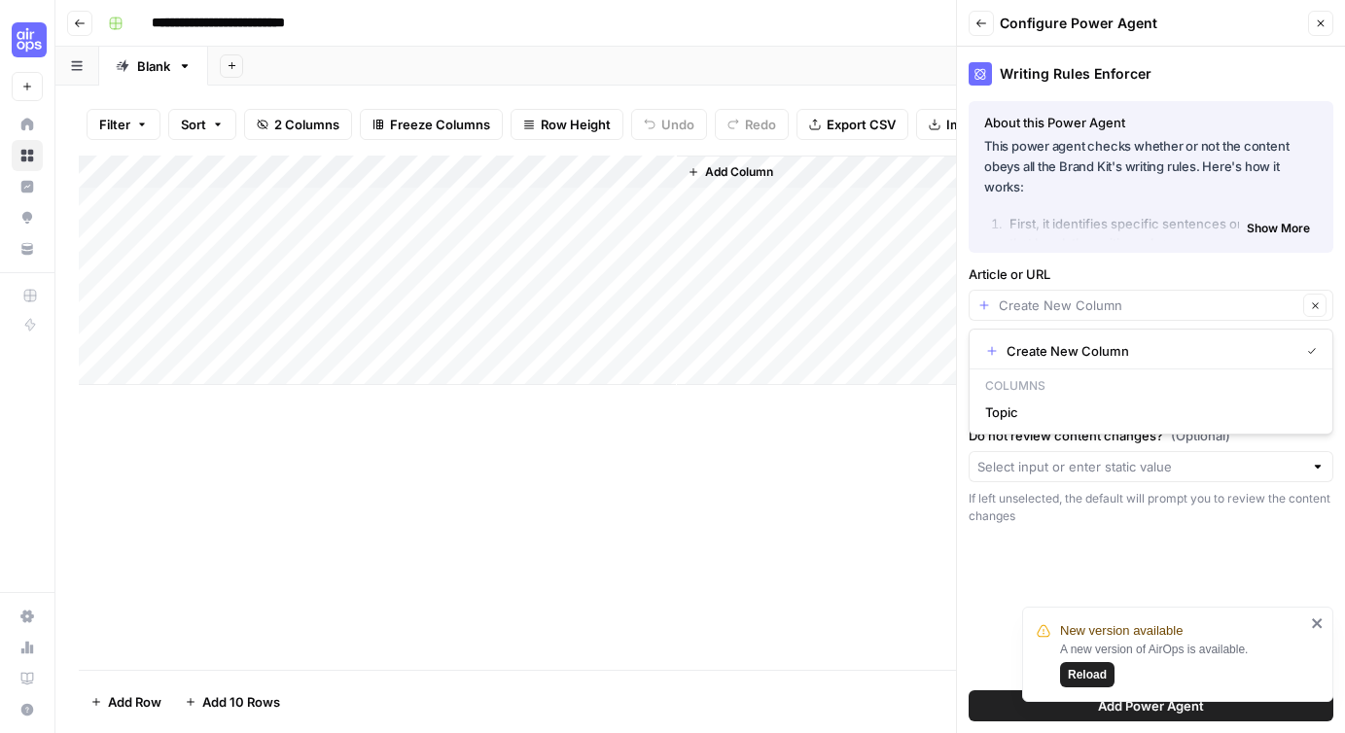
type input "Create New Column"
click at [1103, 271] on label "Article or URL" at bounding box center [1151, 274] width 365 height 19
click at [1103, 296] on input "Create New Column" at bounding box center [1148, 305] width 299 height 19
type input "Create New Column"
click at [1126, 277] on label "Article or URL" at bounding box center [1151, 274] width 365 height 19
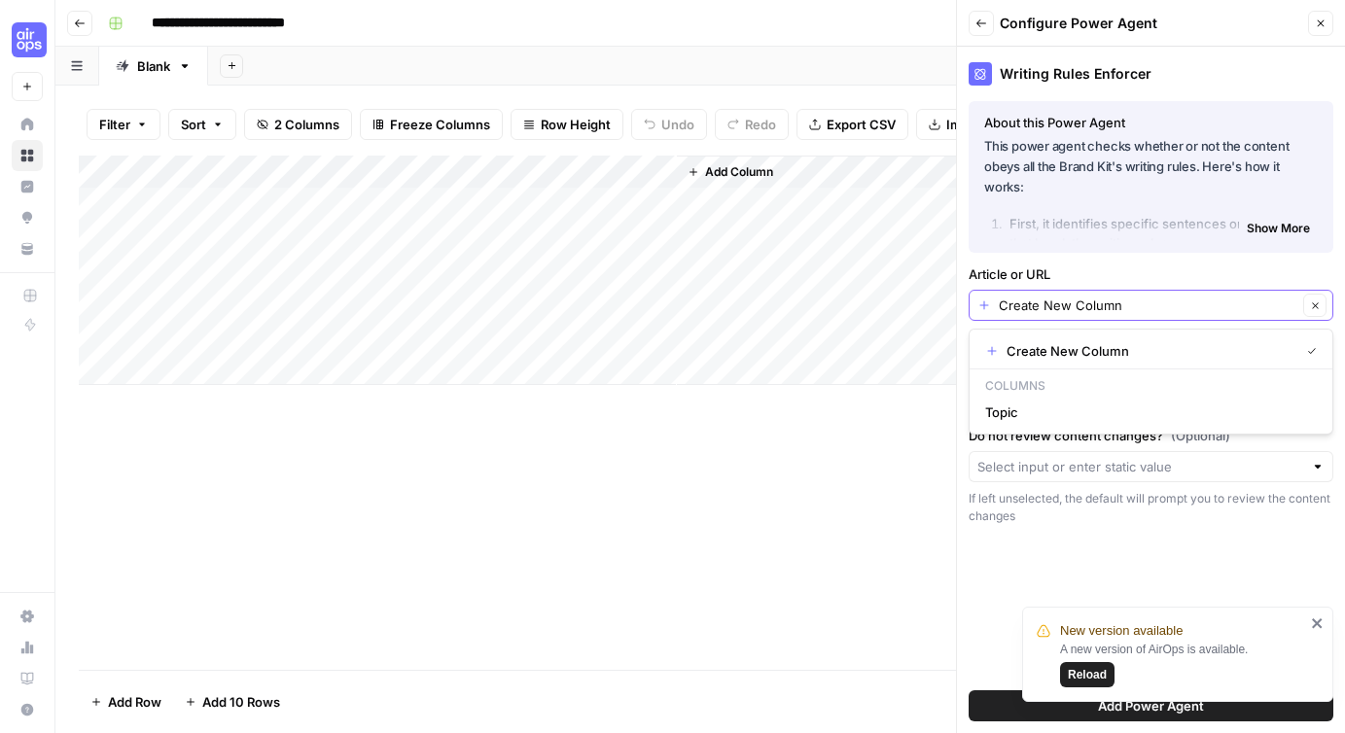
click at [1126, 296] on input "Create New Column" at bounding box center [1148, 305] width 299 height 19
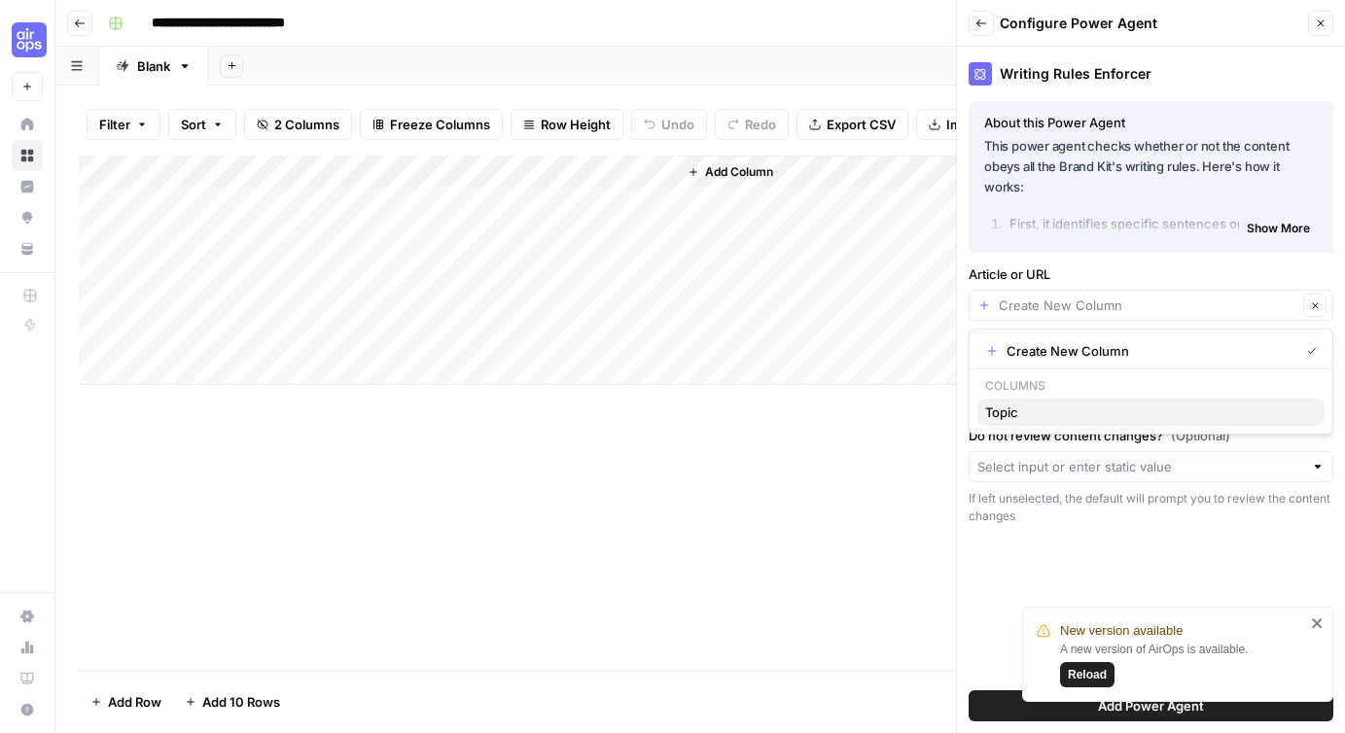
click at [1032, 414] on span "Topic" at bounding box center [1147, 412] width 324 height 19
type input "Topic"
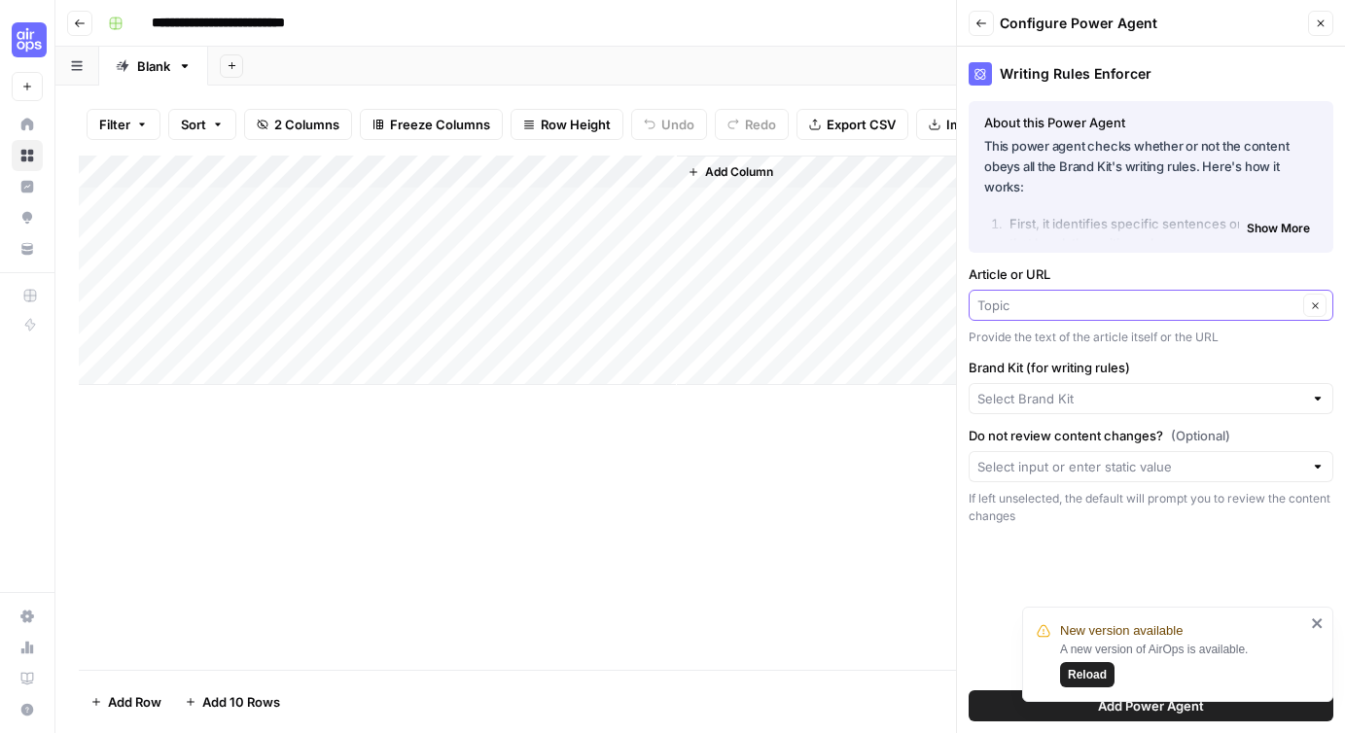
click at [1056, 300] on input "Article or URL" at bounding box center [1137, 305] width 320 height 19
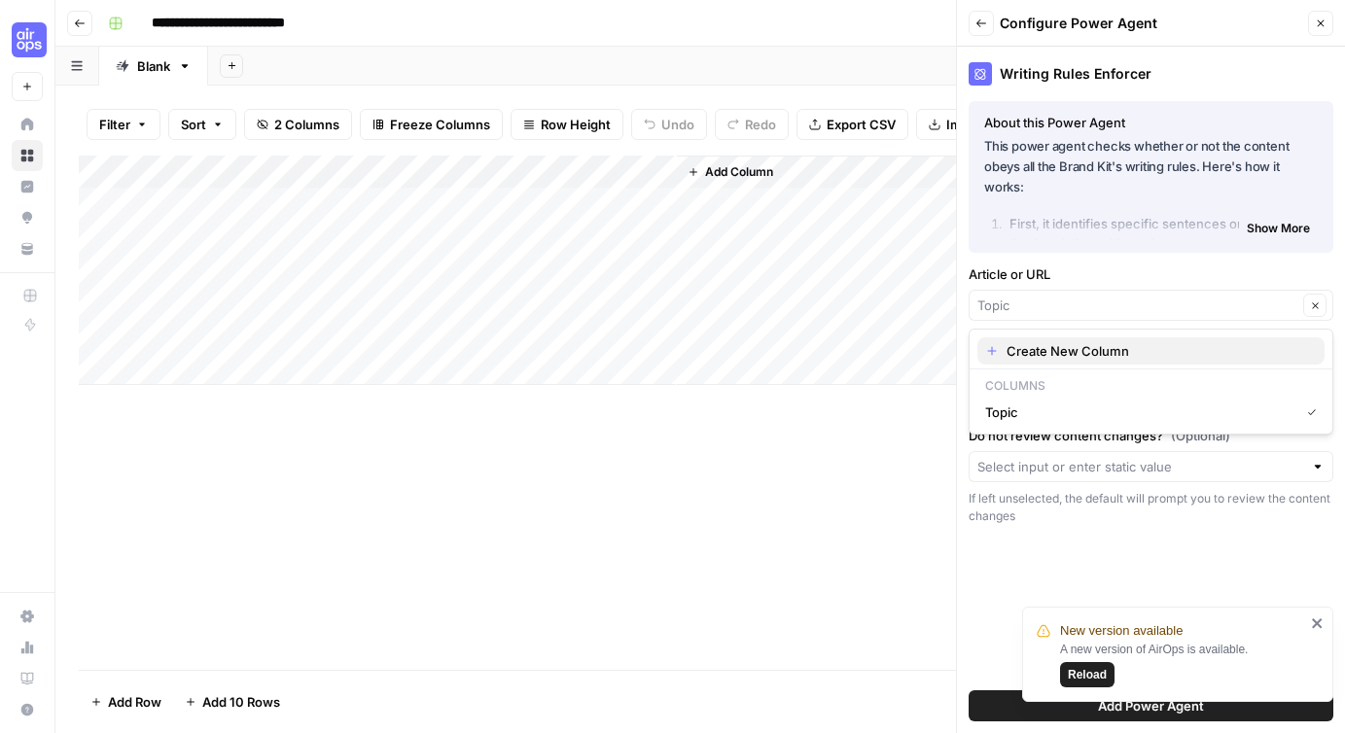
click at [1030, 355] on span "Create New Column" at bounding box center [1158, 350] width 302 height 19
type input "Create New Column"
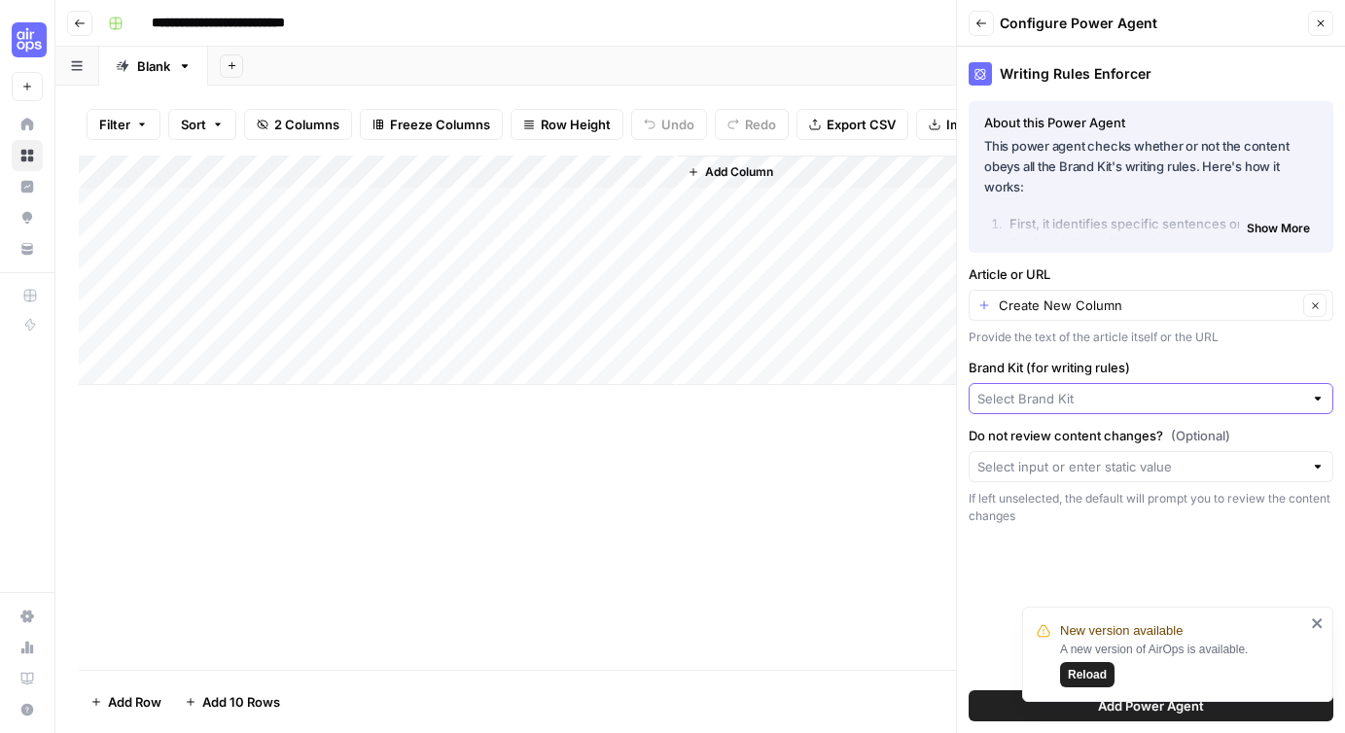
click at [1028, 403] on input "Brand Kit (for writing rules)" at bounding box center [1140, 398] width 326 height 19
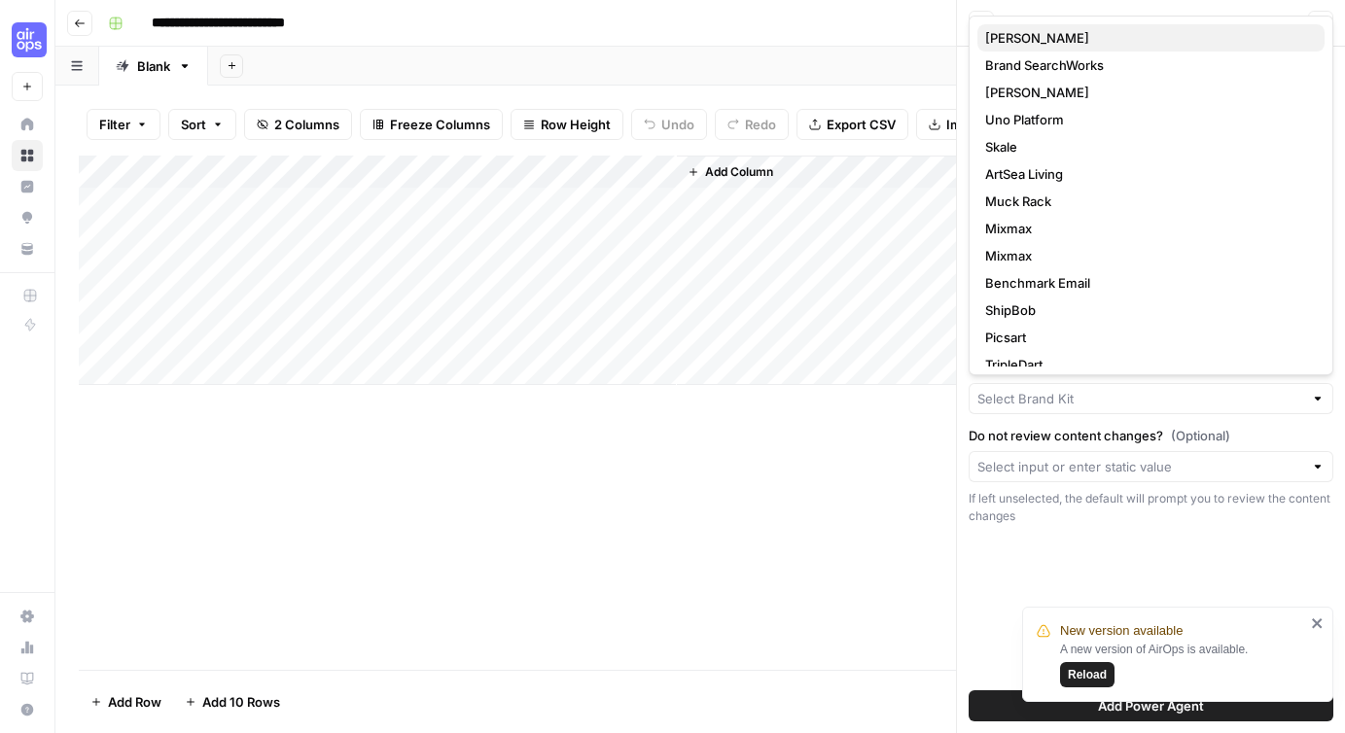
click at [1006, 31] on span "[PERSON_NAME]" at bounding box center [1147, 37] width 324 height 19
type input "[PERSON_NAME]"
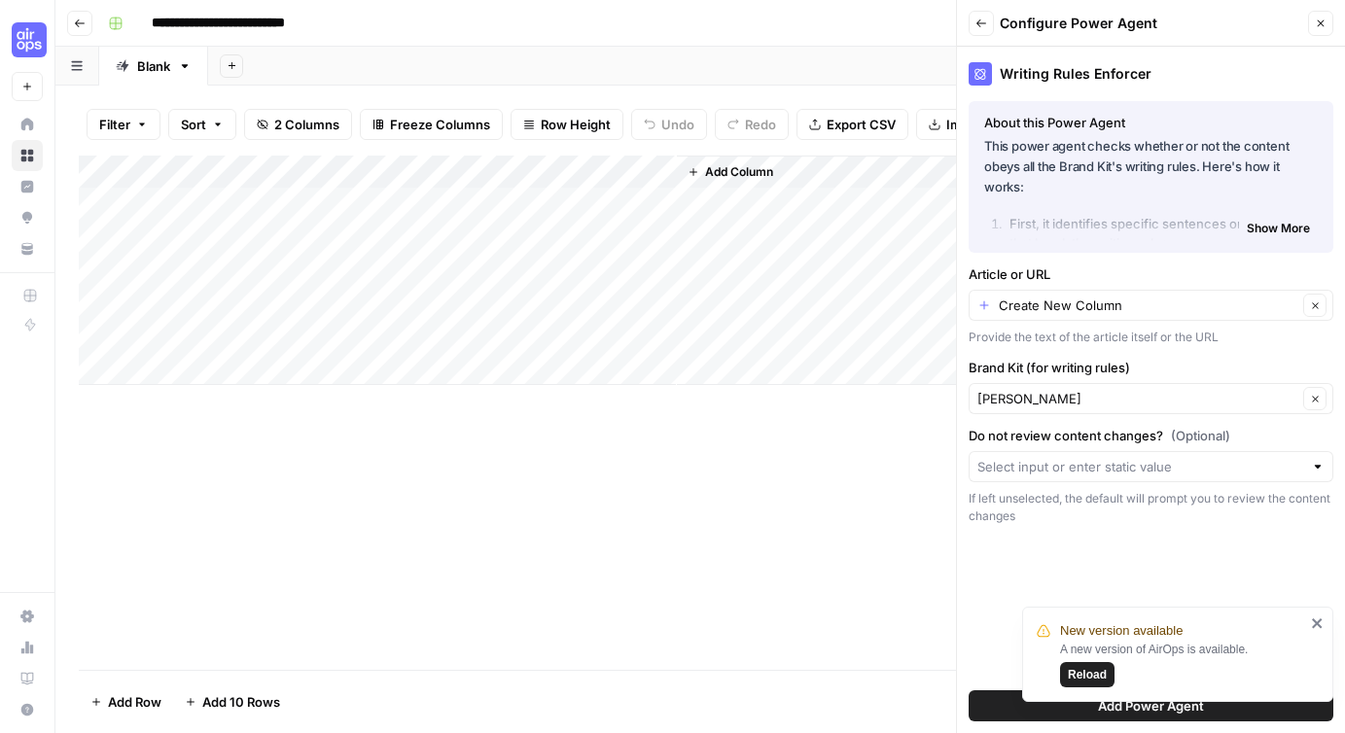
click at [1314, 620] on icon "close" at bounding box center [1317, 624] width 10 height 10
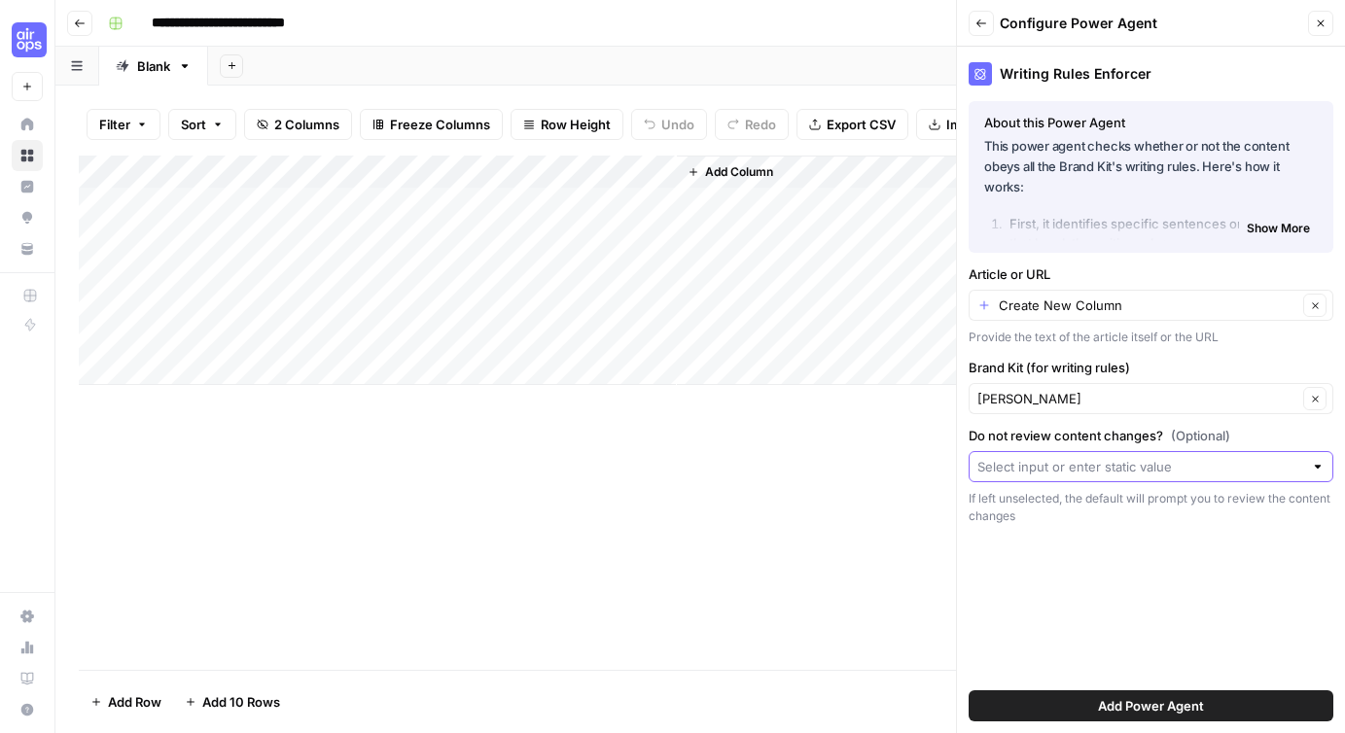
click at [1100, 467] on input "Do not review content changes? (Optional)" at bounding box center [1140, 466] width 326 height 19
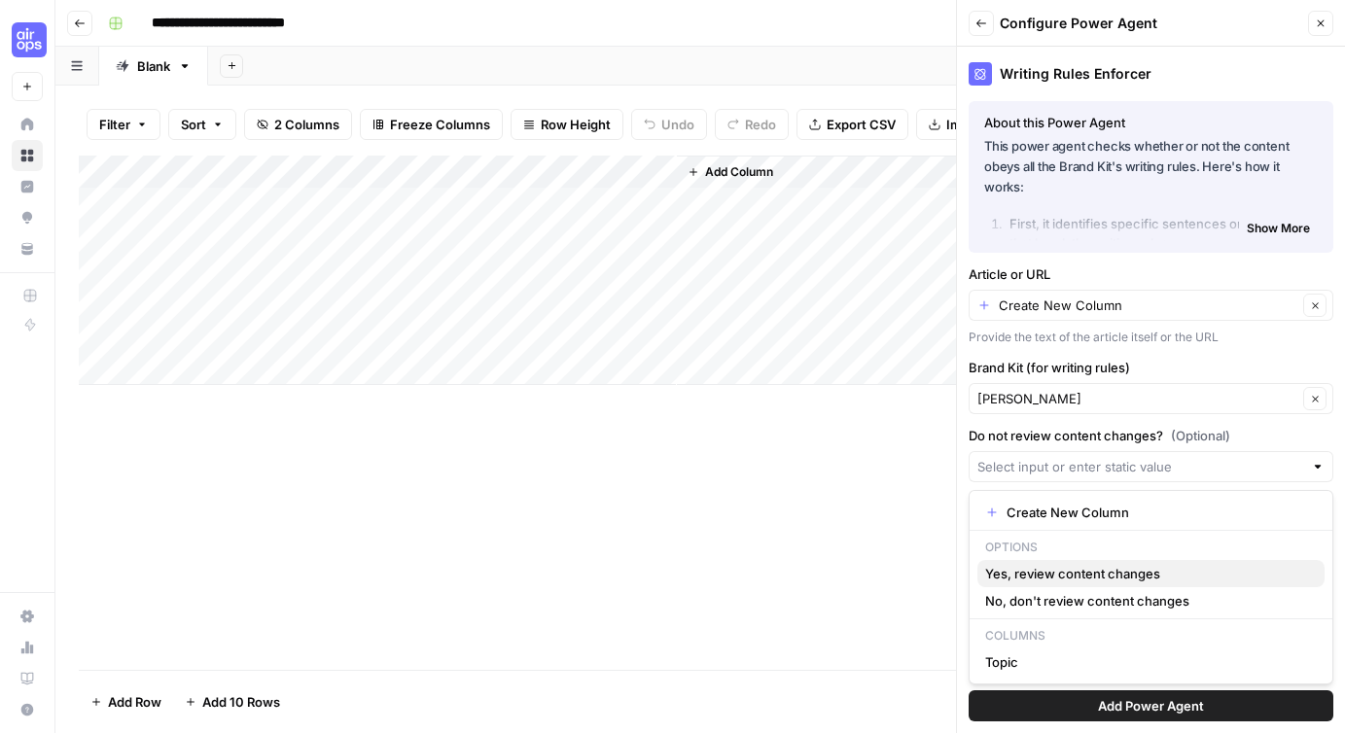
click at [1105, 584] on button "Yes, review content changes" at bounding box center [1150, 573] width 347 height 27
type input "Yes, review content changes"
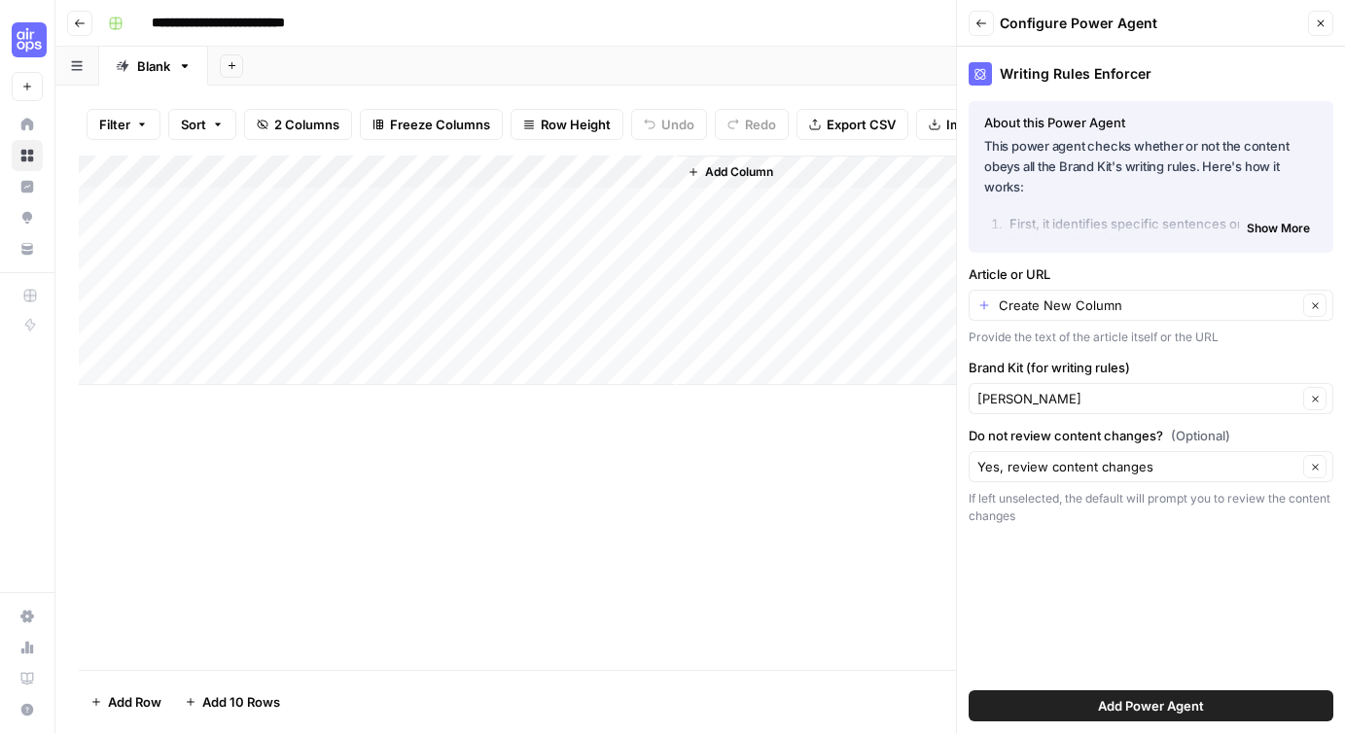
click at [1135, 718] on button "Add Power Agent" at bounding box center [1151, 706] width 365 height 31
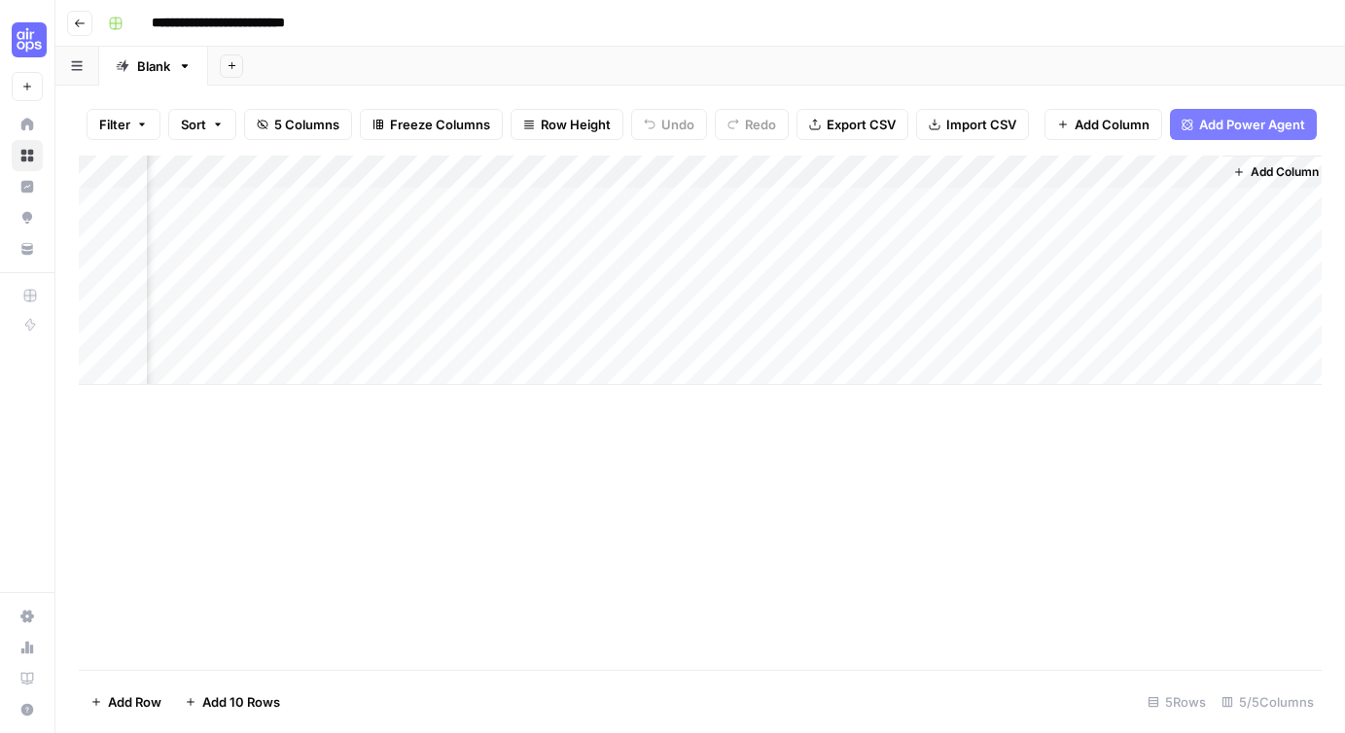
scroll to position [0, 145]
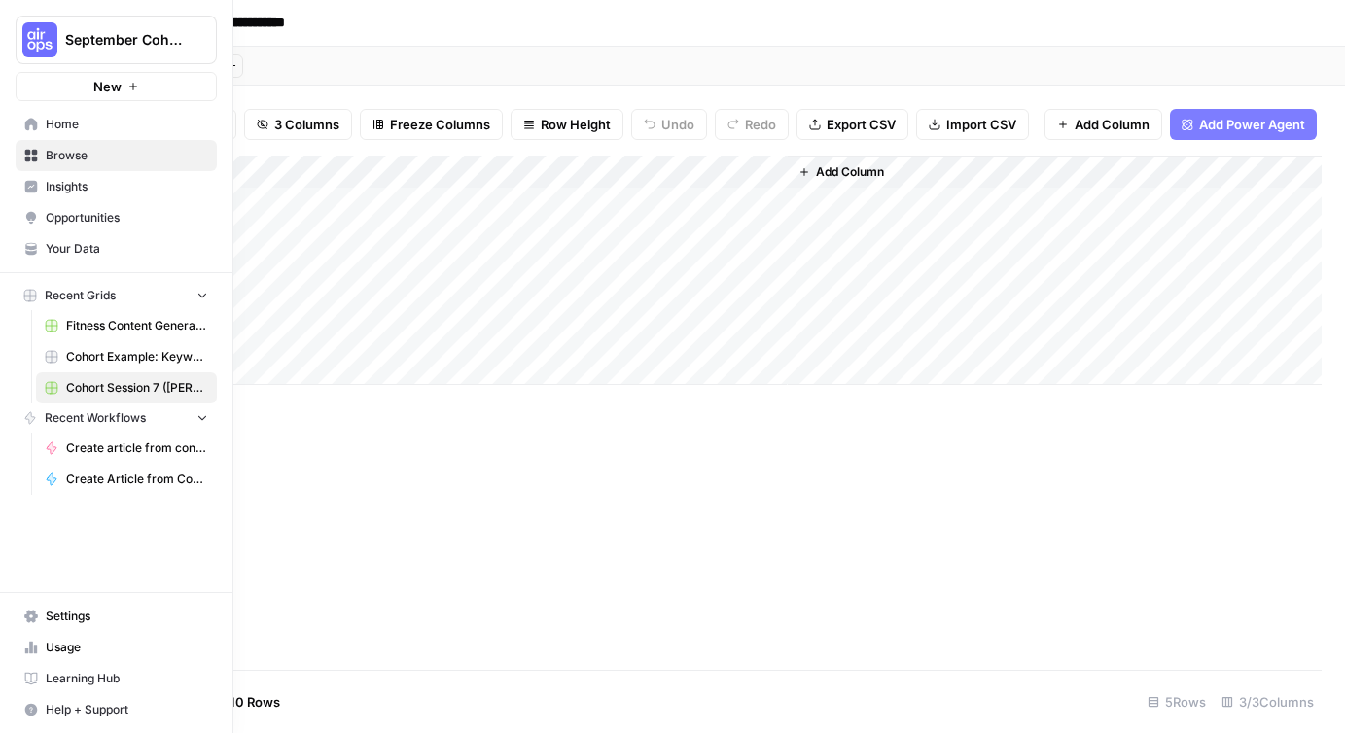
click at [73, 157] on span "Browse" at bounding box center [127, 156] width 162 height 18
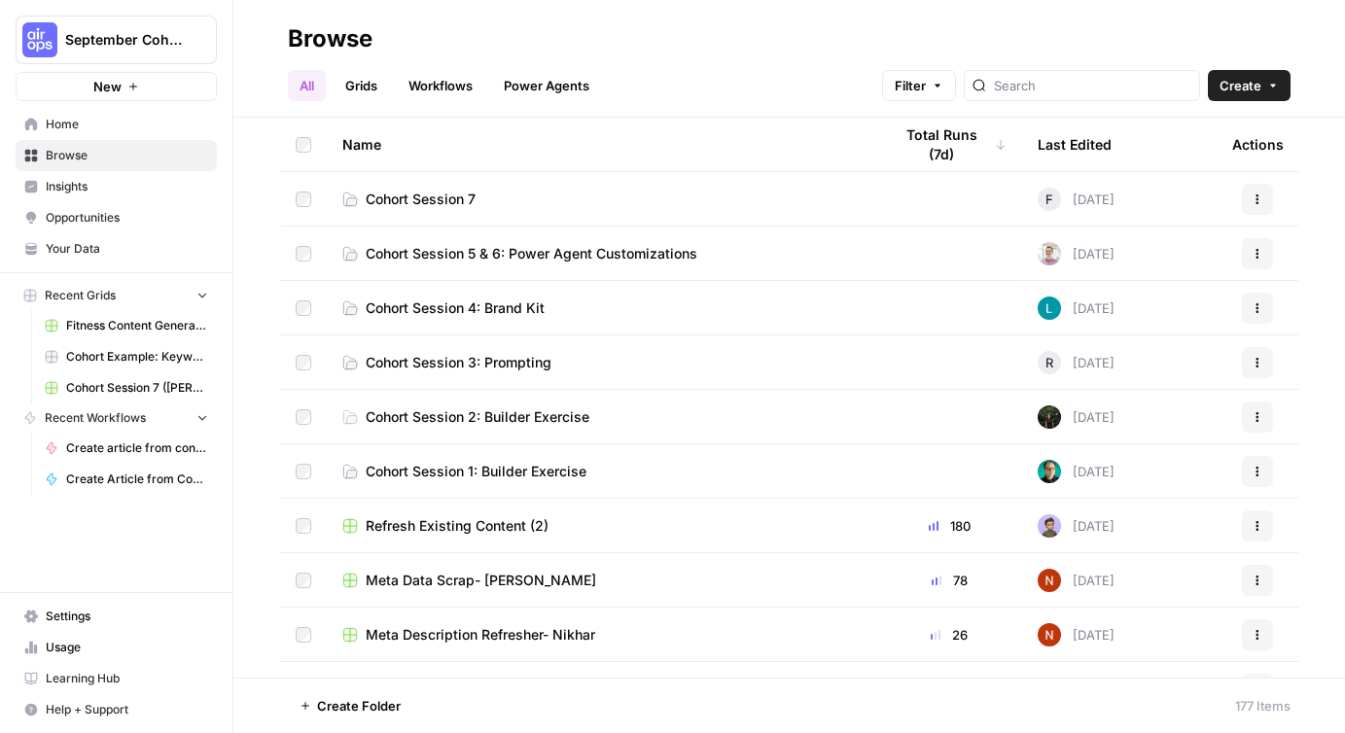
click at [550, 89] on link "Power Agents" at bounding box center [546, 85] width 109 height 31
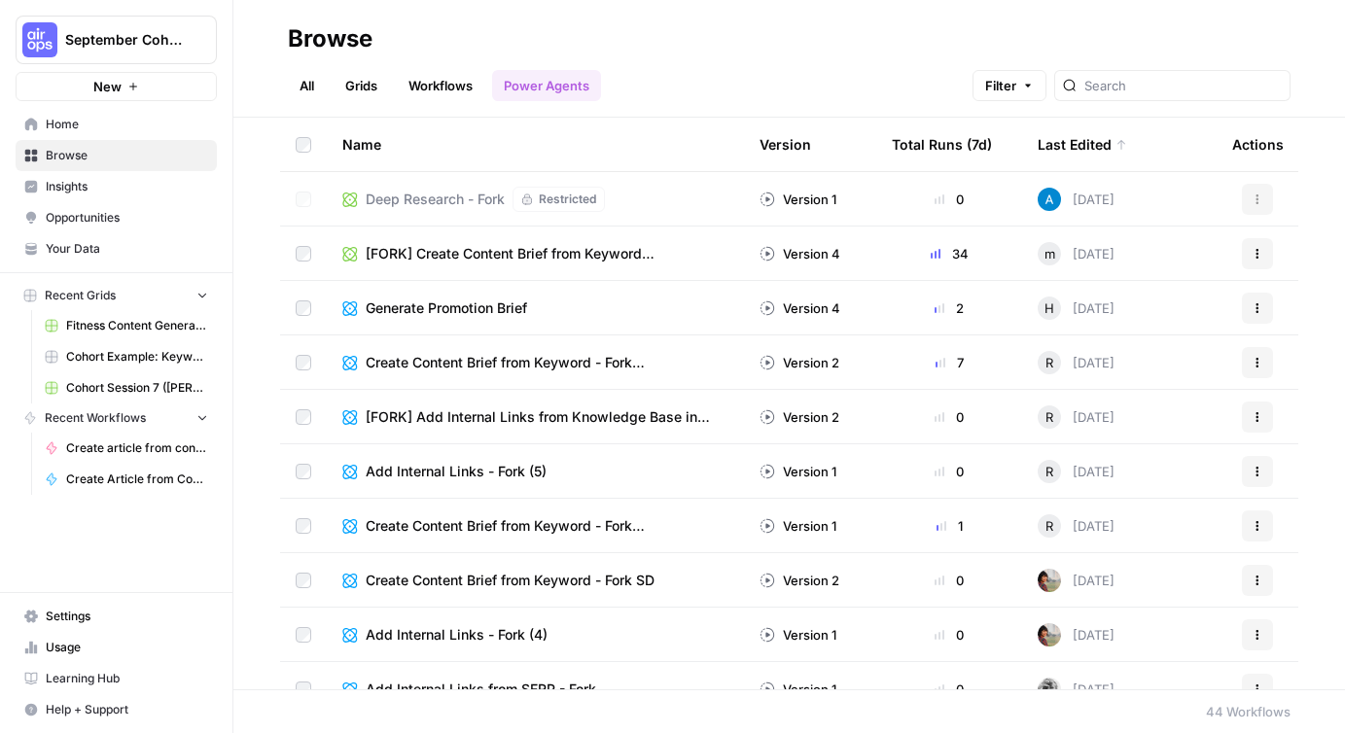
click at [559, 200] on span "Restricted" at bounding box center [567, 200] width 57 height 18
click at [67, 152] on span "Browse" at bounding box center [127, 156] width 162 height 18
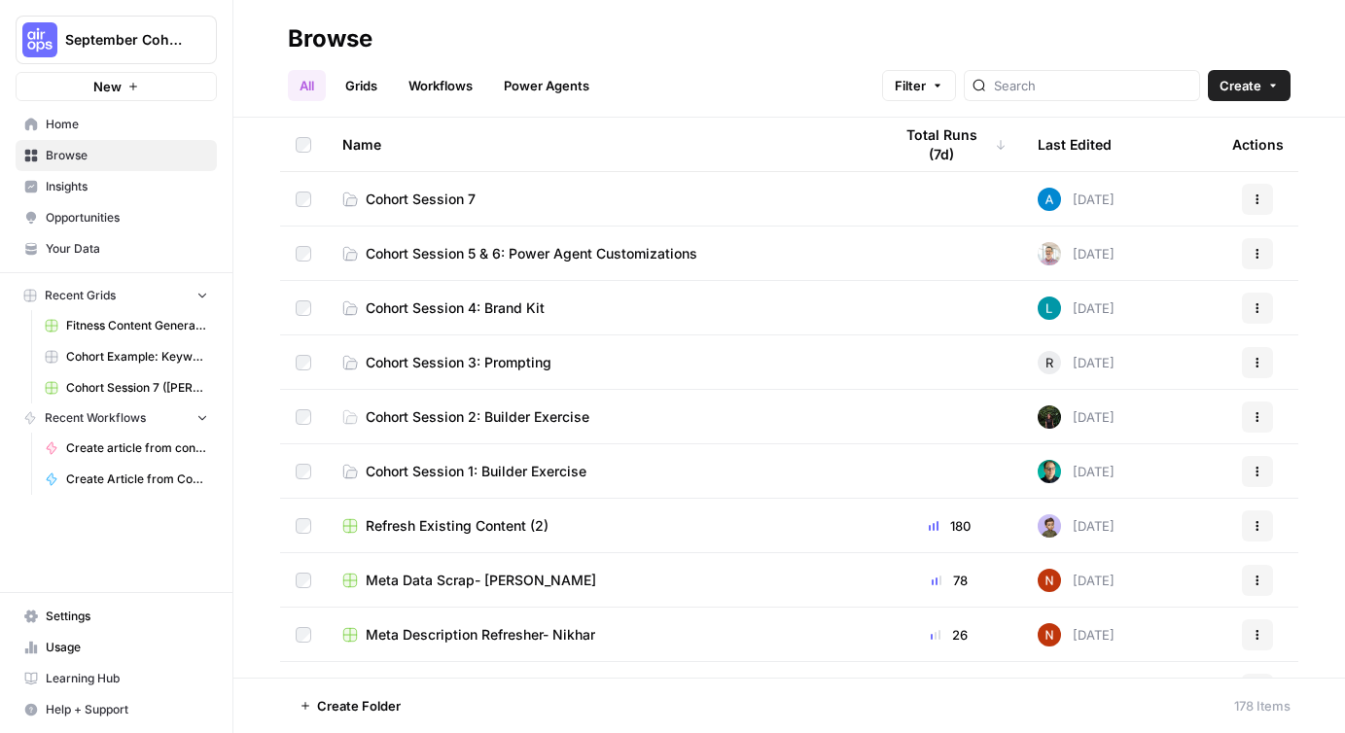
click at [426, 82] on link "Workflows" at bounding box center [441, 85] width 88 height 31
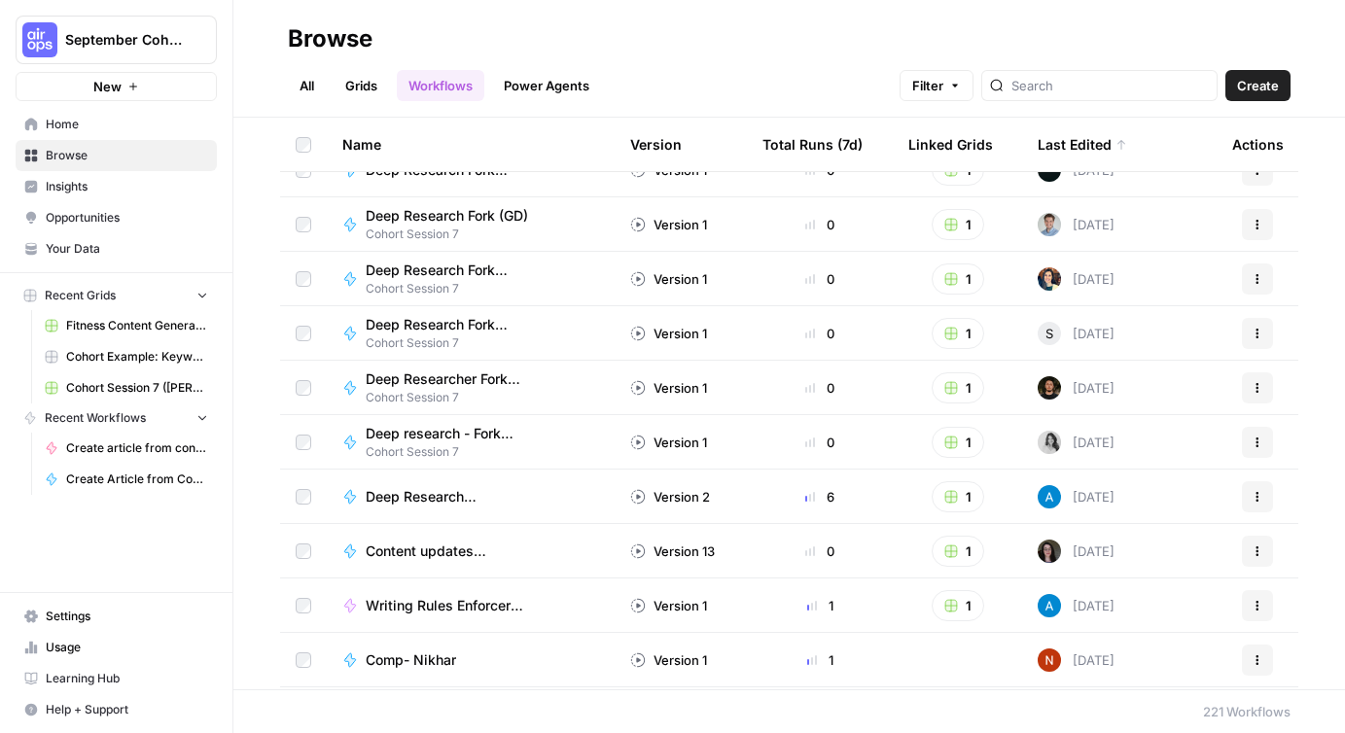
scroll to position [319, 0]
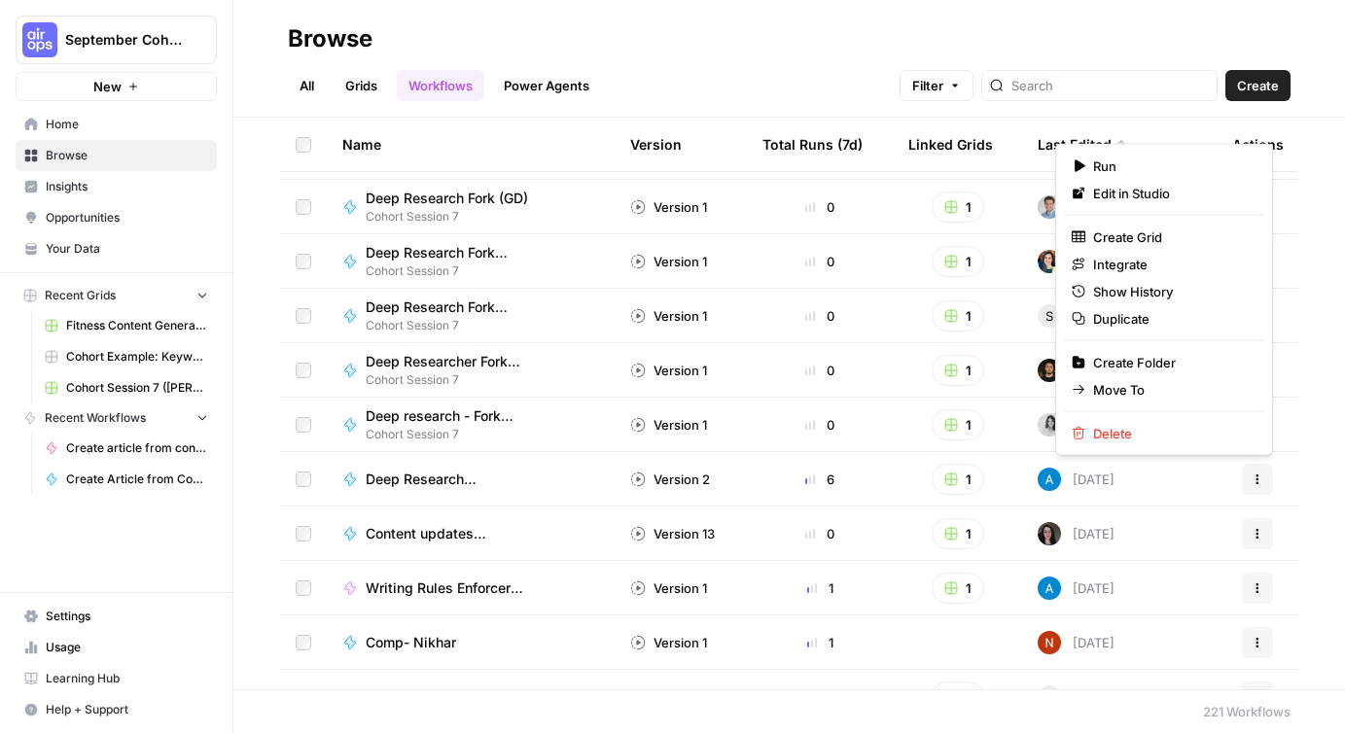
click at [1257, 483] on icon "button" at bounding box center [1258, 480] width 12 height 12
click at [1129, 319] on span "Duplicate" at bounding box center [1171, 318] width 156 height 19
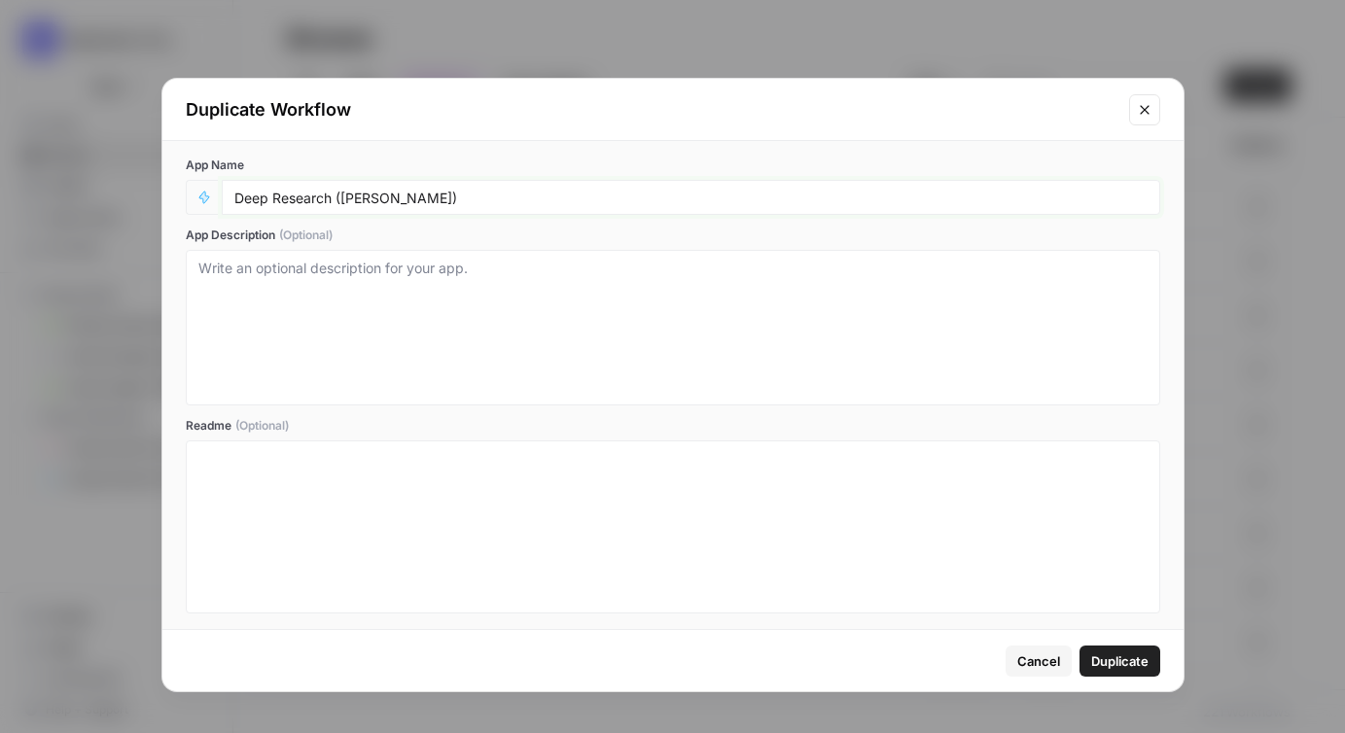
click at [350, 197] on input "Deep Research (Andrea)" at bounding box center [690, 198] width 913 height 18
type input "Deep Research (Francine)"
click at [1132, 657] on span "Duplicate" at bounding box center [1119, 661] width 57 height 19
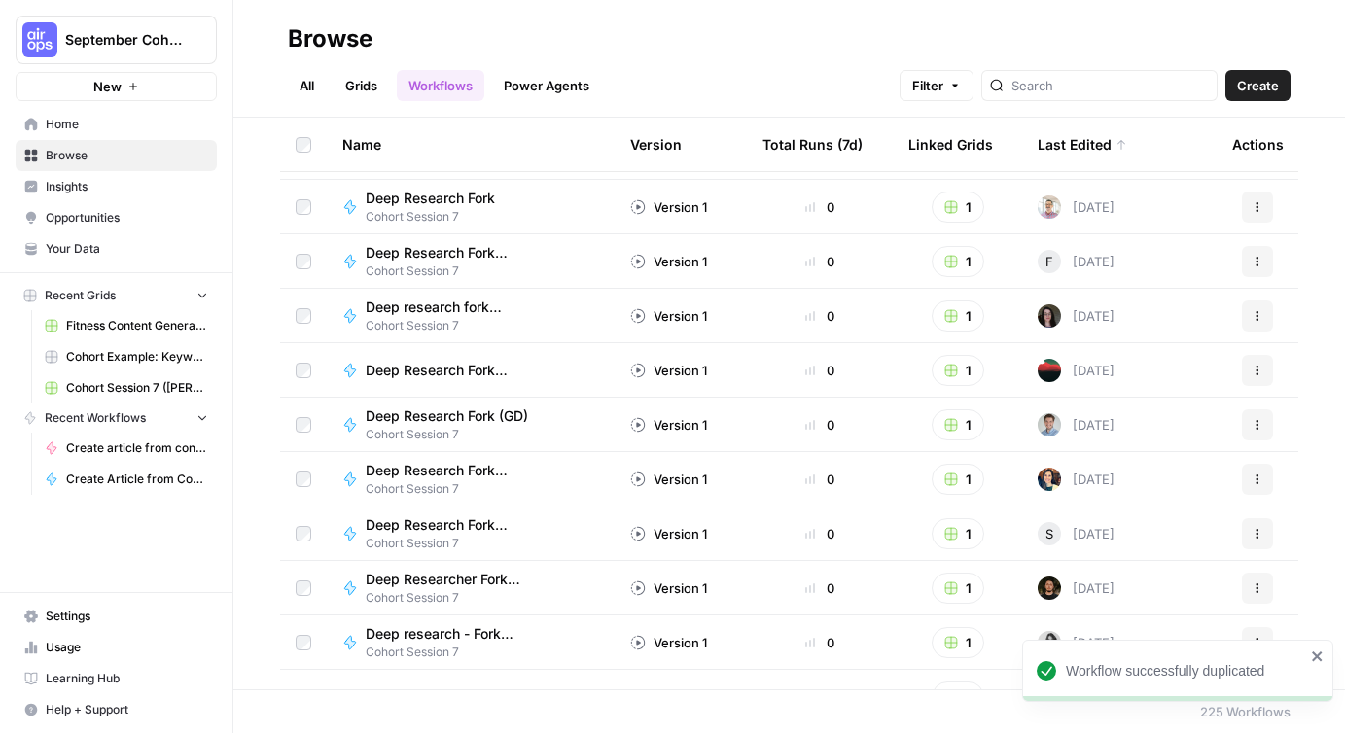
scroll to position [0, 0]
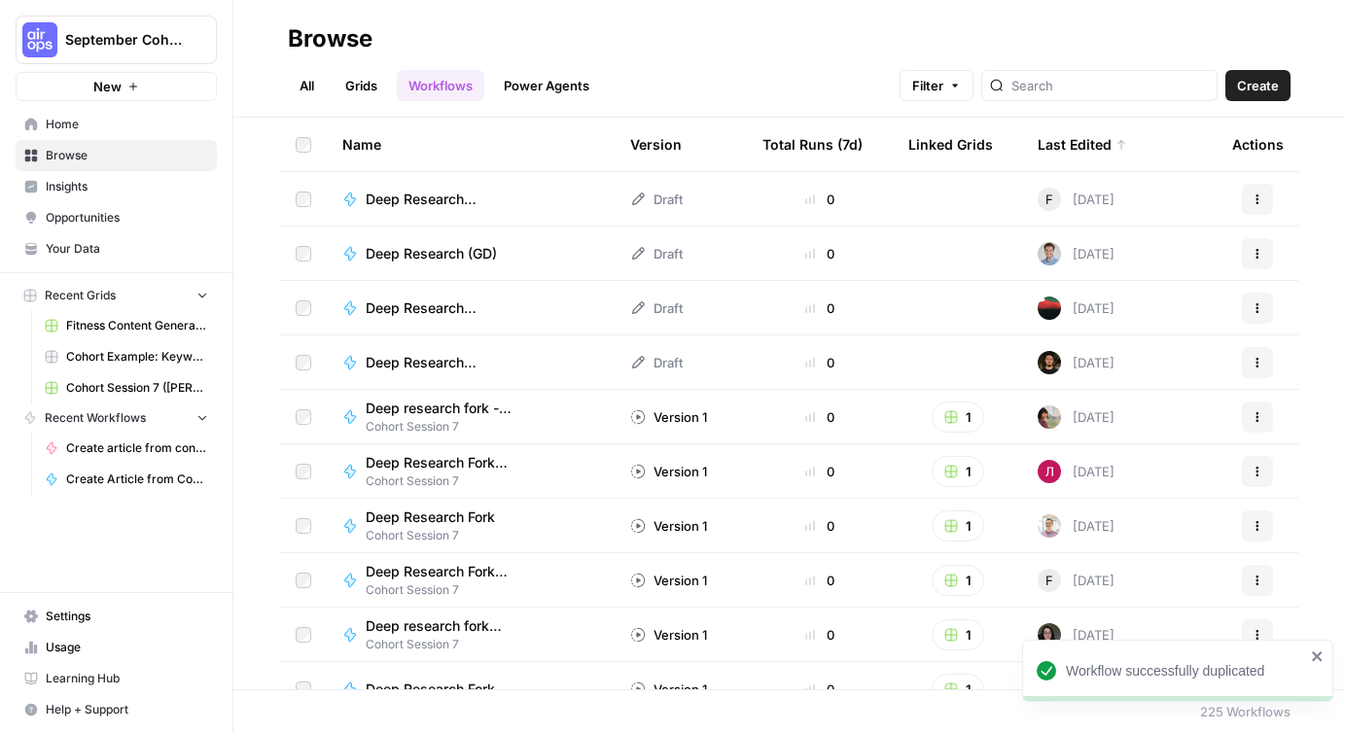
click at [456, 199] on span "Deep Research (Francine)" at bounding box center [475, 199] width 218 height 19
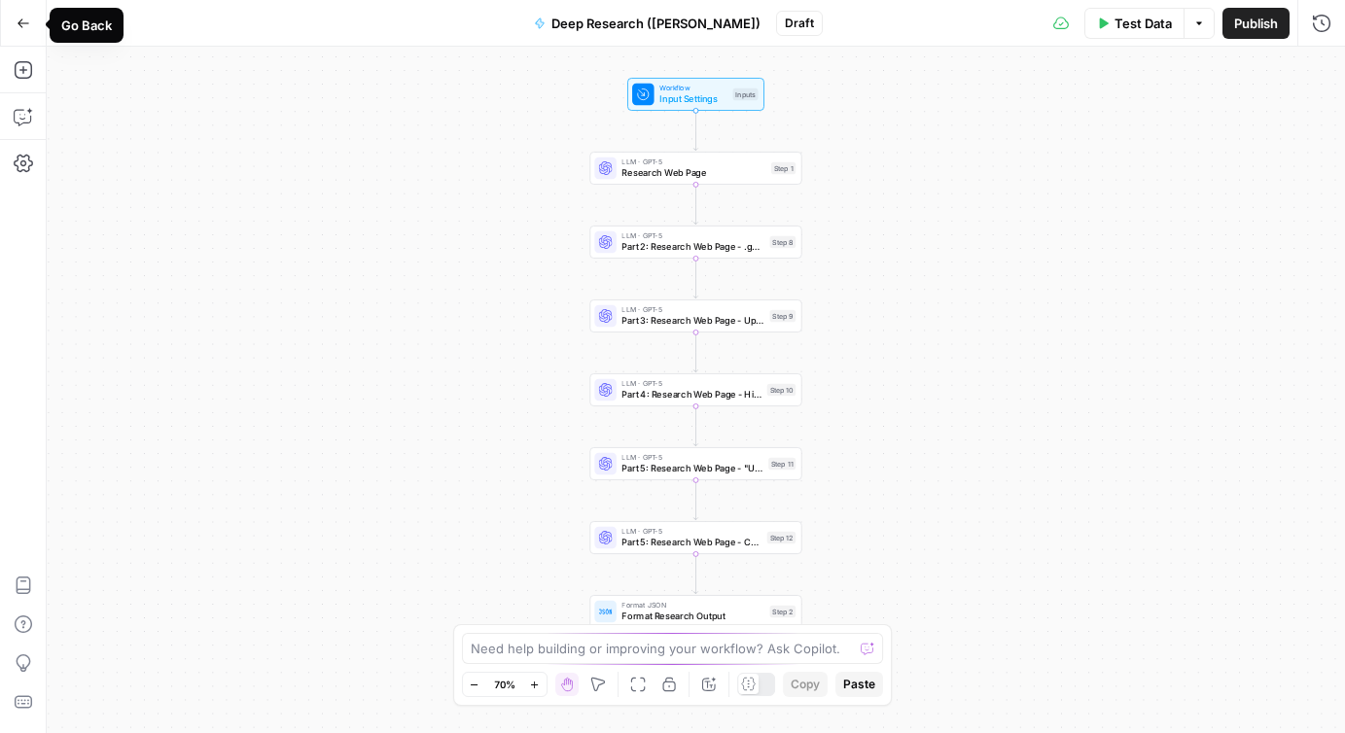
click at [19, 27] on icon "button" at bounding box center [24, 24] width 14 height 14
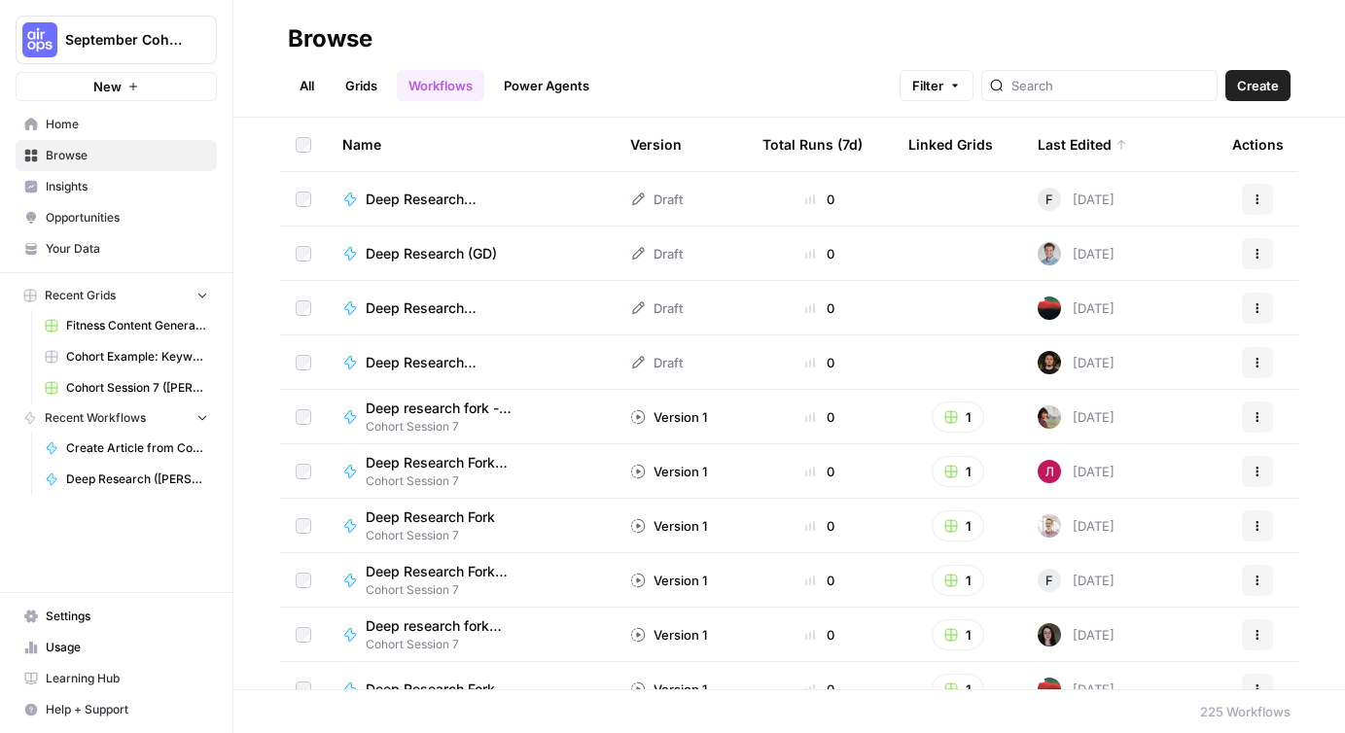
click at [72, 155] on span "Browse" at bounding box center [127, 156] width 162 height 18
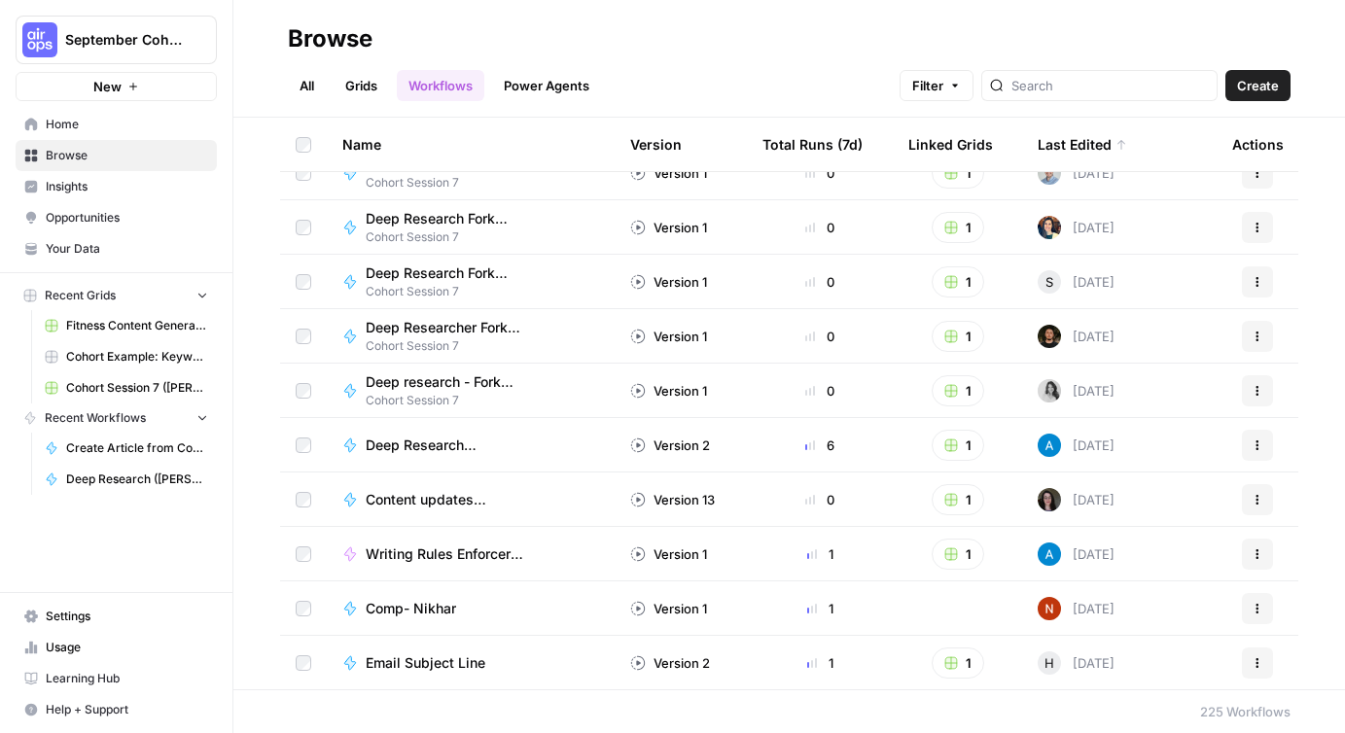
scroll to position [576, 0]
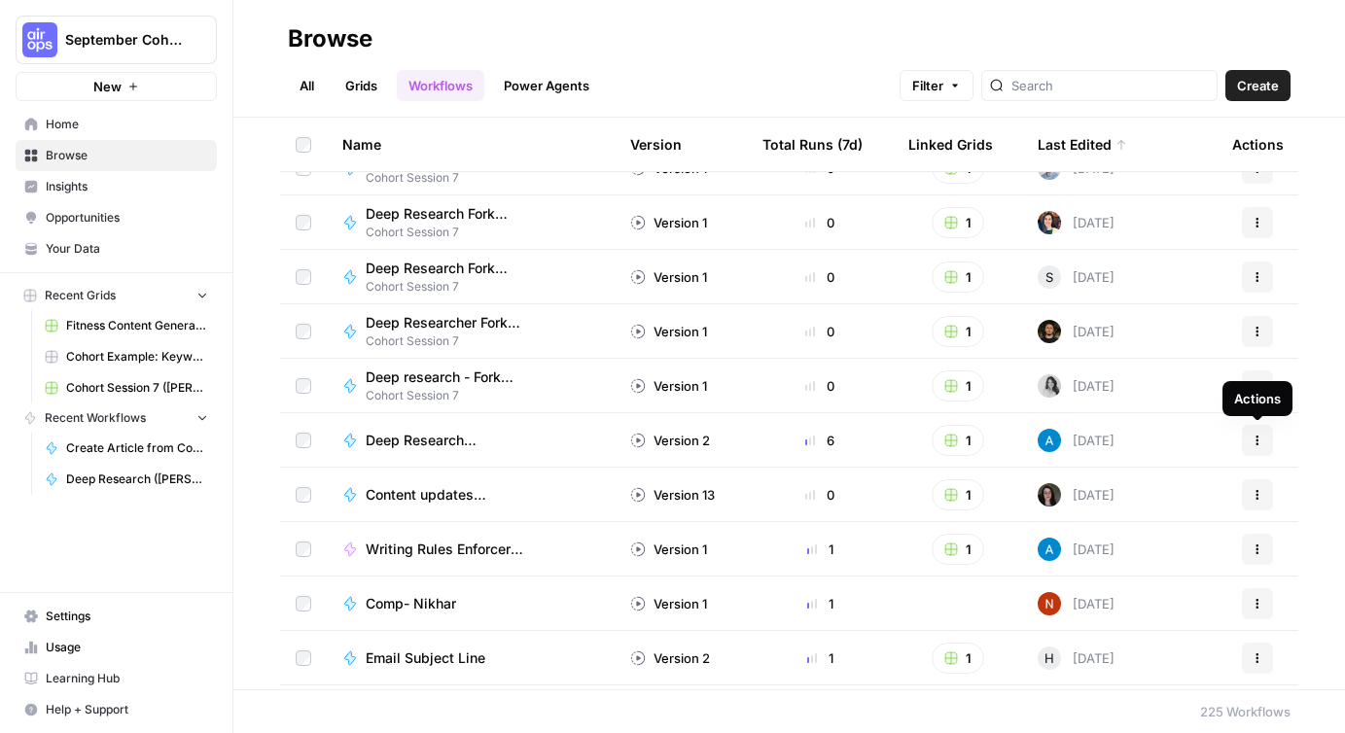
click at [1253, 435] on icon "button" at bounding box center [1258, 441] width 12 height 12
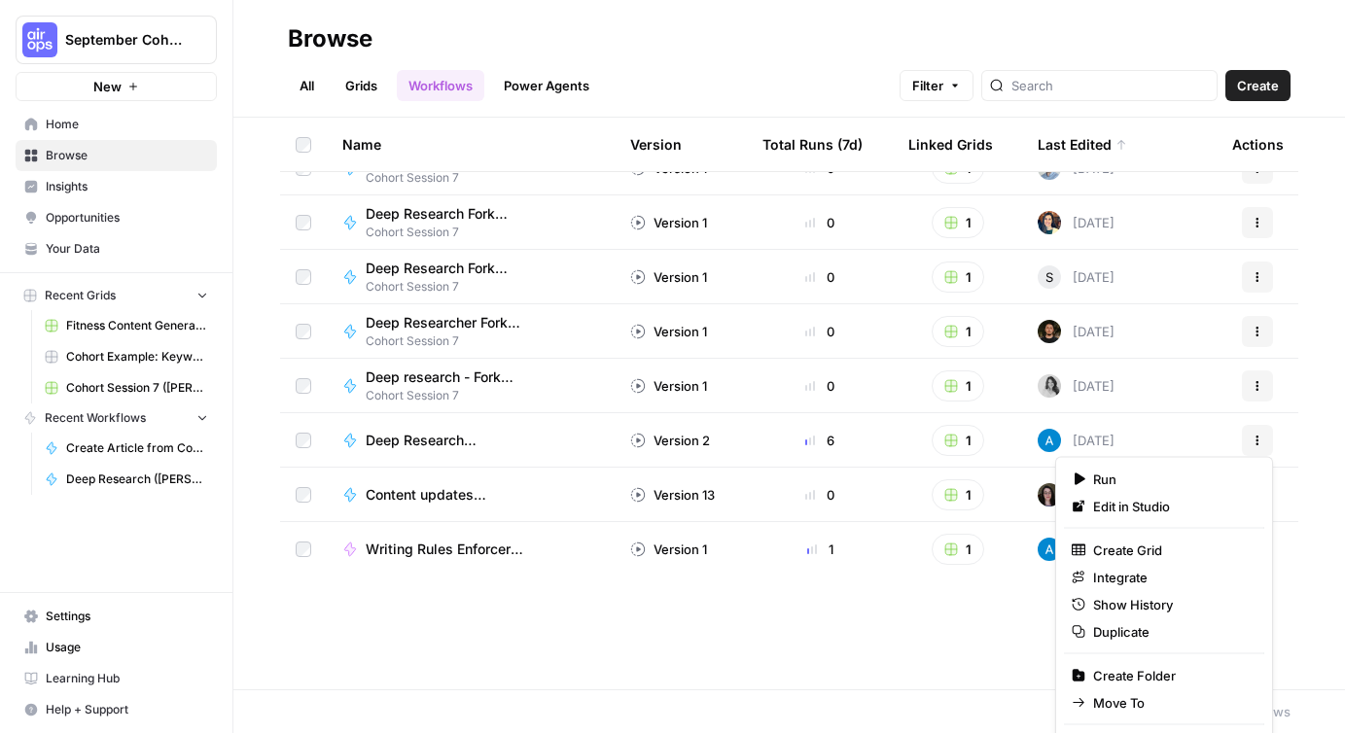
scroll to position [0, 0]
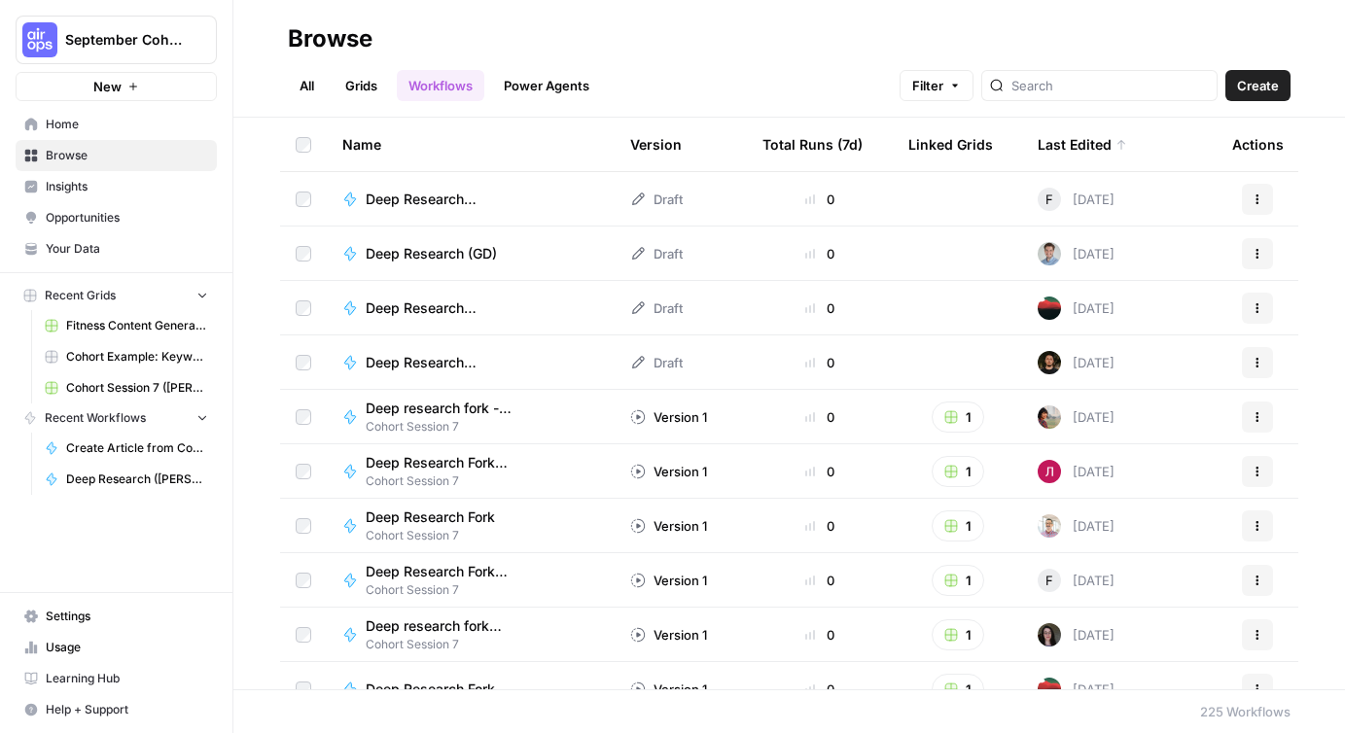
click at [491, 200] on span "Deep Research (Francine)" at bounding box center [475, 199] width 218 height 19
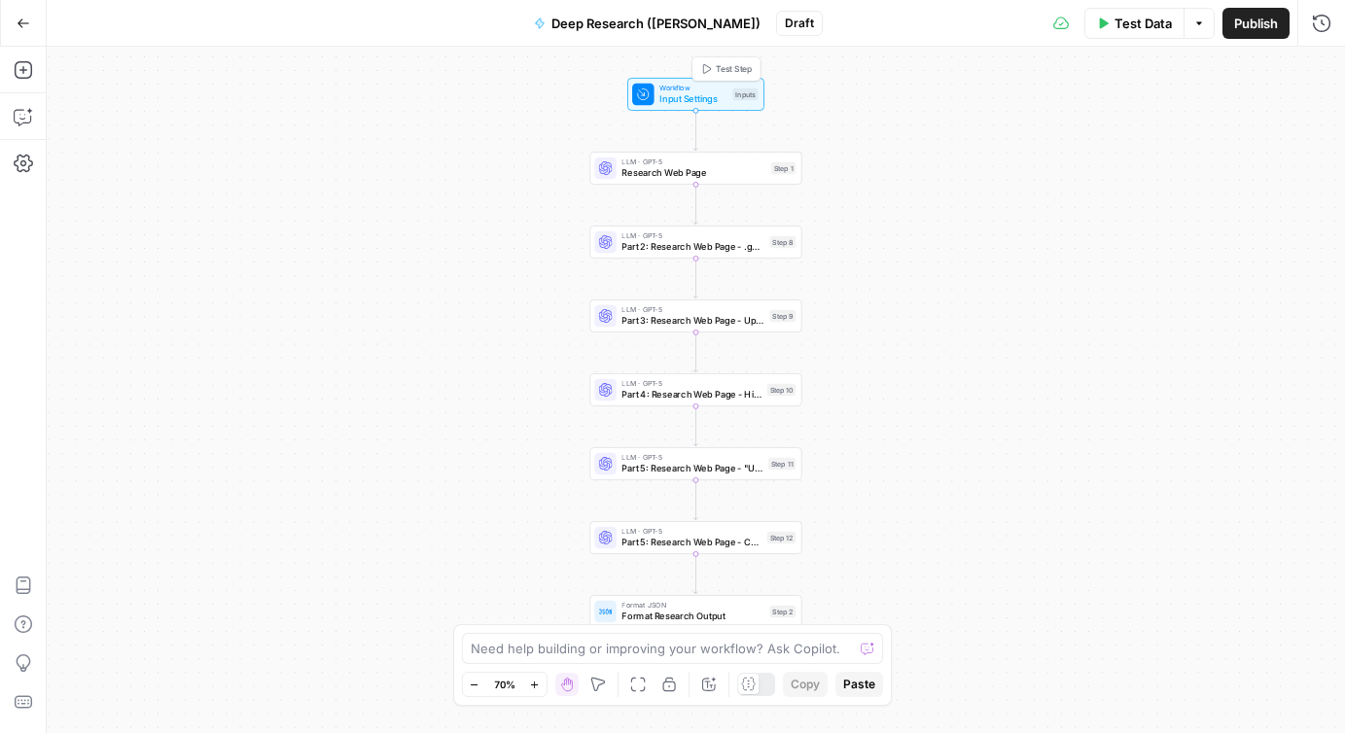
click at [675, 95] on span "Input Settings" at bounding box center [693, 99] width 68 height 14
click at [1036, 155] on input "Topic" at bounding box center [1162, 156] width 310 height 19
click at [1078, 158] on input "Topic" at bounding box center [1162, 156] width 310 height 19
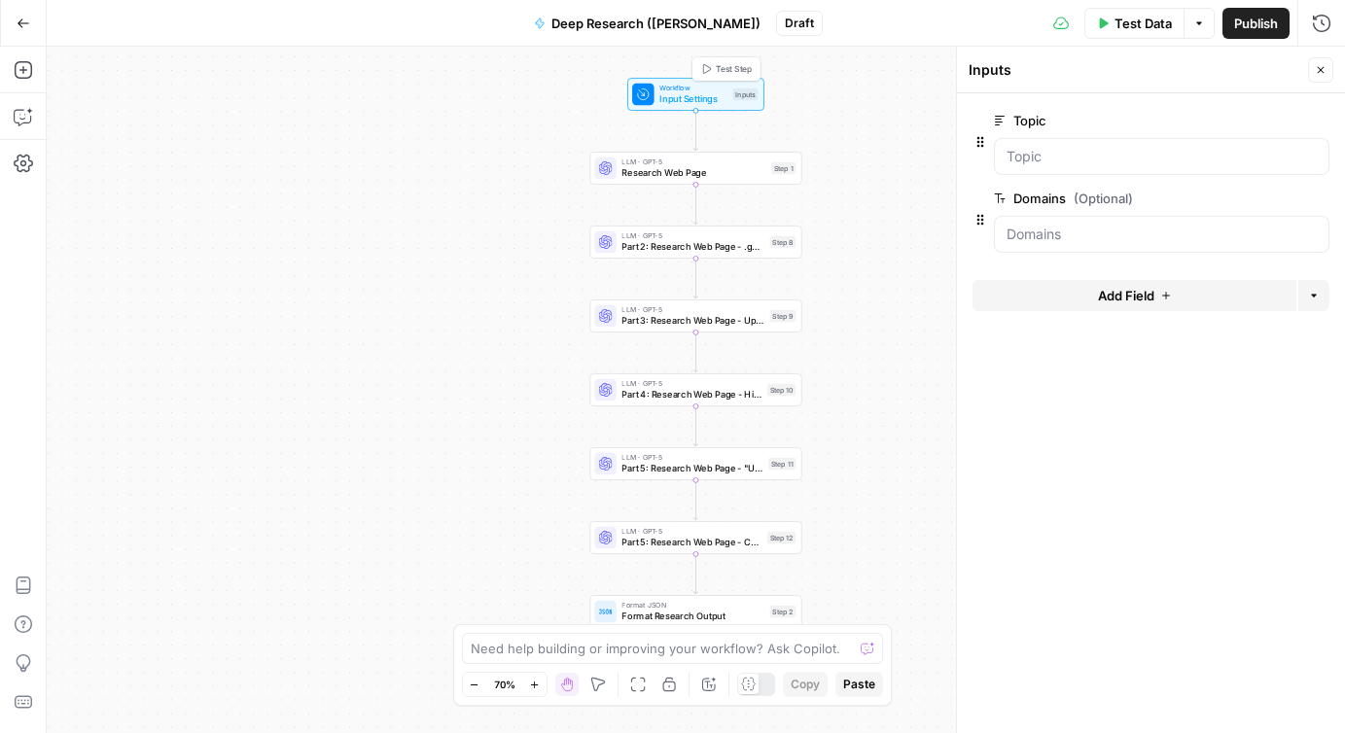
click at [734, 64] on span "Test Step" at bounding box center [734, 69] width 36 height 13
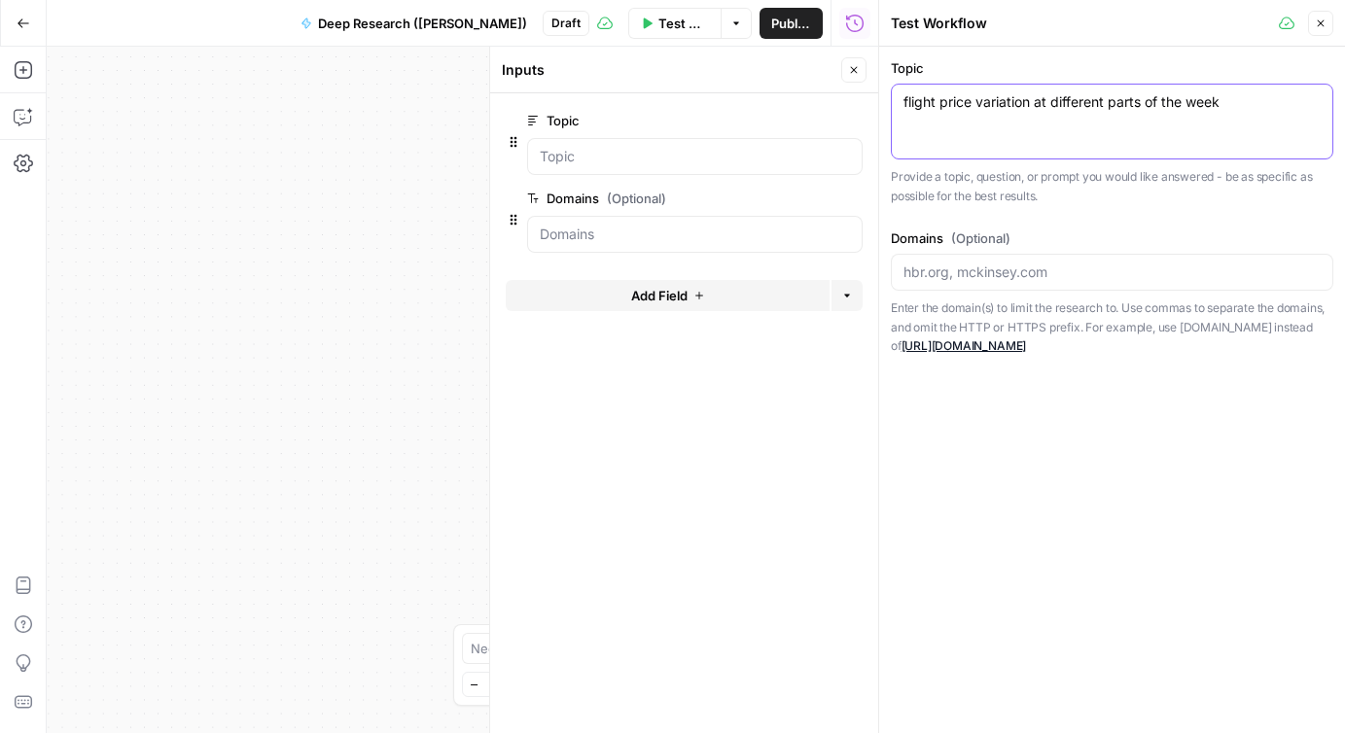
click at [962, 108] on textarea "flight price variation at different parts of the week" at bounding box center [1112, 101] width 417 height 19
paste textarea "ai wedding planning tools"
type textarea "ai wedding planning tools"
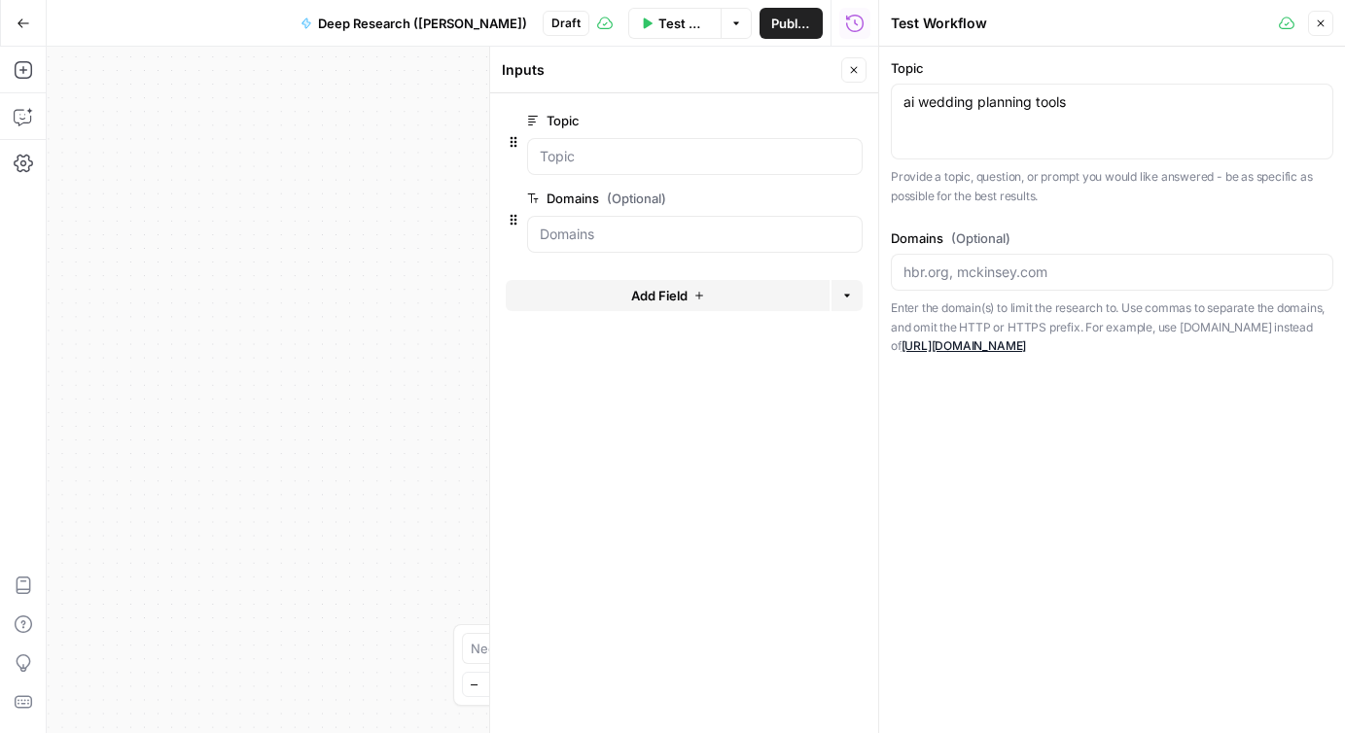
click at [330, 355] on div "Workflow Input Settings Inputs LLM · GPT-5 Research Web Page Step 1 LLM · GPT-5…" at bounding box center [463, 390] width 832 height 687
click at [984, 272] on input "Domains (Optional)" at bounding box center [1112, 272] width 417 height 19
click at [849, 73] on icon "button" at bounding box center [854, 70] width 12 height 12
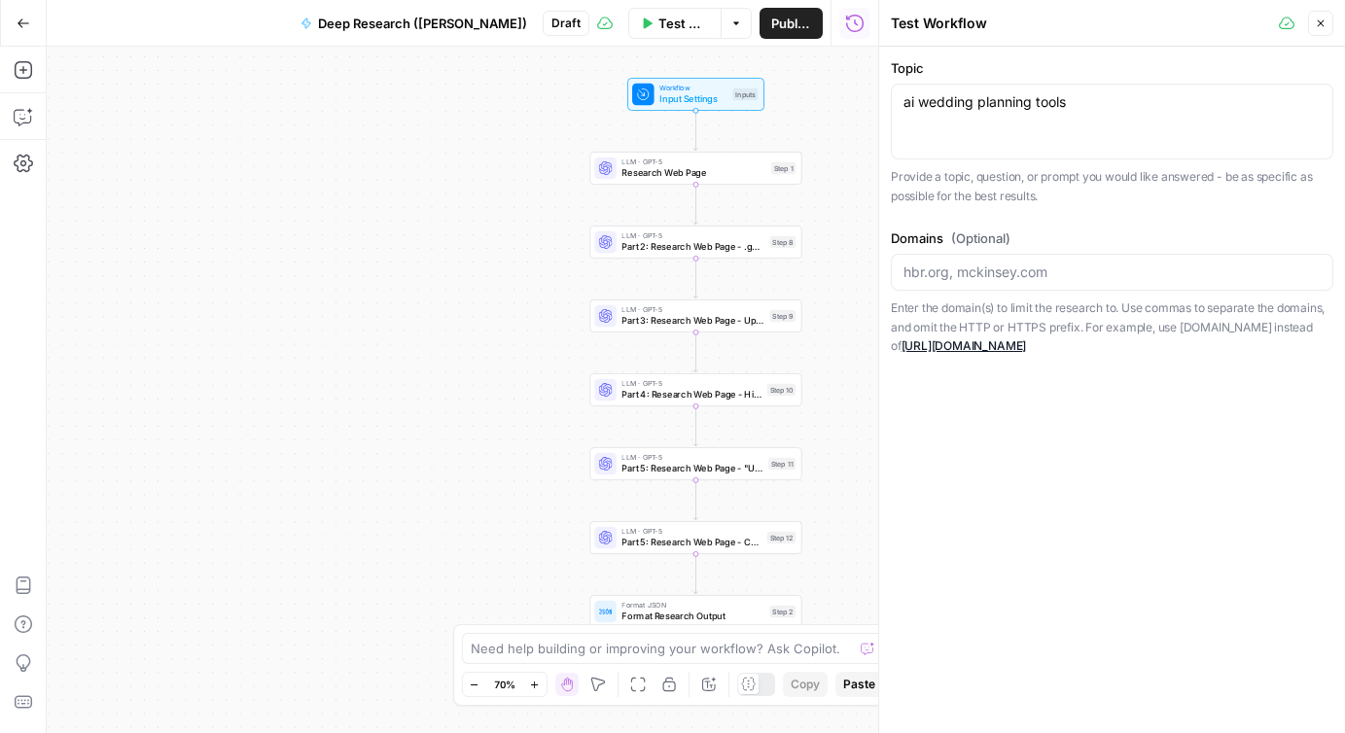
click at [1321, 25] on icon "button" at bounding box center [1321, 24] width 12 height 12
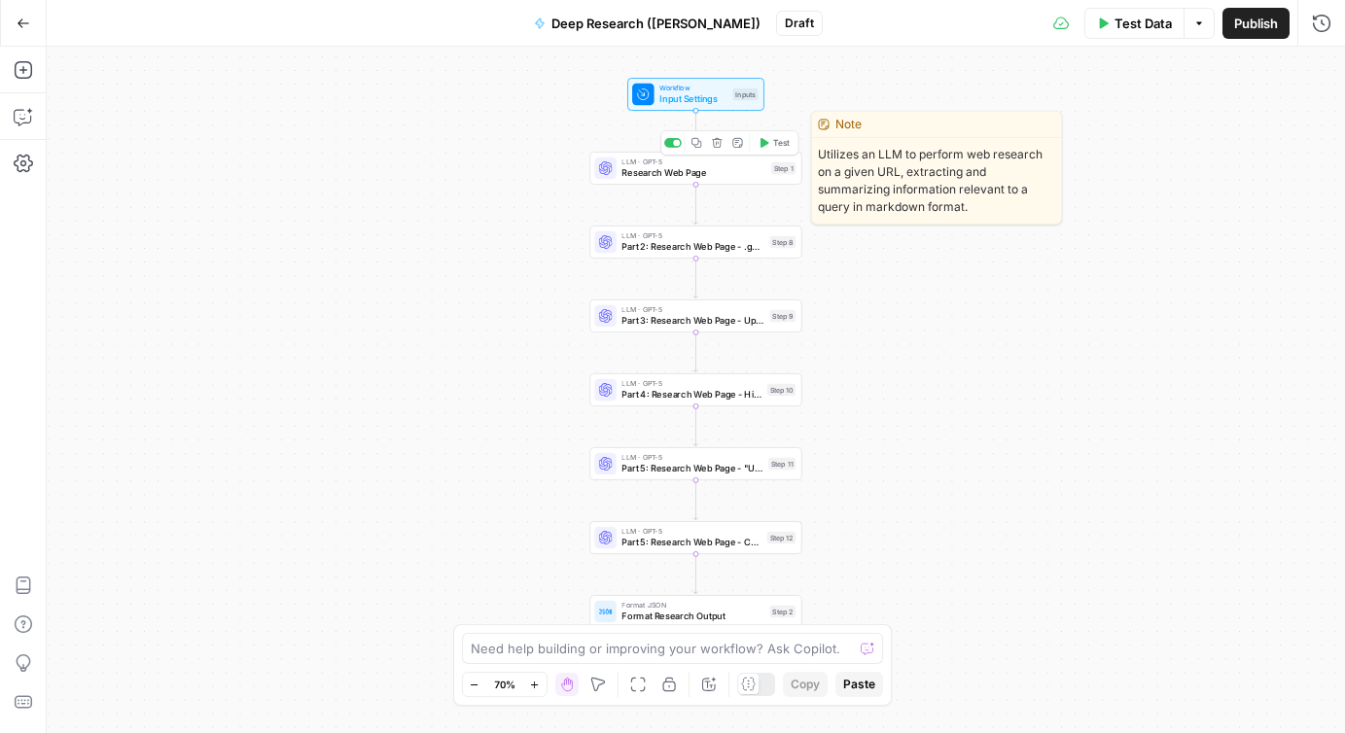
click at [718, 176] on span "Research Web Page" at bounding box center [693, 173] width 144 height 14
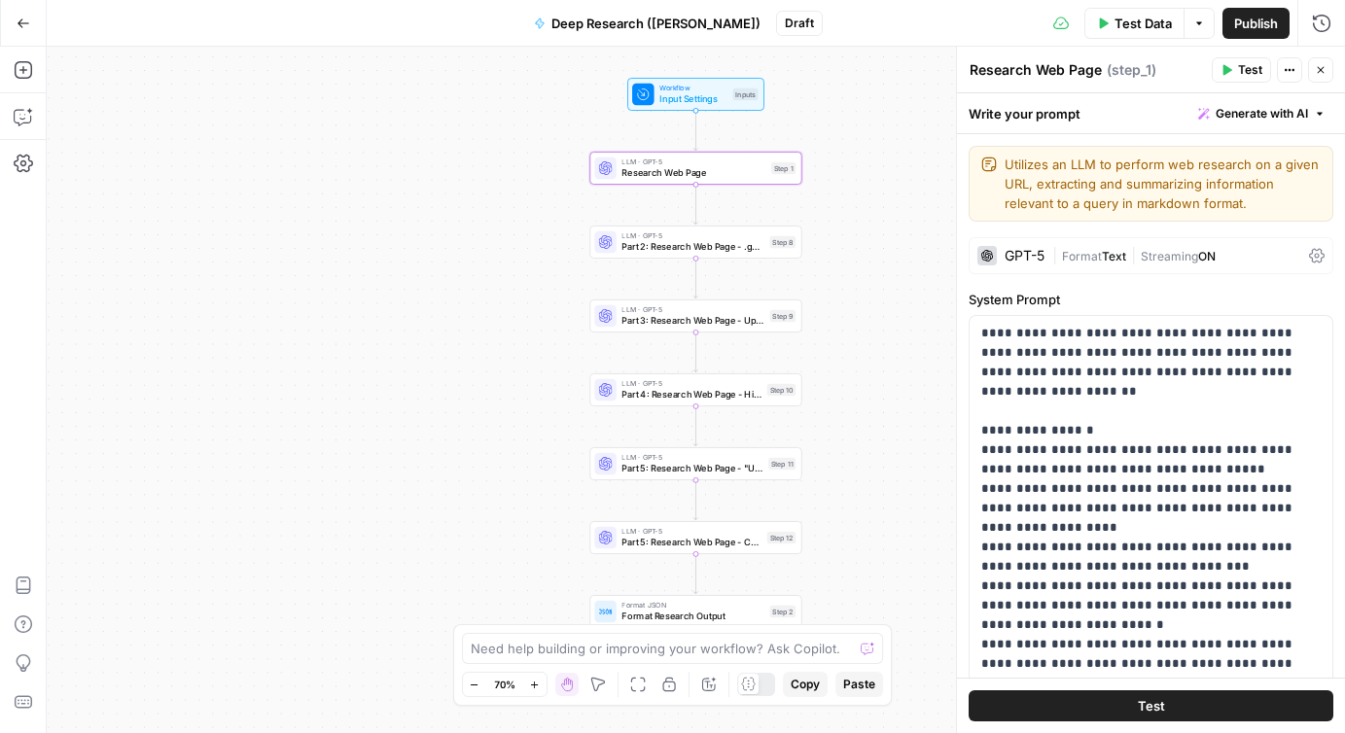
click at [1314, 254] on icon at bounding box center [1317, 256] width 16 height 16
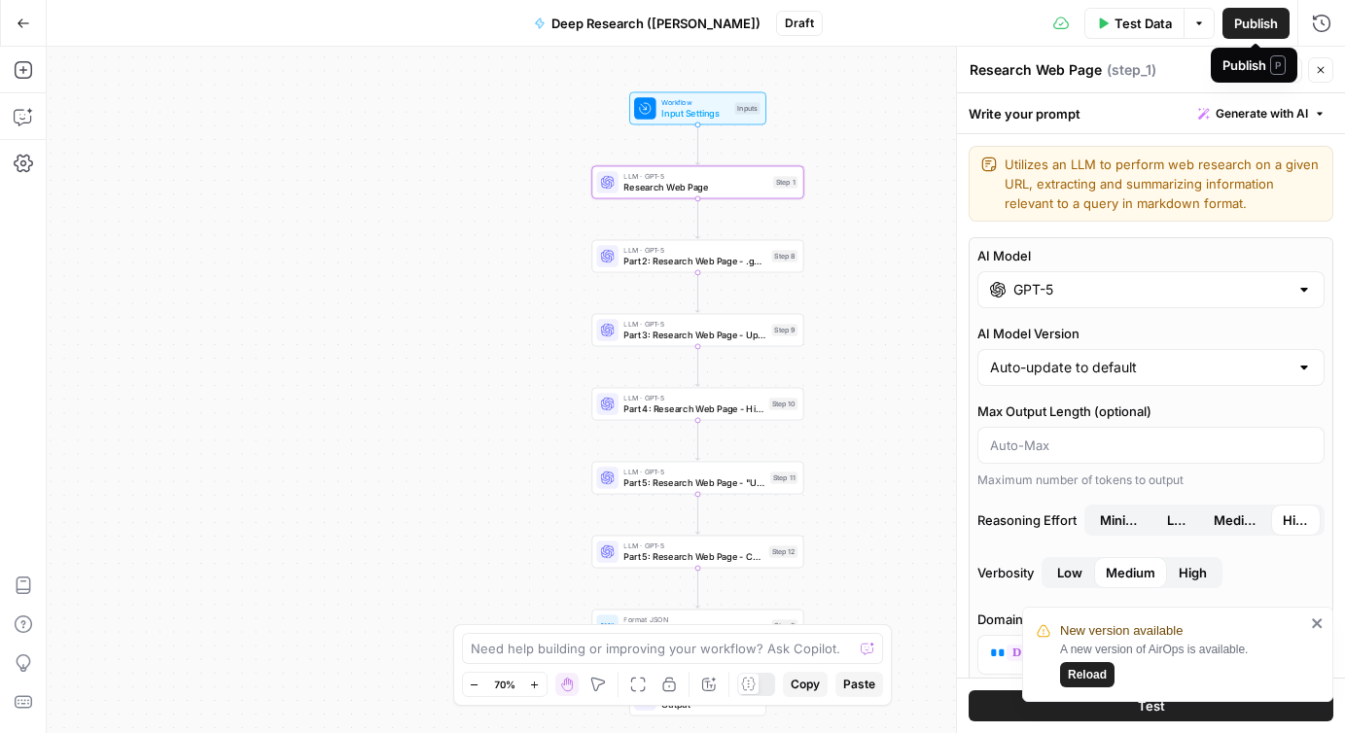
click at [1257, 20] on span "Publish" at bounding box center [1256, 23] width 44 height 19
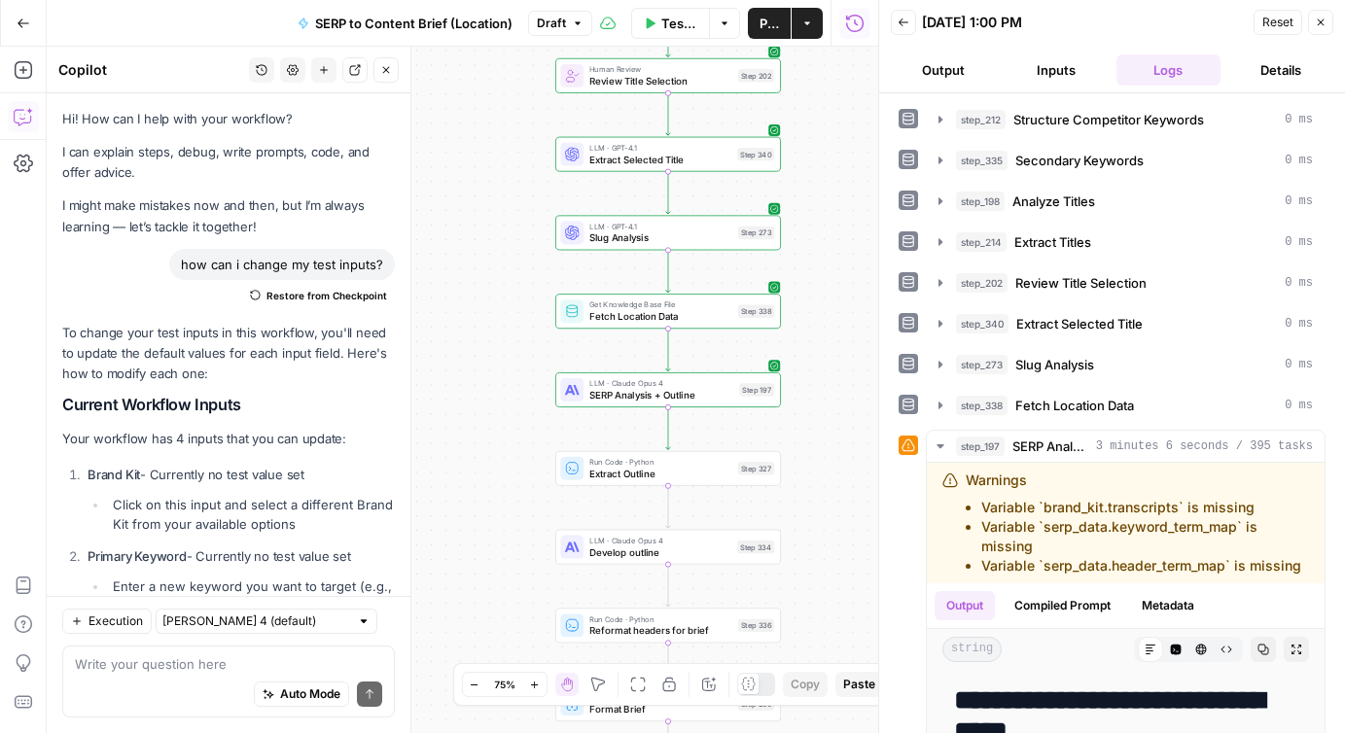
scroll to position [4262, 0]
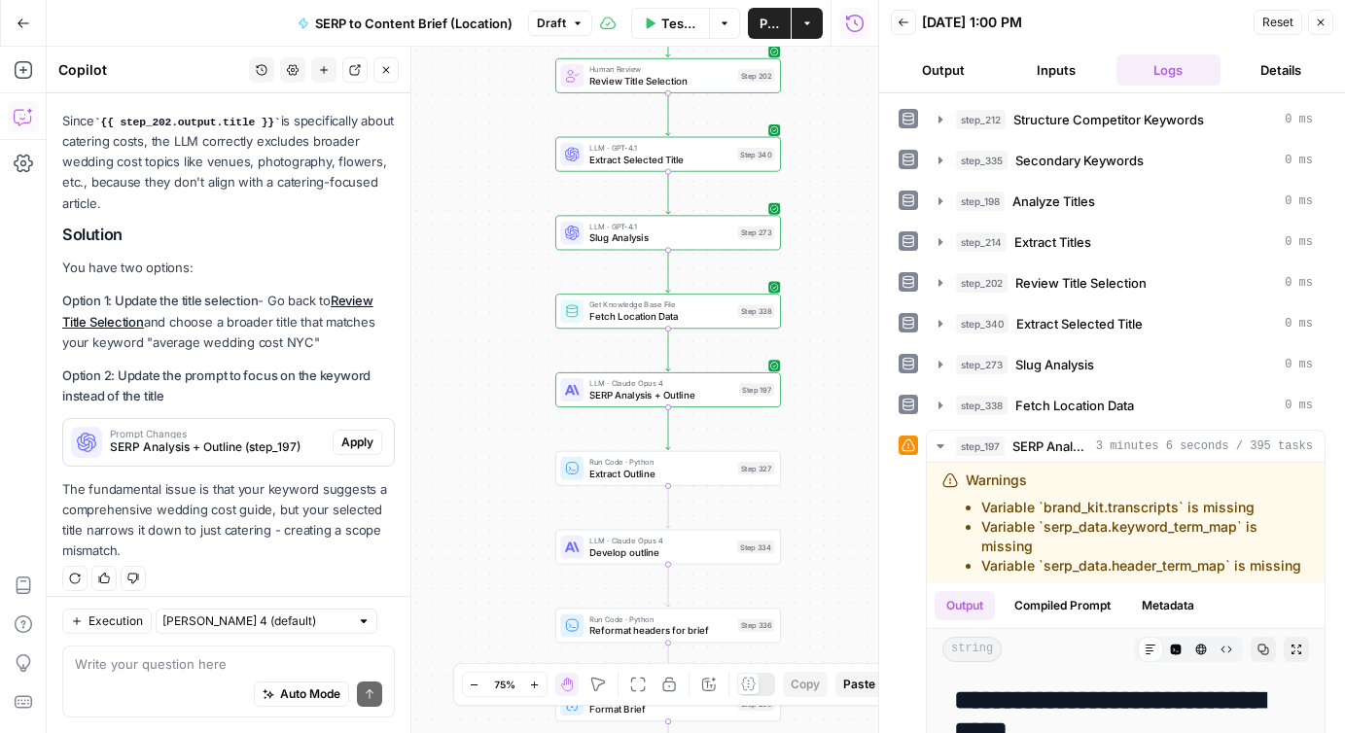
click at [1320, 21] on icon "button" at bounding box center [1321, 22] width 7 height 7
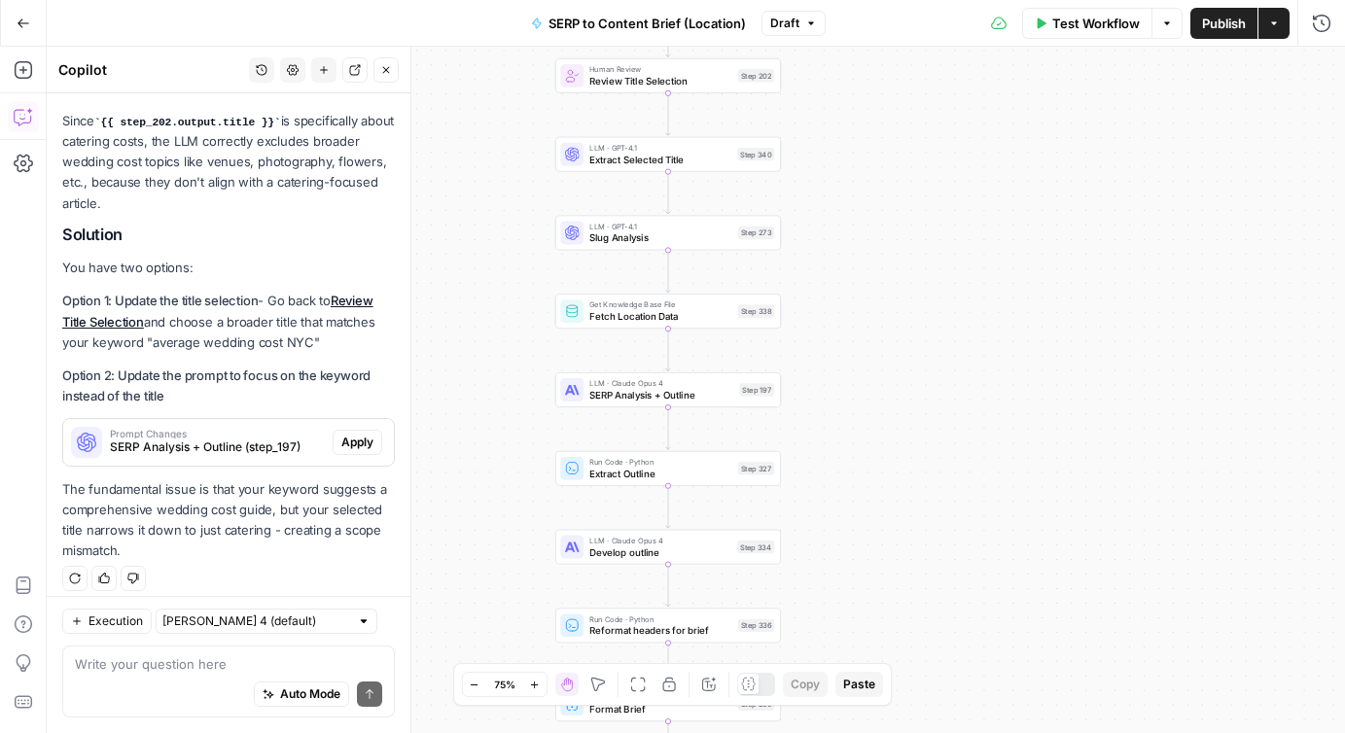
click at [1161, 26] on icon "button" at bounding box center [1167, 24] width 12 height 12
click at [1122, 96] on span "View Last Test" at bounding box center [1113, 96] width 86 height 19
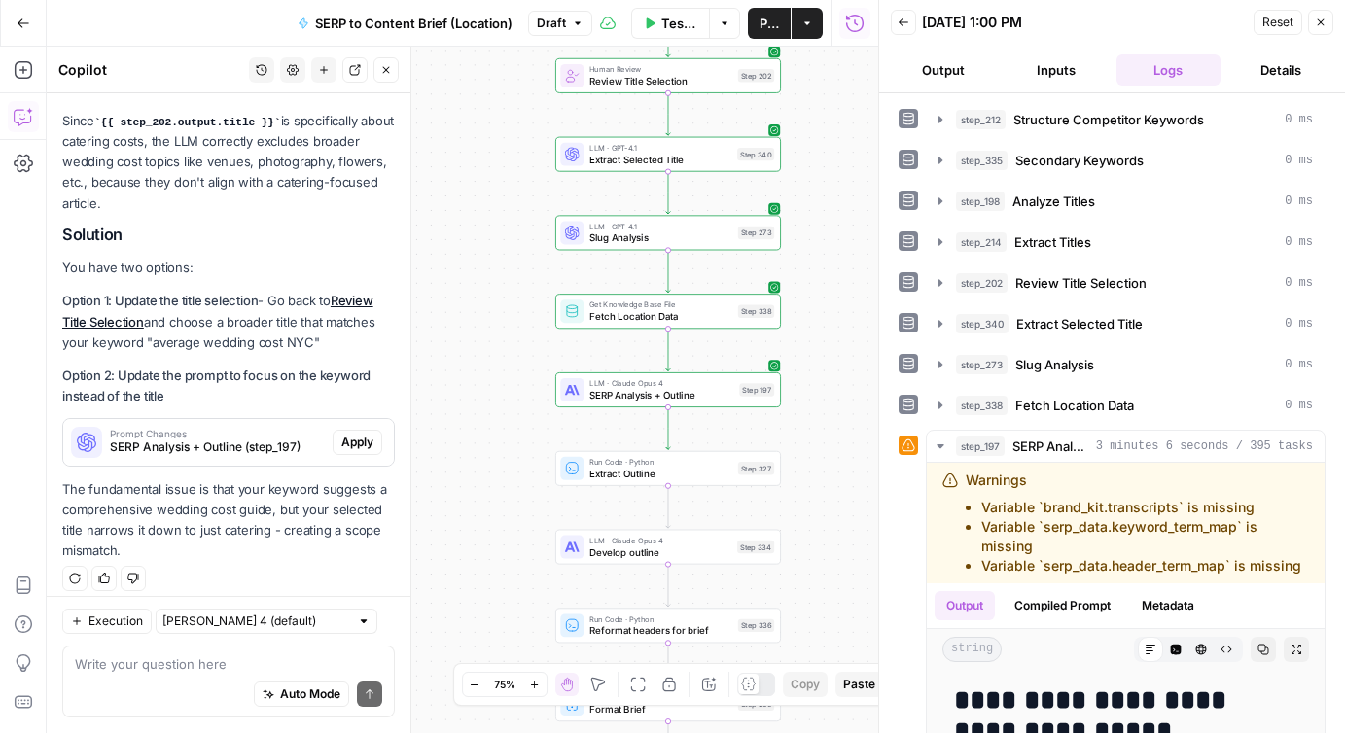
click at [1322, 18] on icon "button" at bounding box center [1321, 23] width 12 height 12
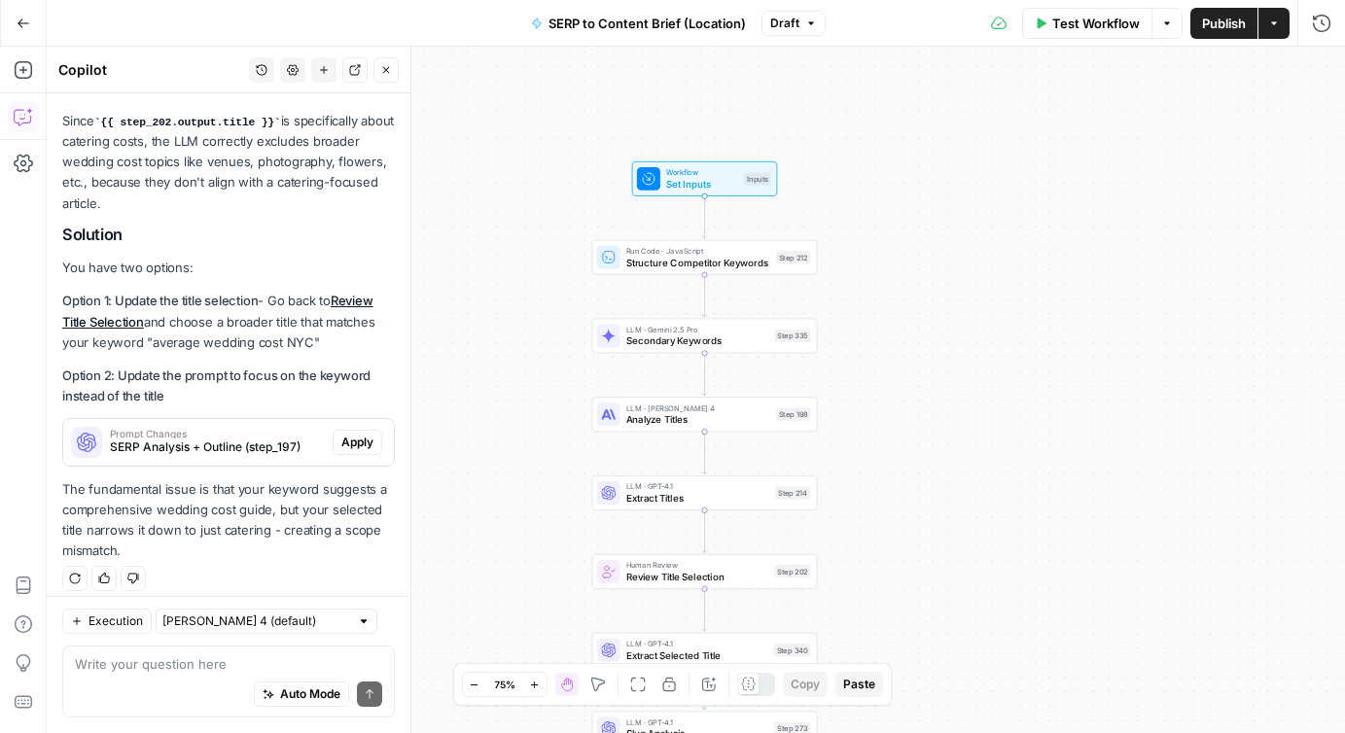
click at [691, 179] on span "Set Inputs" at bounding box center [702, 184] width 72 height 15
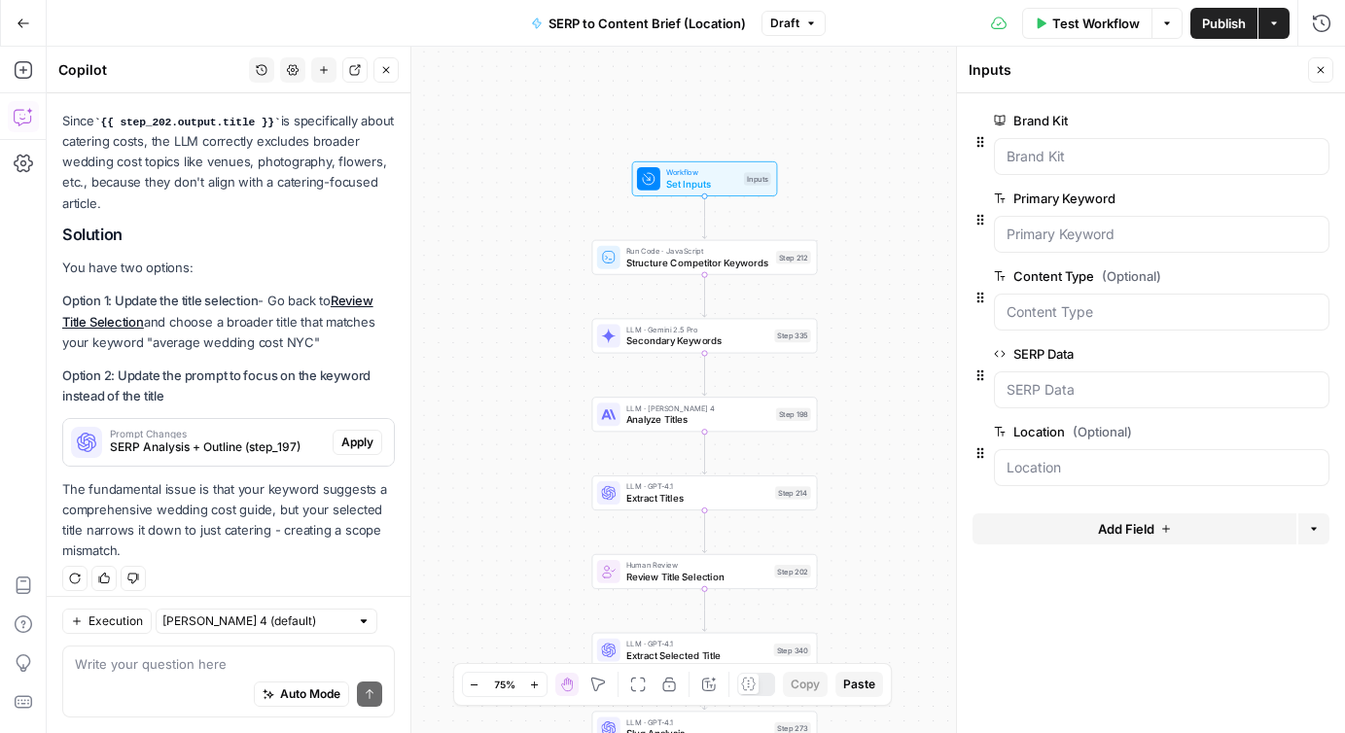
click at [874, 221] on div "Workflow Set Inputs Inputs Run Code · JavaScript Structure Competitor Keywords …" at bounding box center [696, 390] width 1298 height 687
click at [1315, 62] on button "Close" at bounding box center [1320, 69] width 25 height 25
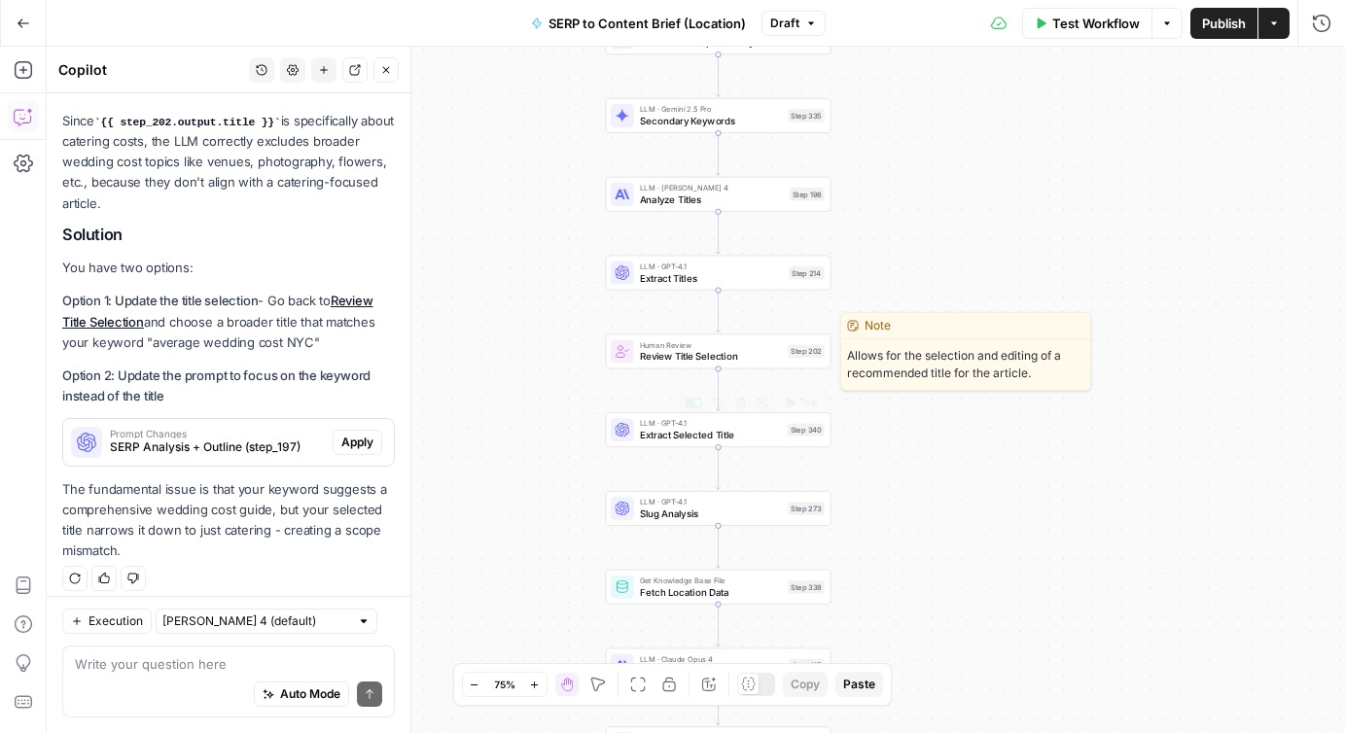
click at [682, 351] on span "Review Title Selection" at bounding box center [711, 356] width 143 height 15
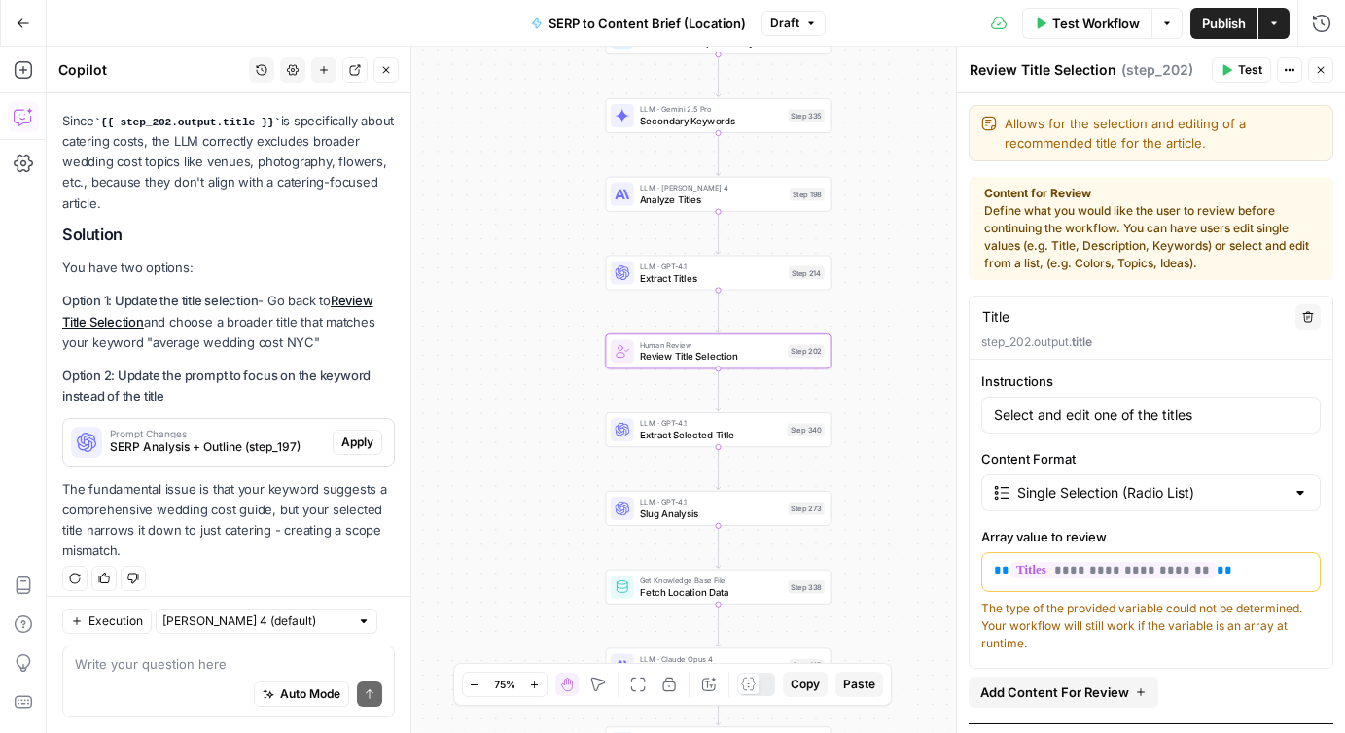
scroll to position [106, 0]
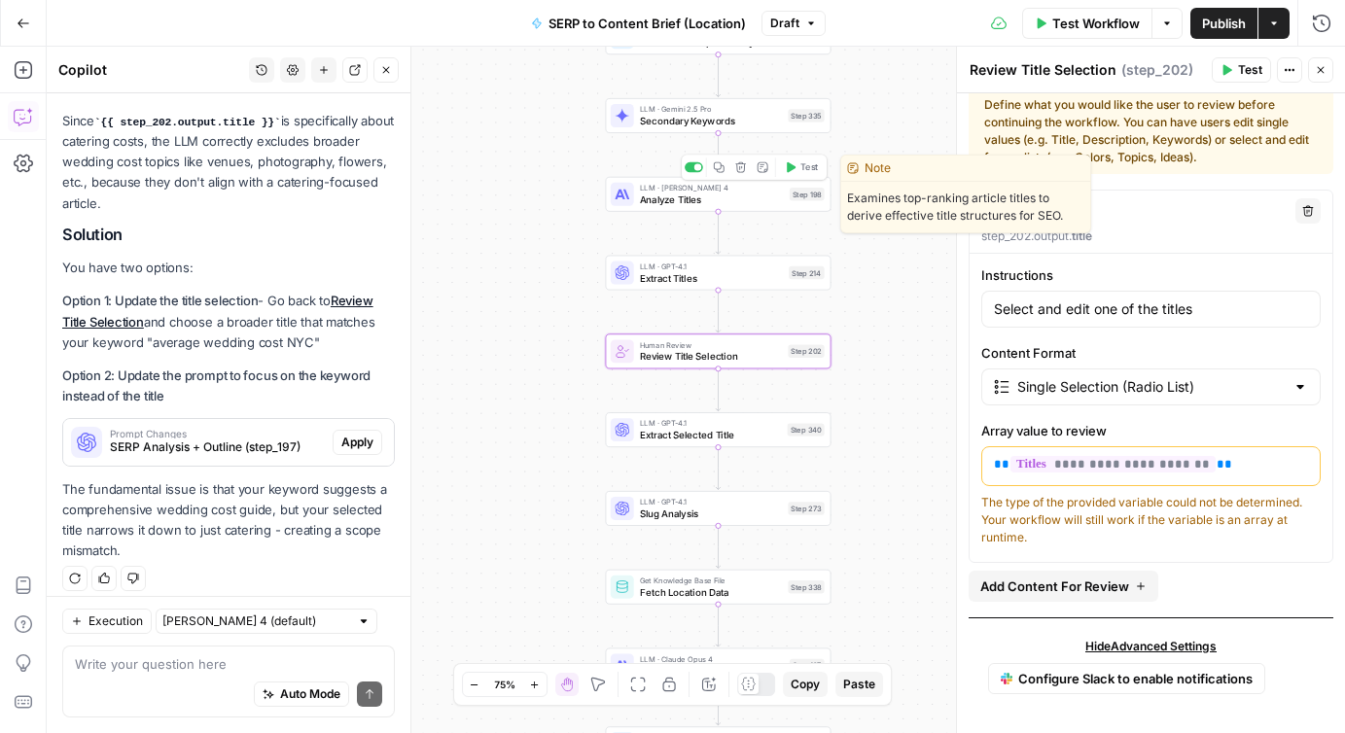
click at [658, 196] on span "Analyze Titles" at bounding box center [712, 200] width 144 height 15
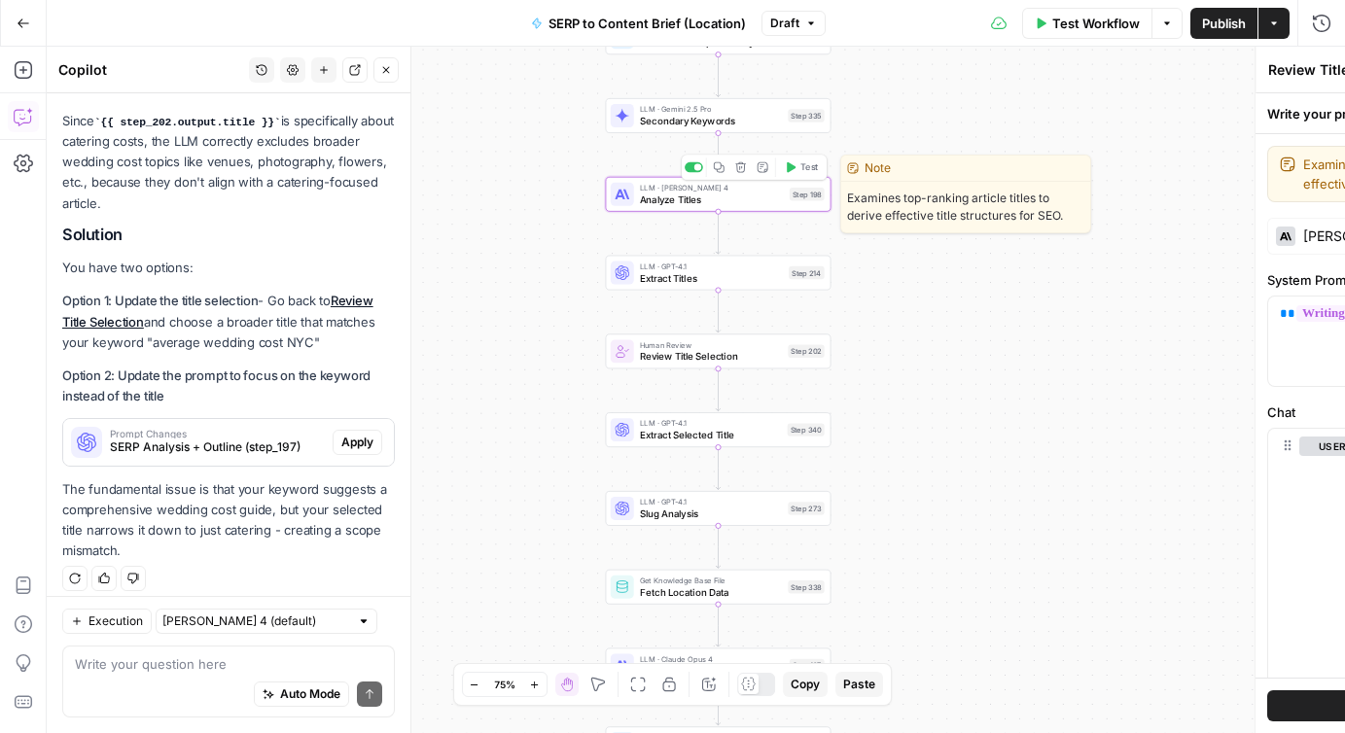
type textarea "Analyze Titles"
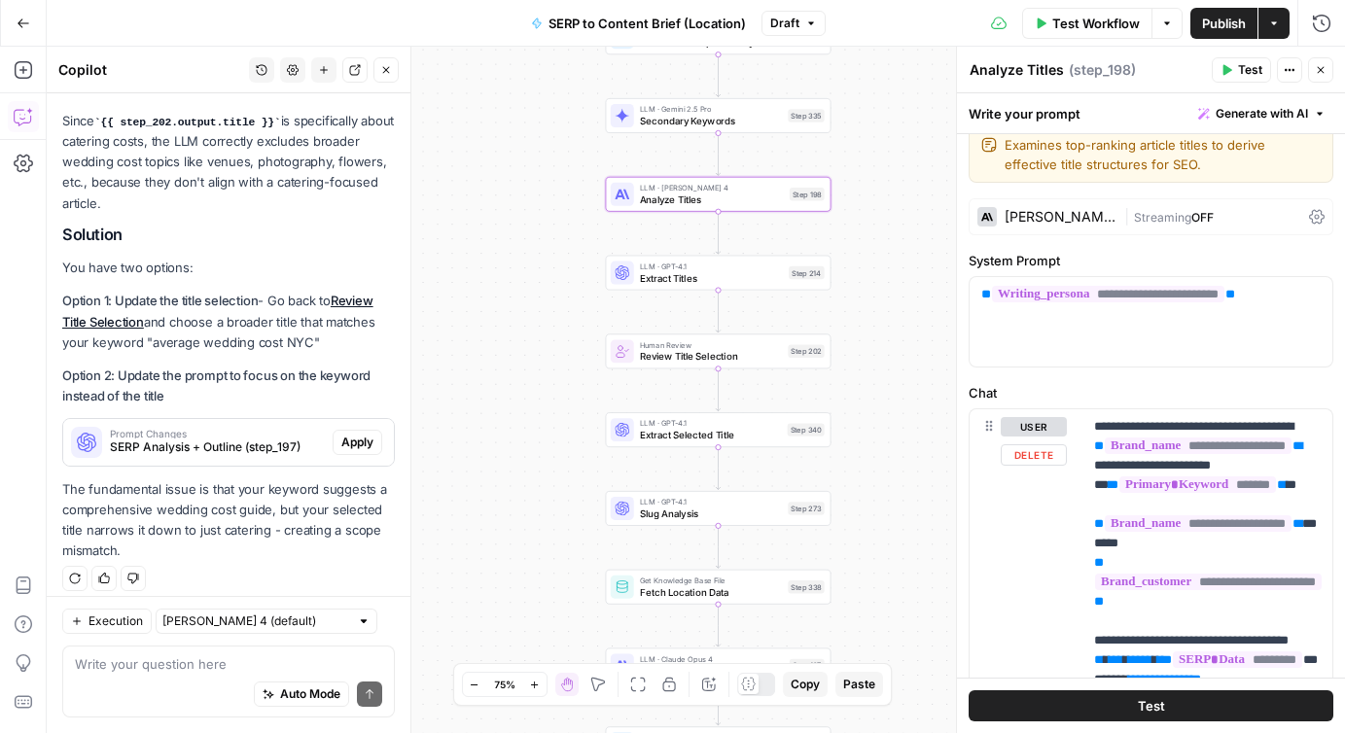
scroll to position [0, 0]
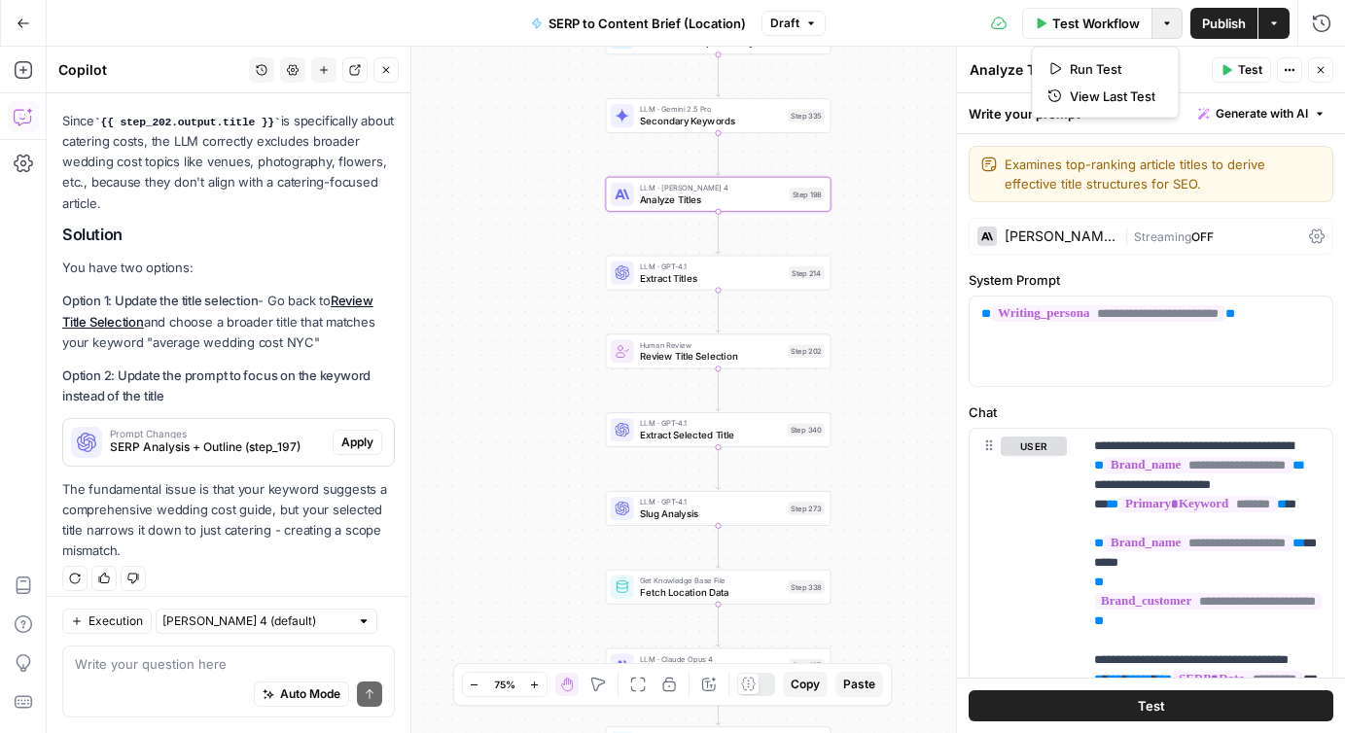
click at [1164, 25] on icon "button" at bounding box center [1167, 24] width 12 height 12
click at [1122, 92] on span "View Last Test" at bounding box center [1113, 96] width 86 height 19
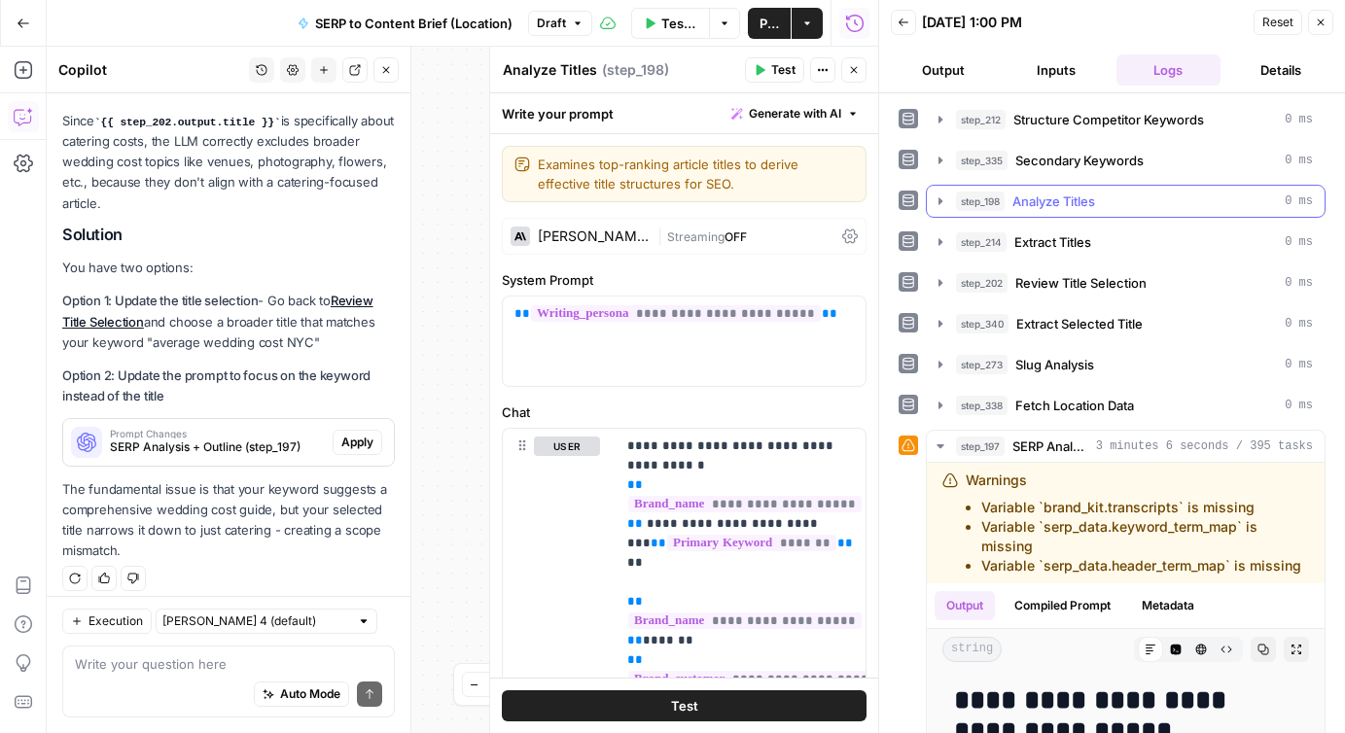
click at [938, 203] on icon "button" at bounding box center [941, 202] width 16 height 16
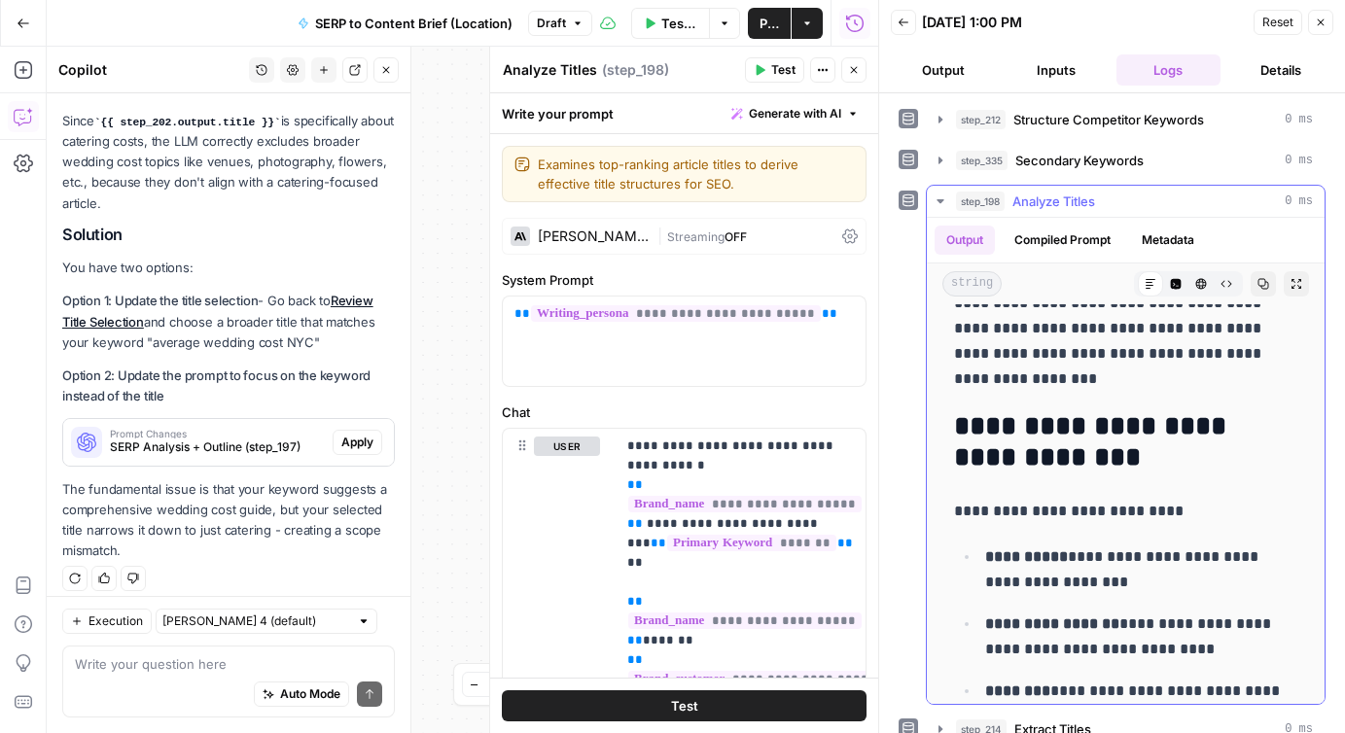
scroll to position [685, 0]
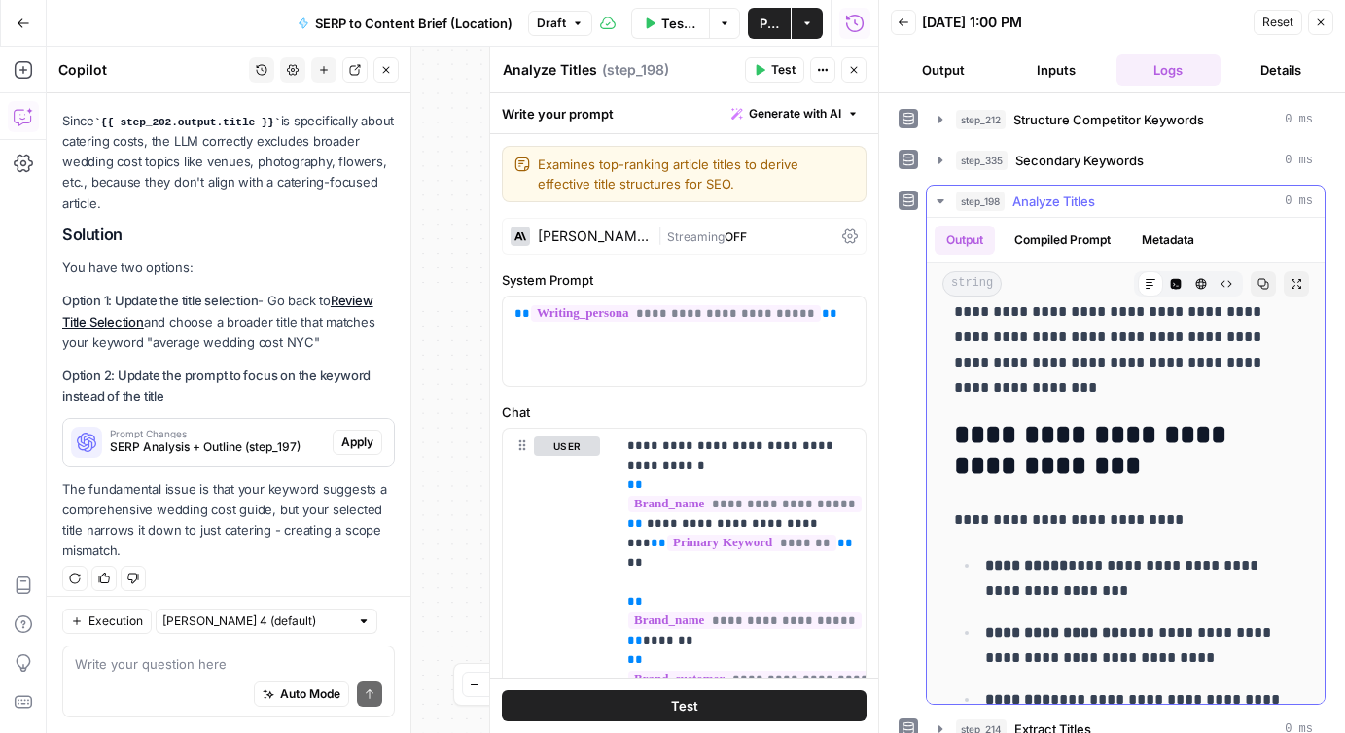
click at [942, 201] on icon "button" at bounding box center [941, 202] width 16 height 16
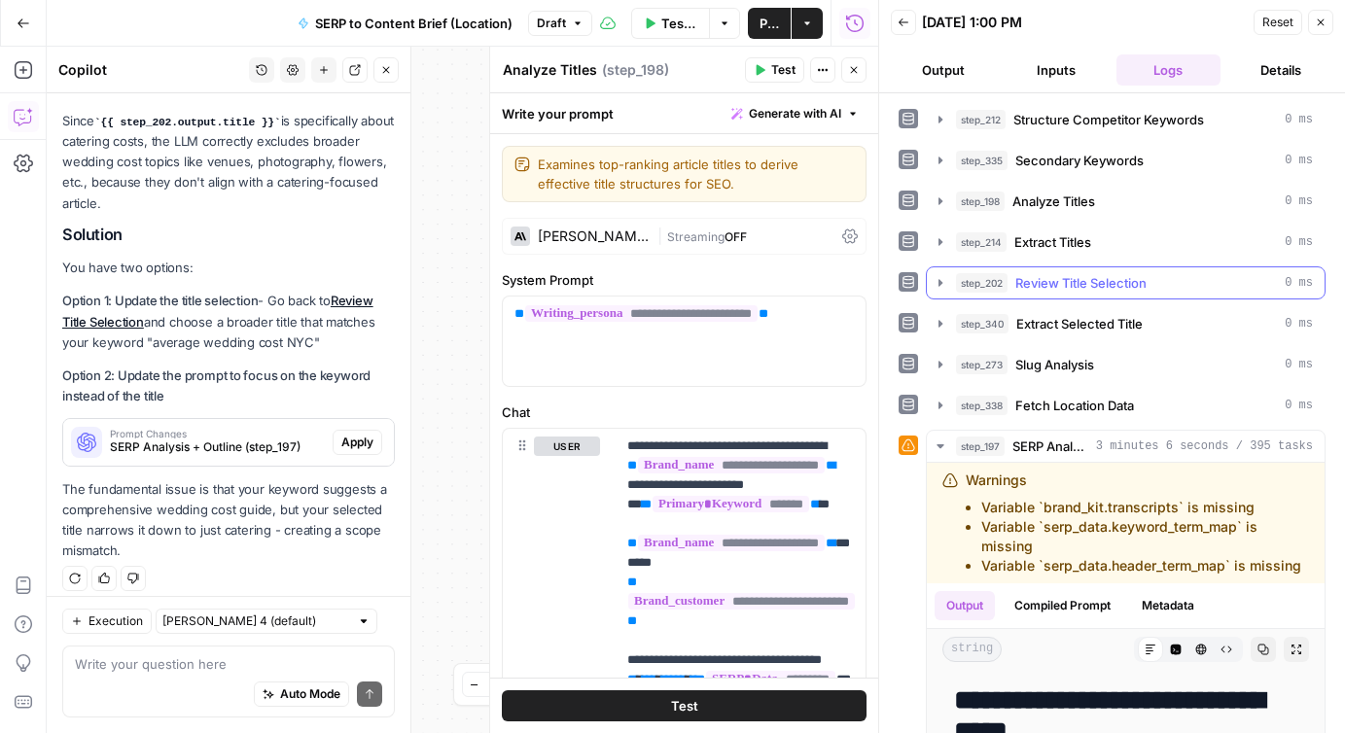
click at [940, 281] on icon "button" at bounding box center [941, 282] width 4 height 7
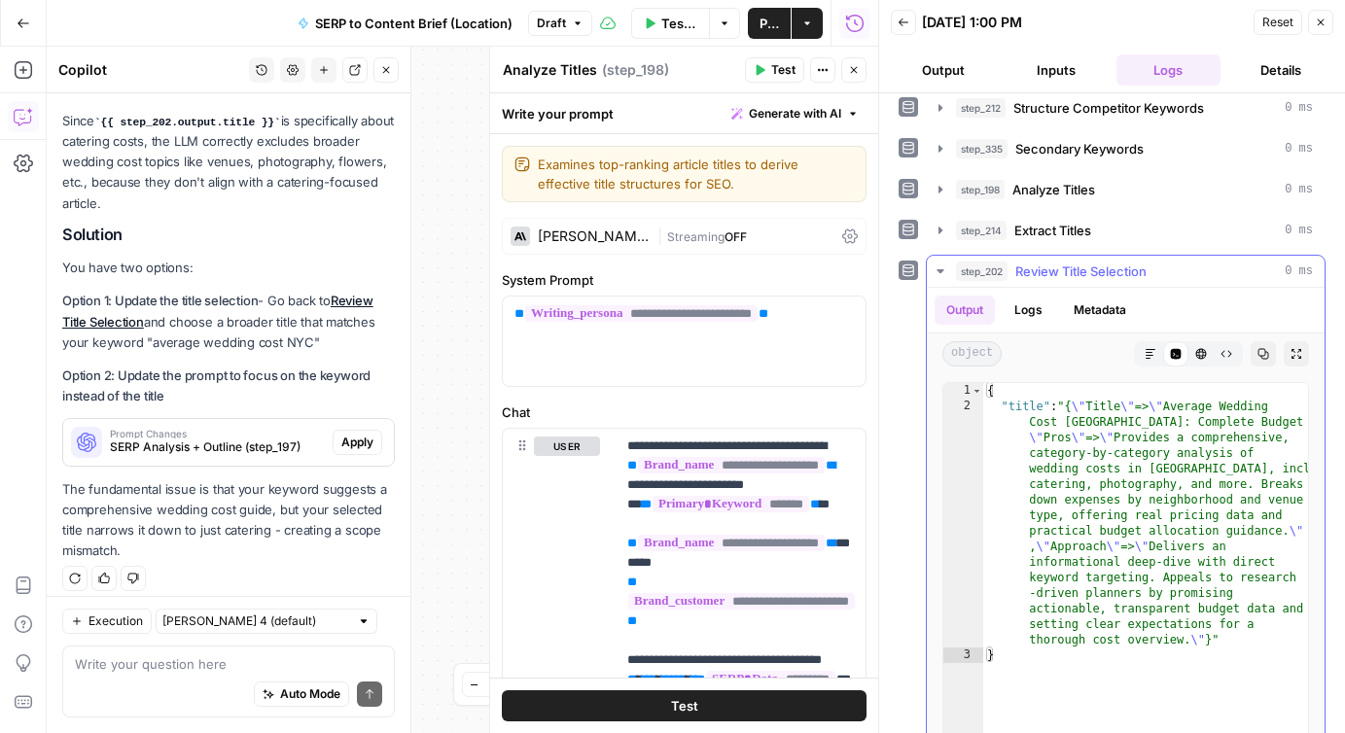
scroll to position [66, 0]
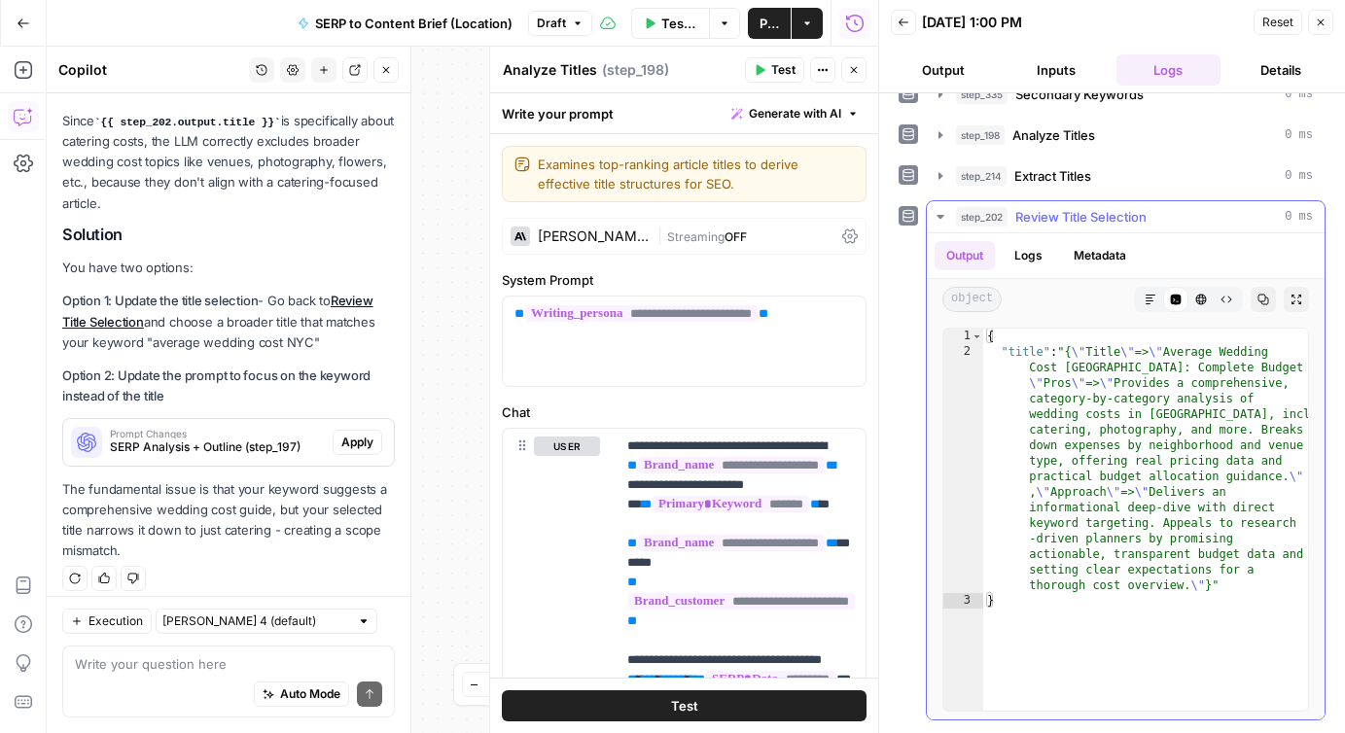
type textarea "**********"
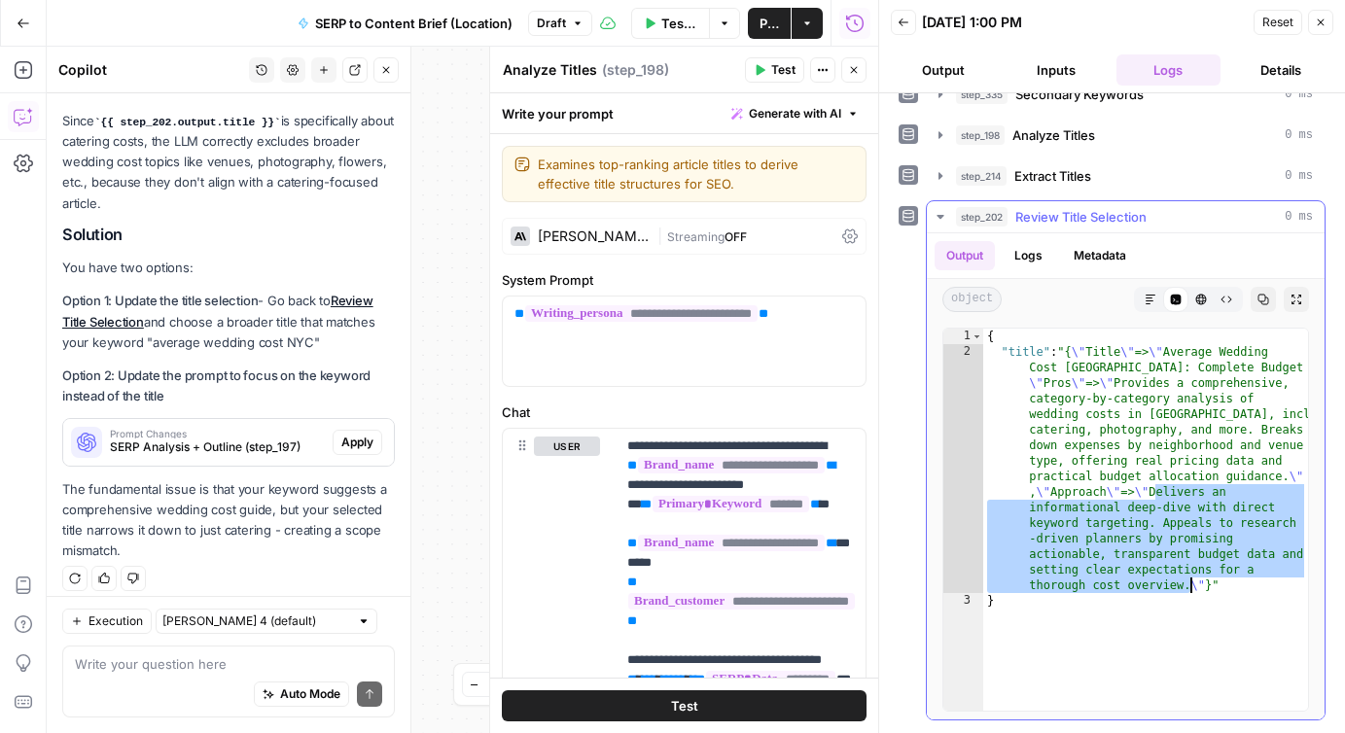
drag, startPoint x: 1155, startPoint y: 493, endPoint x: 1190, endPoint y: 586, distance: 99.7
click at [1190, 586] on div "{ "title" : "{ \" Title \" => \" Average Wedding Cost NYC: Complete Budget Brea…" at bounding box center [1145, 535] width 325 height 413
click at [1319, 21] on icon "button" at bounding box center [1321, 23] width 12 height 12
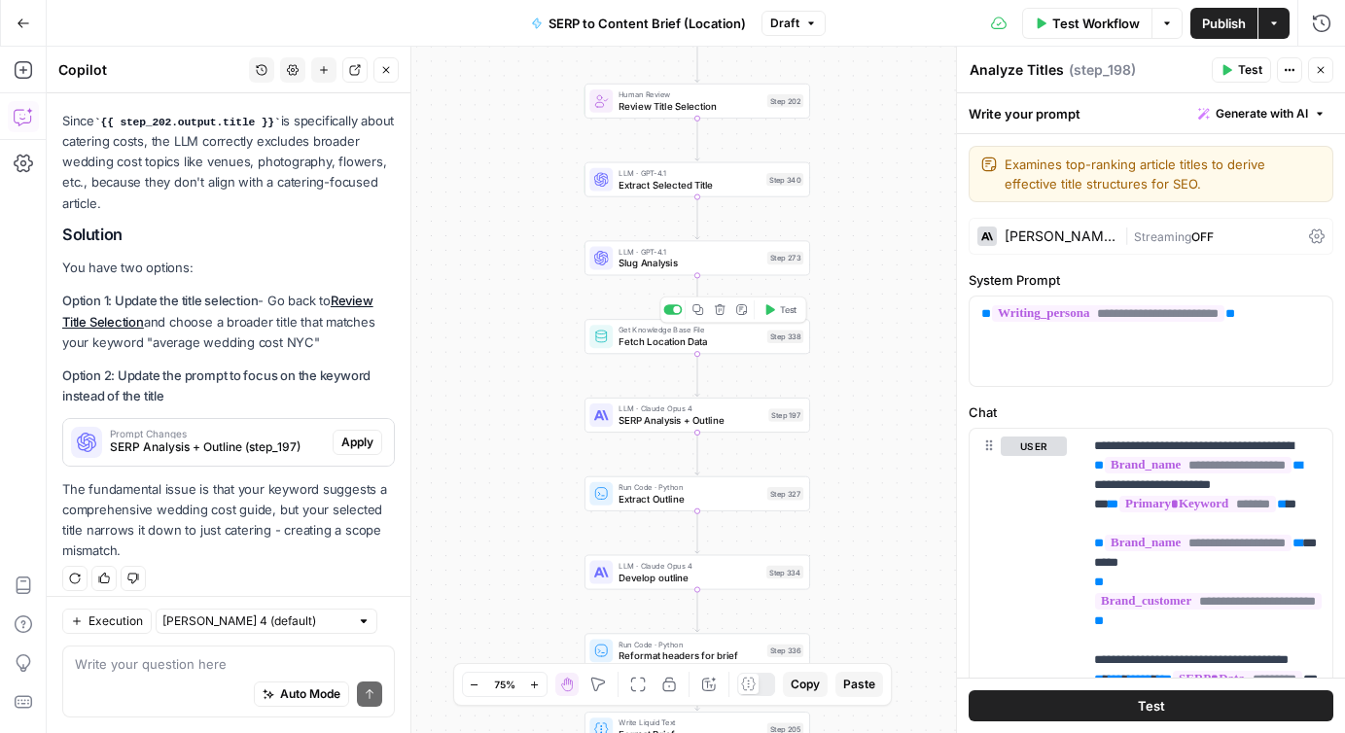
click at [626, 338] on span "Fetch Location Data" at bounding box center [690, 342] width 143 height 15
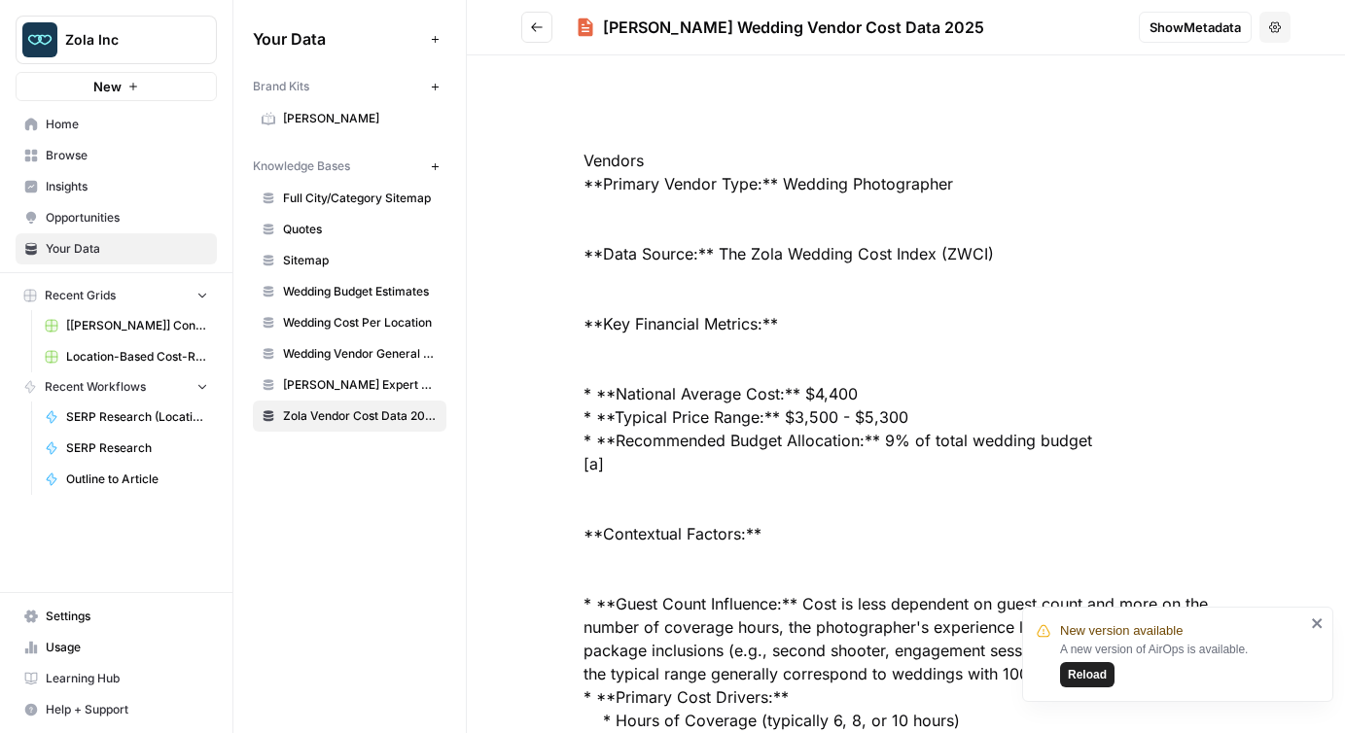
scroll to position [3164, 0]
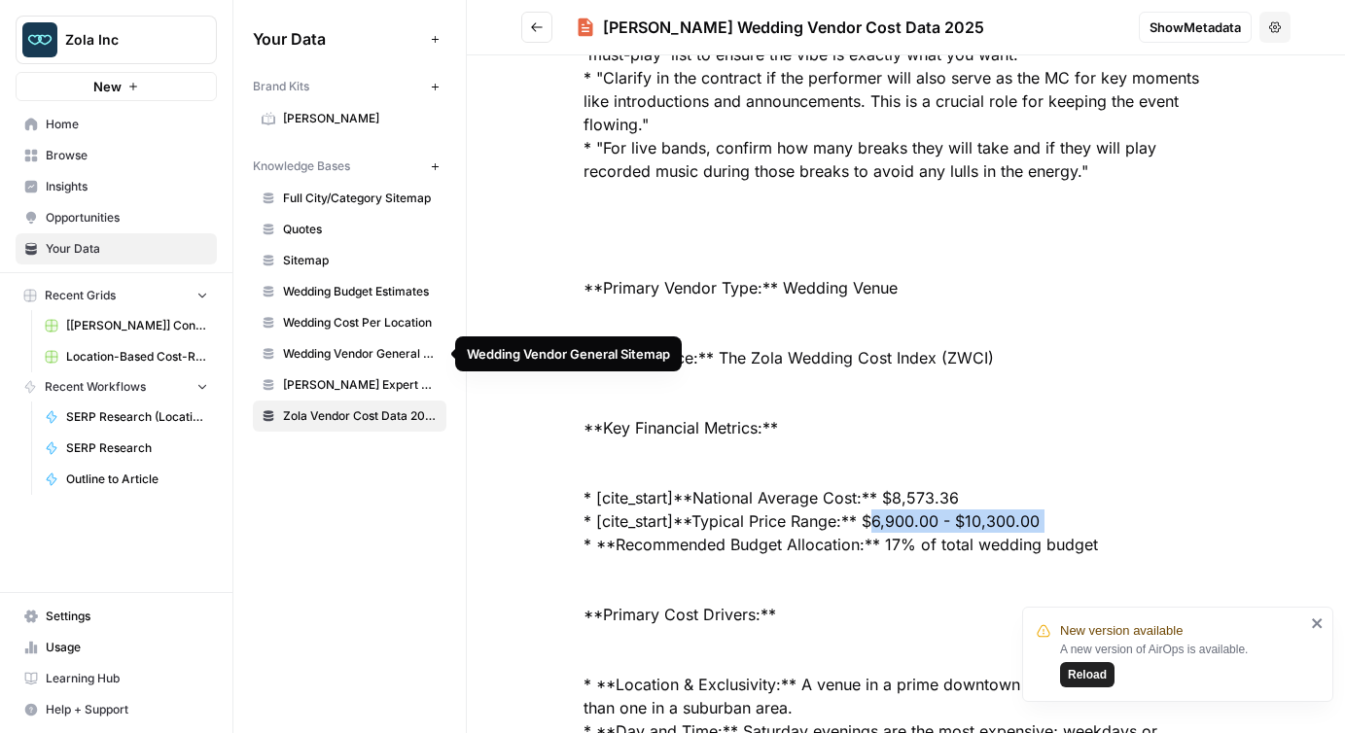
click at [371, 319] on span "Wedding Cost Per Location" at bounding box center [360, 323] width 155 height 18
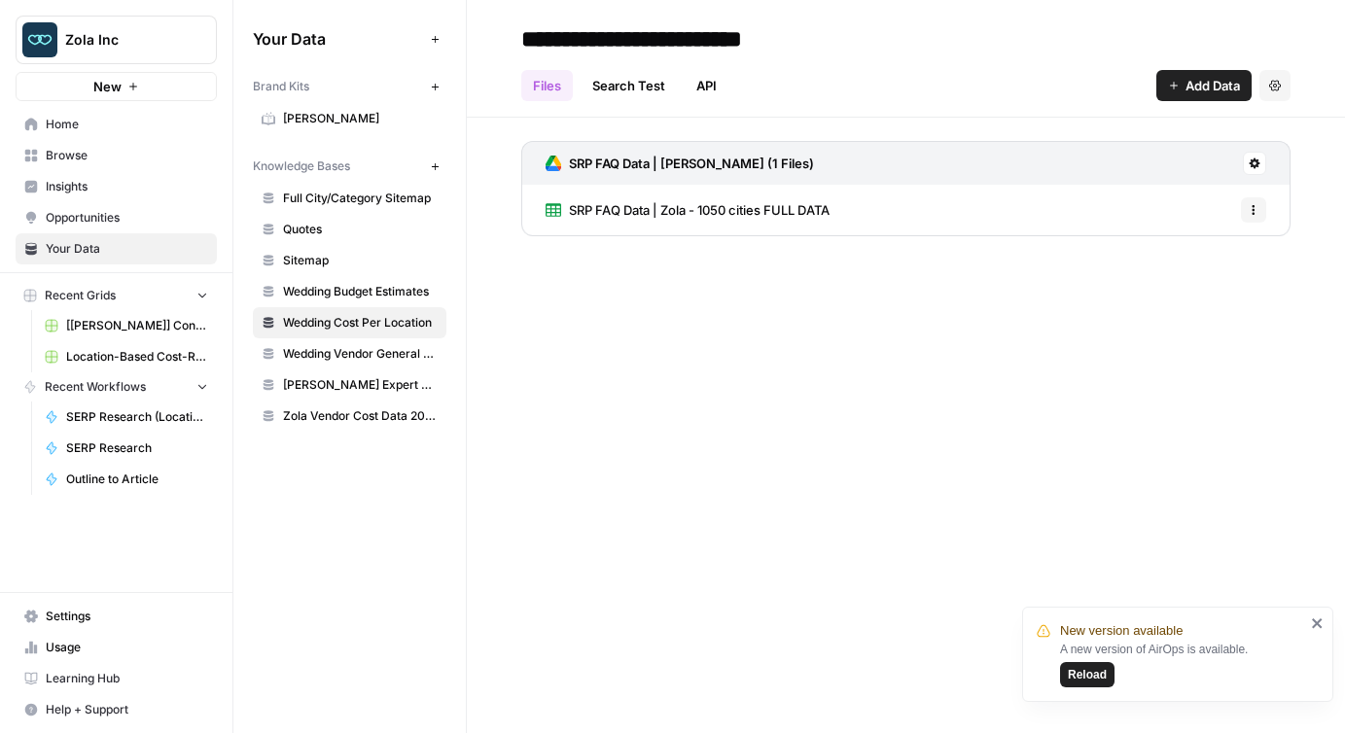
click at [692, 207] on span "SRP FAQ Data | Zola - 1050 cities FULL DATA" at bounding box center [699, 209] width 261 height 19
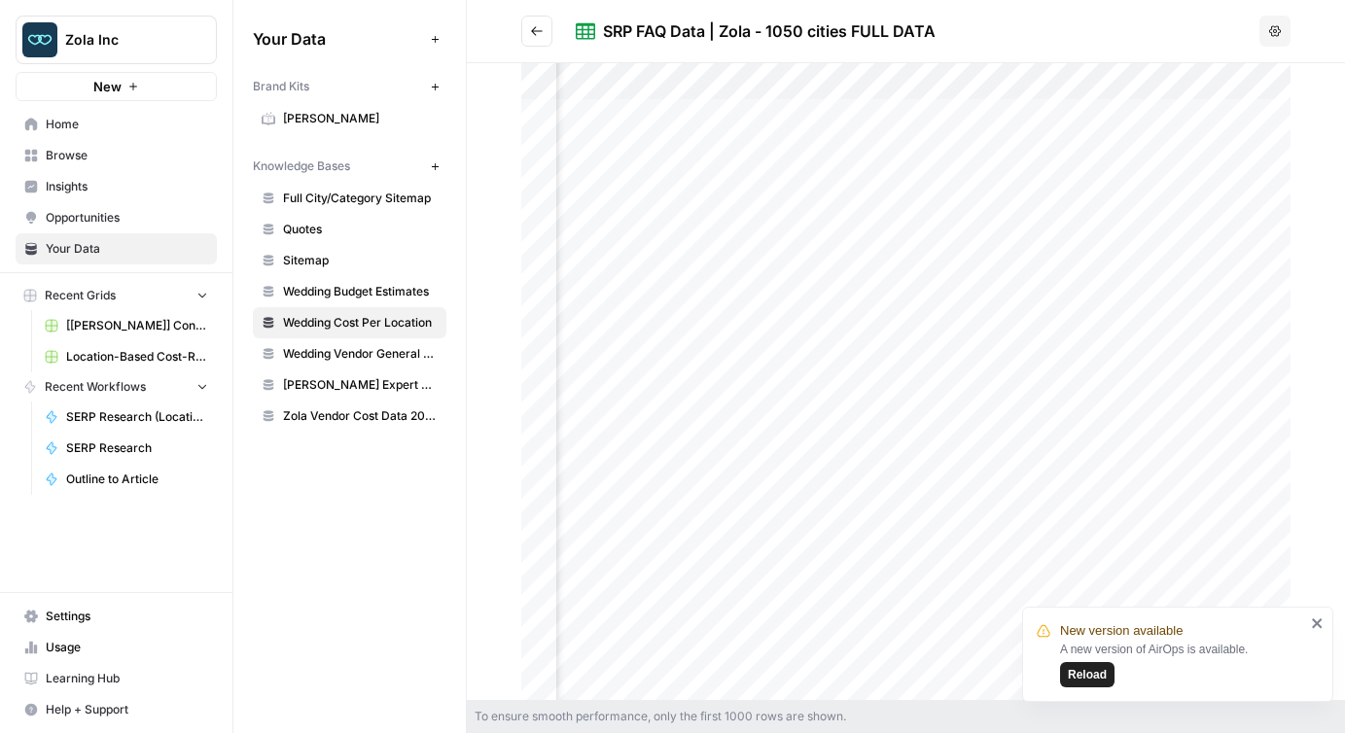
scroll to position [0, 681]
